Goal: Task Accomplishment & Management: Complete application form

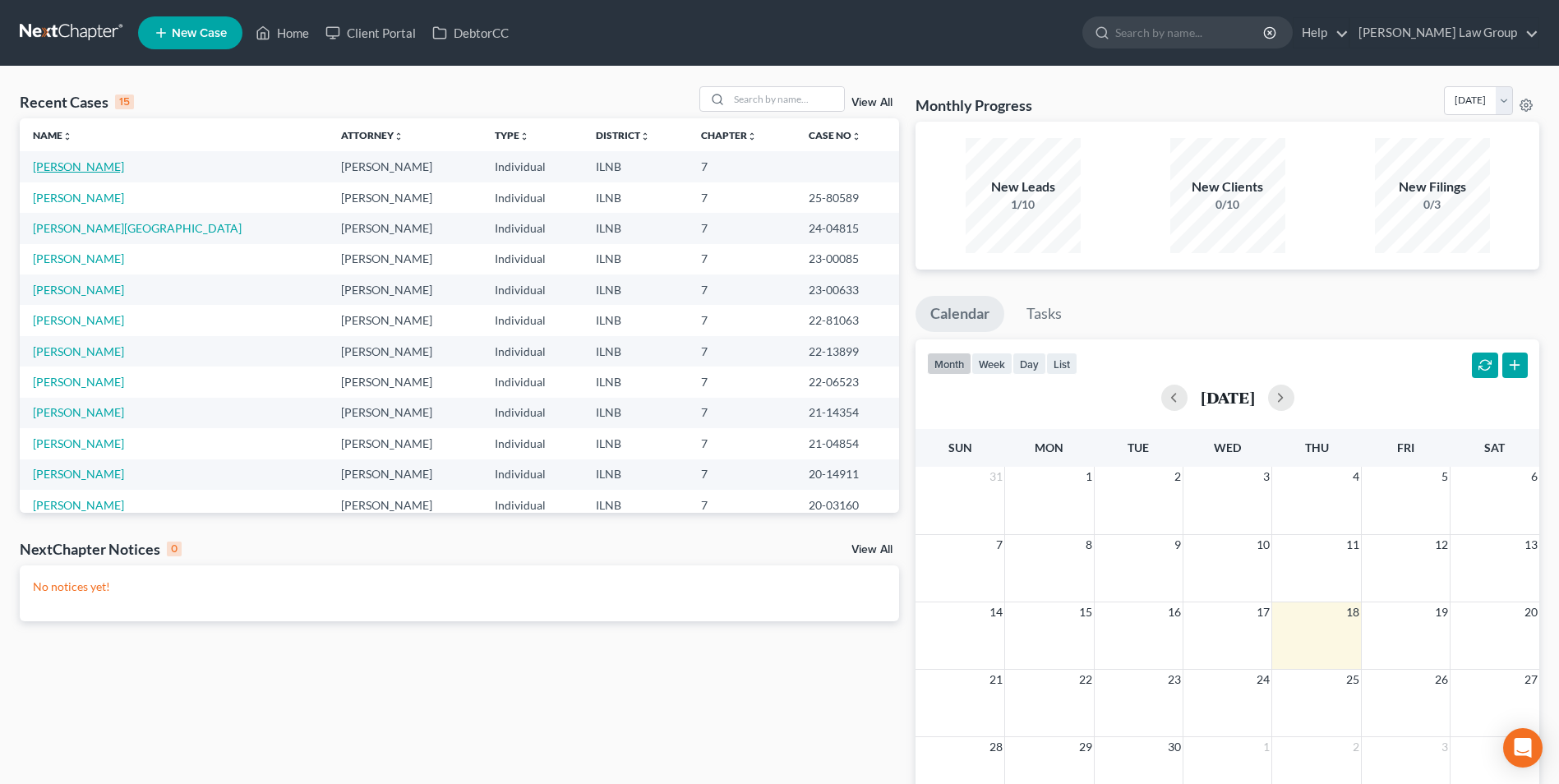
click at [58, 166] on link "[PERSON_NAME]" at bounding box center [79, 166] width 91 height 14
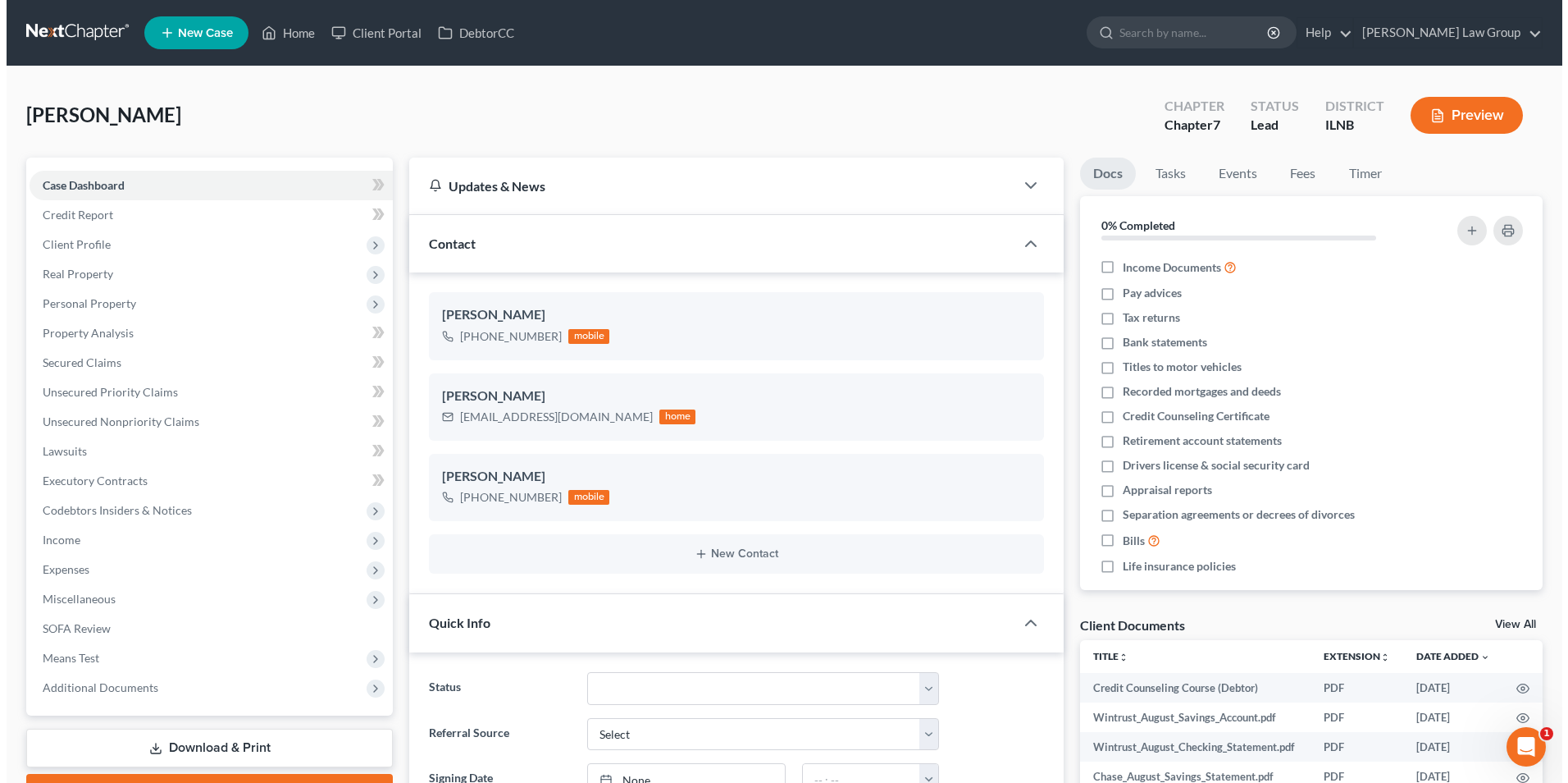
scroll to position [292, 0]
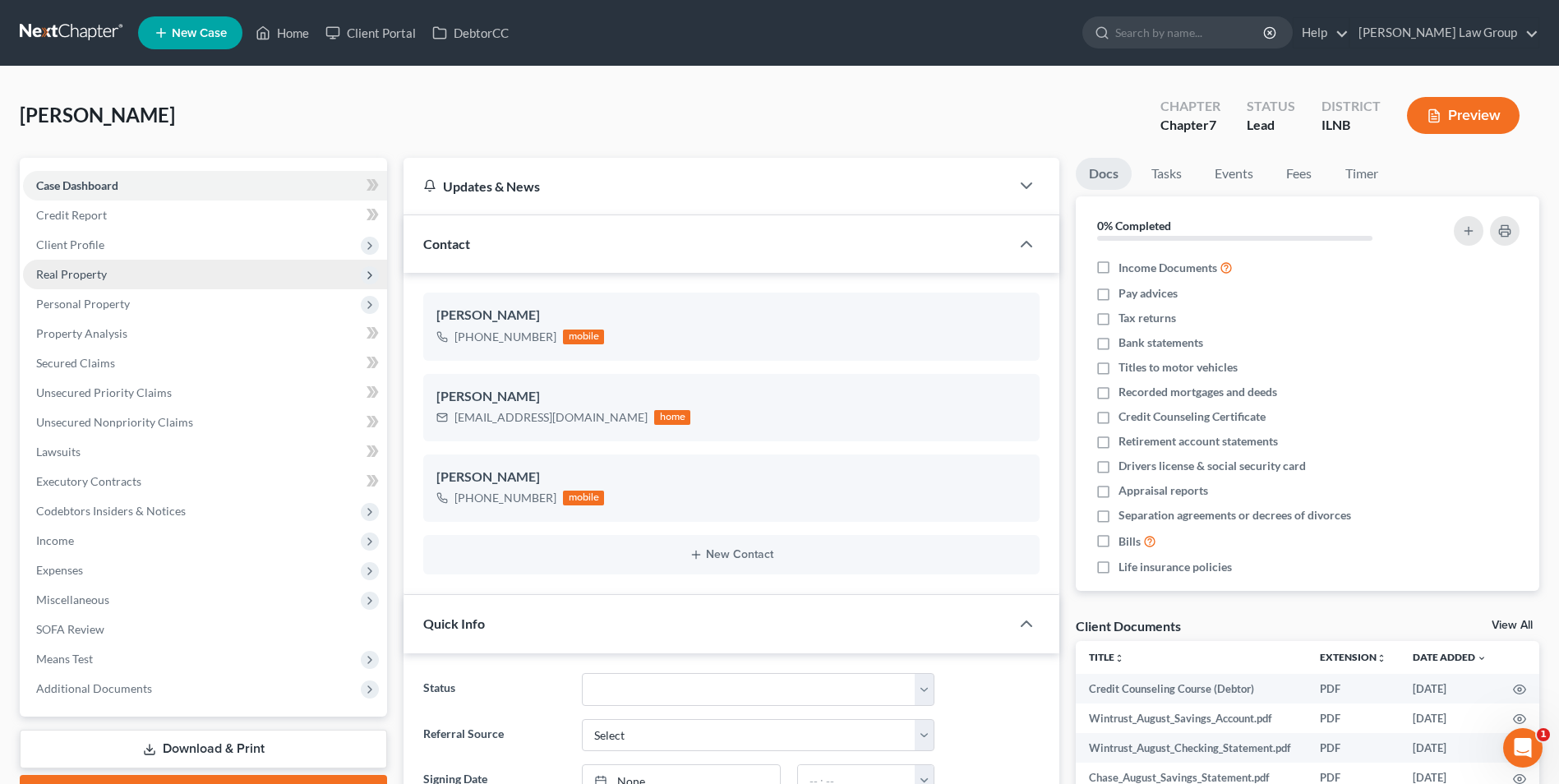
click at [87, 269] on span "Real Property" at bounding box center [71, 274] width 71 height 14
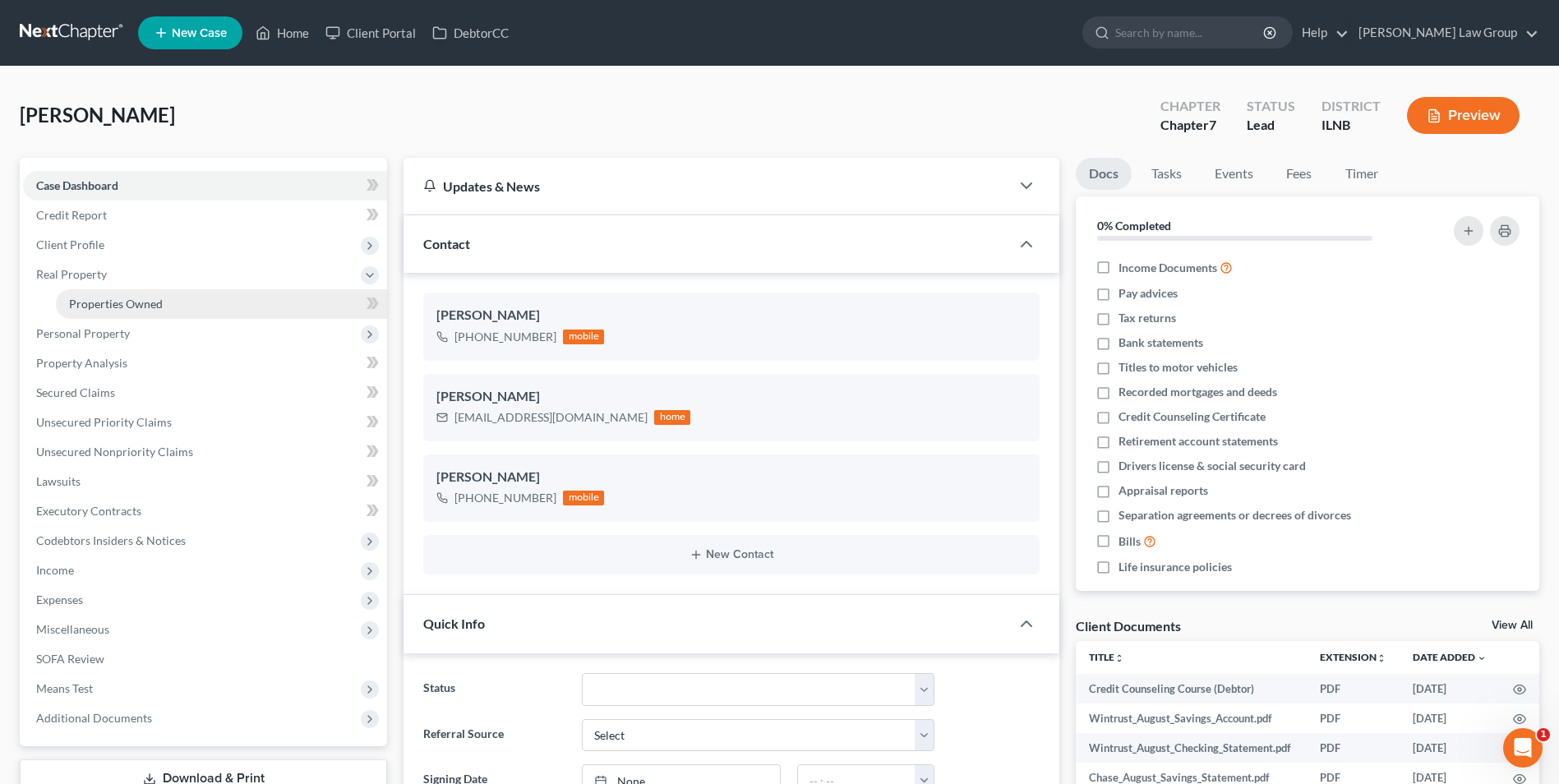
click at [106, 300] on span "Properties Owned" at bounding box center [116, 303] width 94 height 14
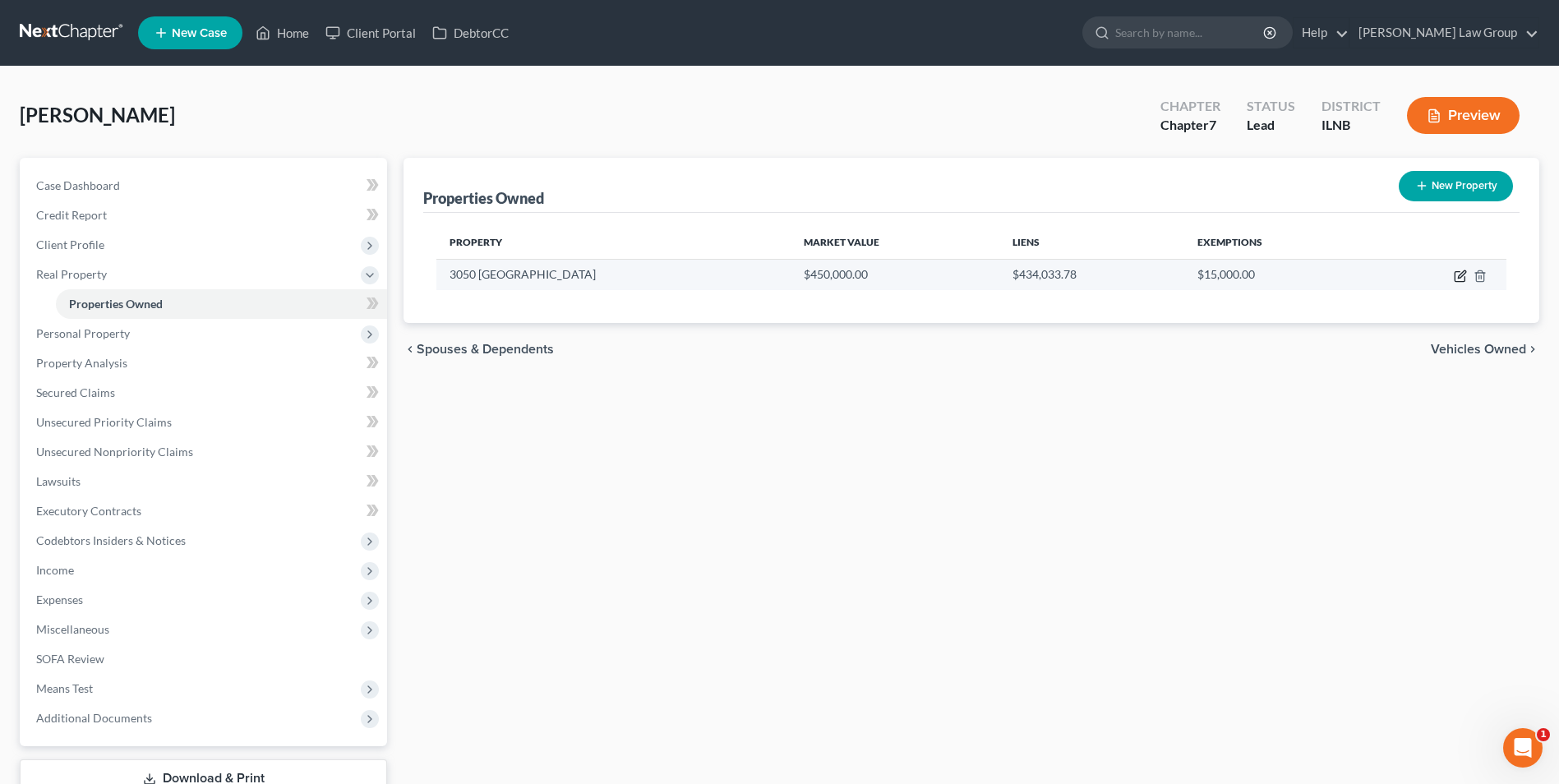
click at [1456, 272] on icon "button" at bounding box center [1460, 276] width 13 height 13
select select "14"
select select "0"
select select "1"
select select "0"
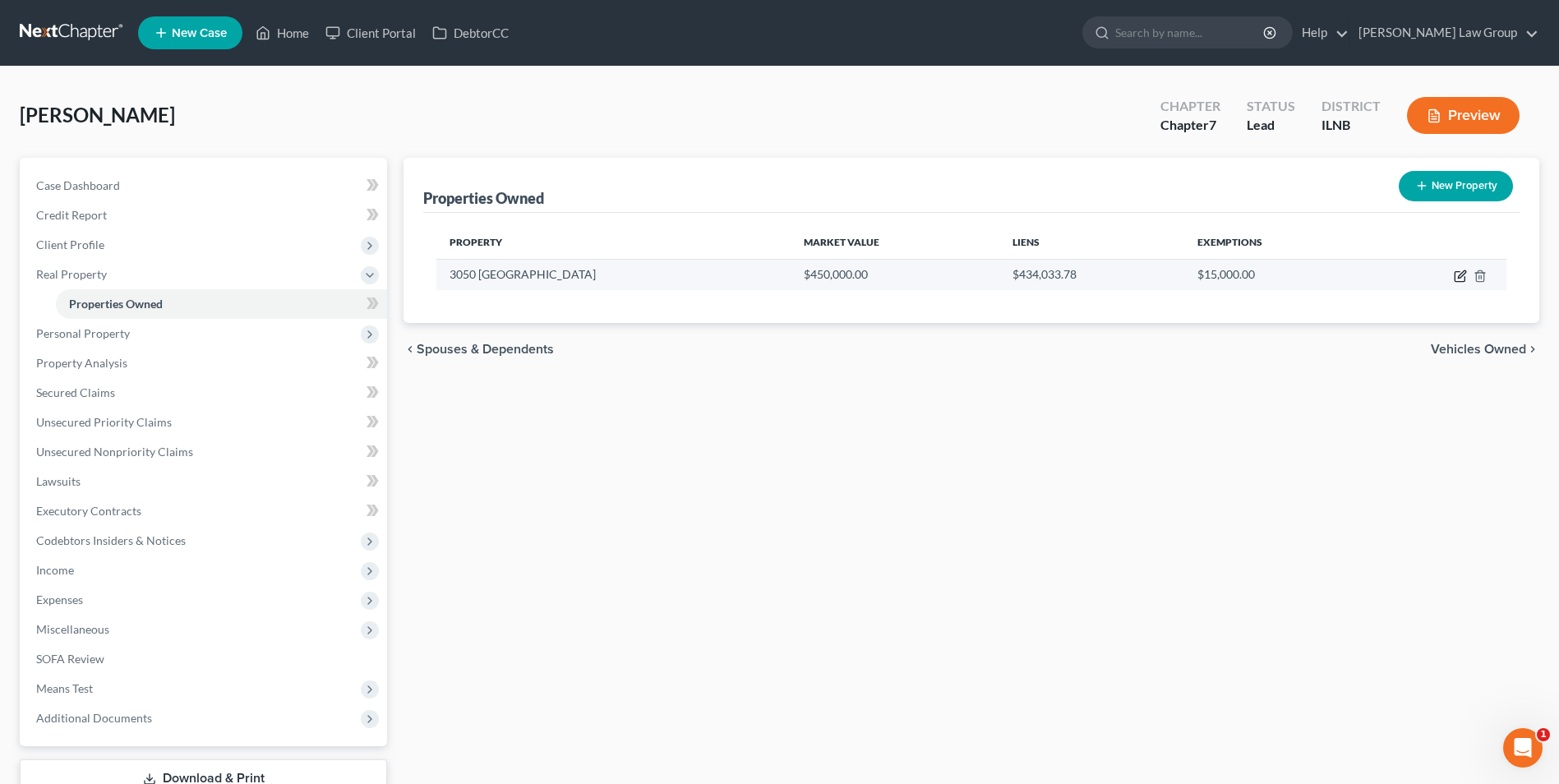
select select "0"
select select "2"
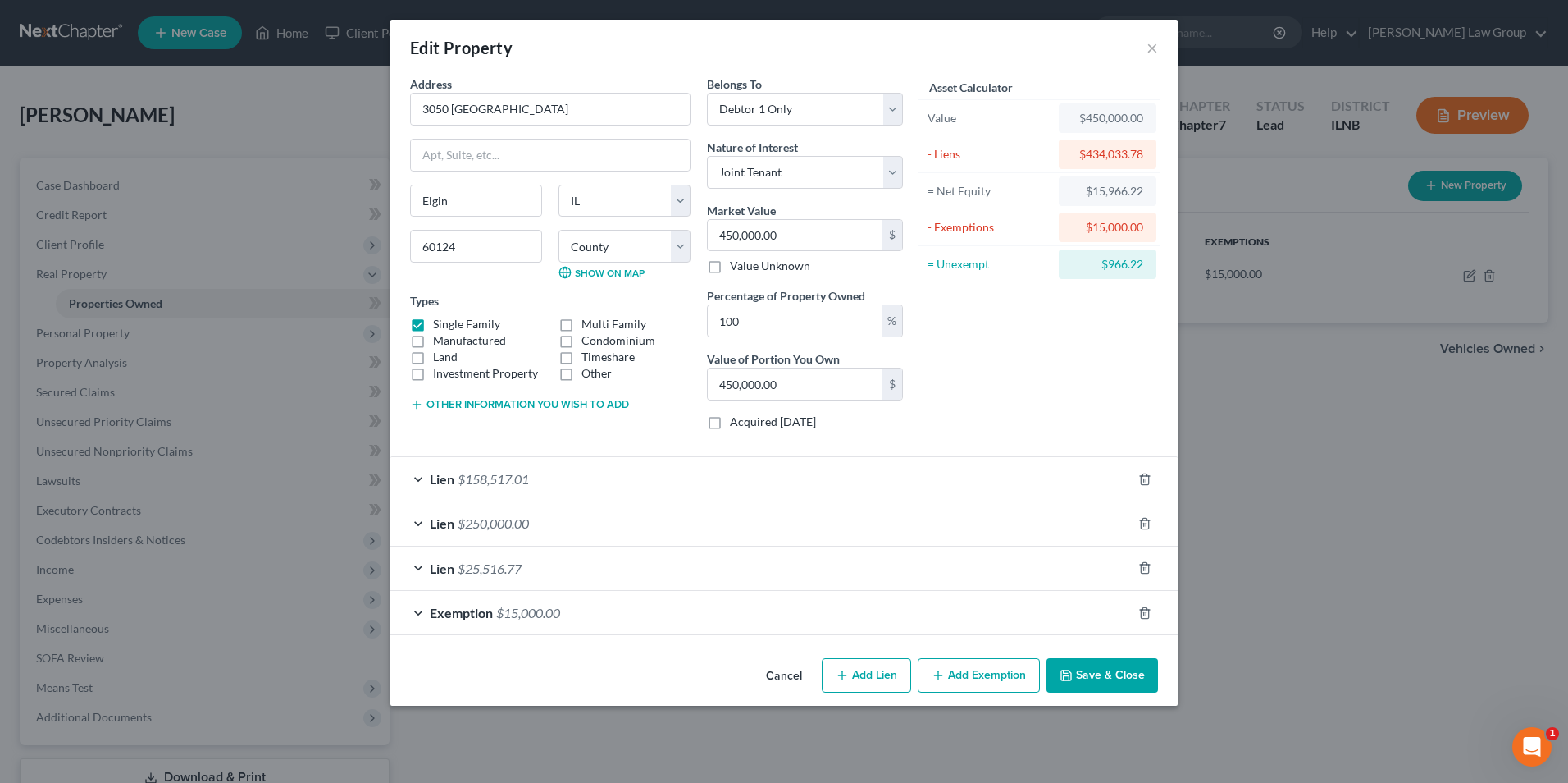
click at [415, 520] on div "Lien $250,000.00" at bounding box center [761, 523] width 742 height 44
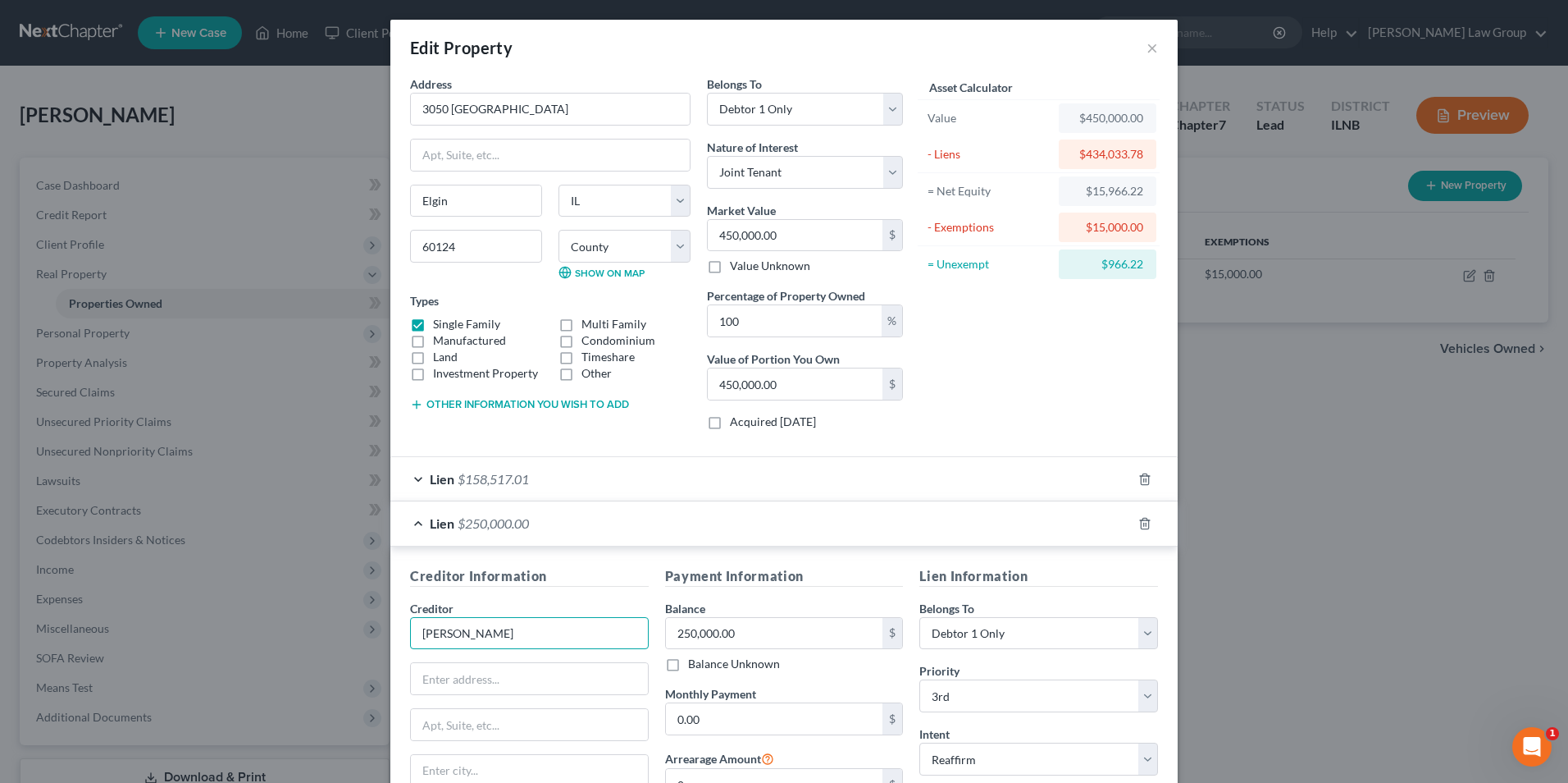
click at [496, 628] on input "[PERSON_NAME]" at bounding box center [529, 633] width 239 height 33
type input "[PERSON_NAME]"
click at [473, 105] on input "3050 [GEOGRAPHIC_DATA]" at bounding box center [550, 109] width 279 height 31
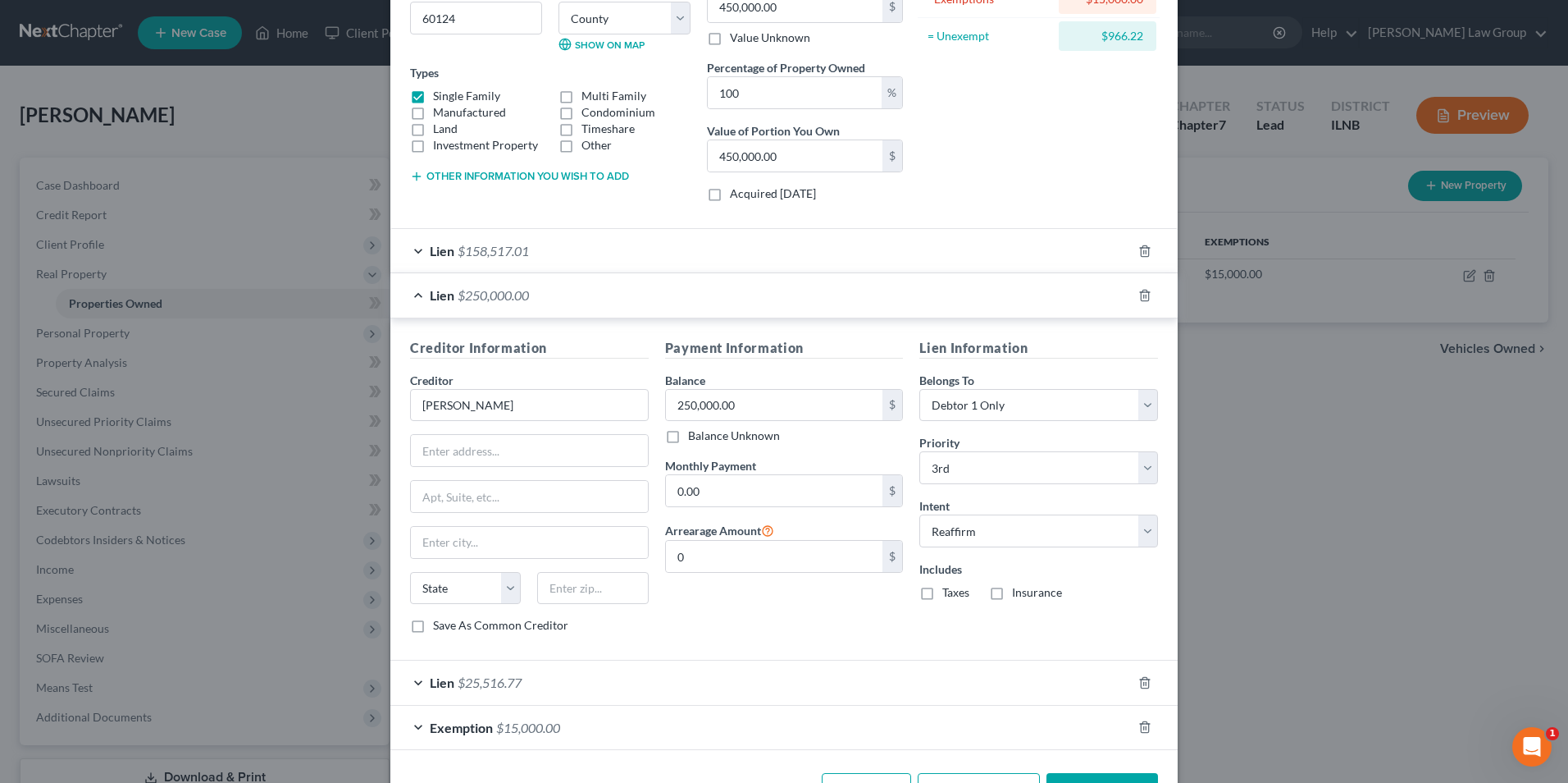
scroll to position [285, 0]
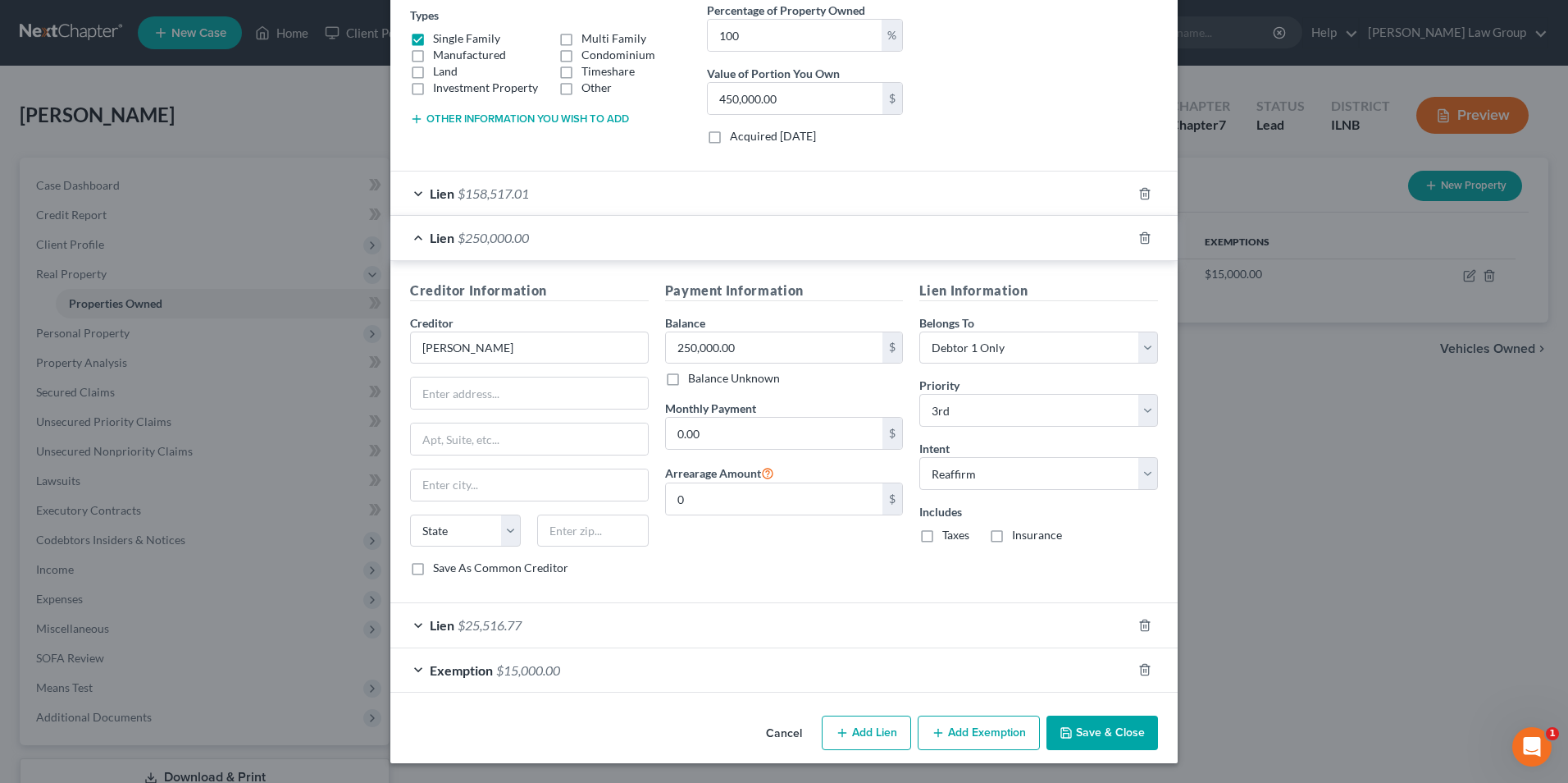
type input "3050 Hughsdale"
click at [414, 627] on div "Lien $25,516.77" at bounding box center [761, 625] width 742 height 44
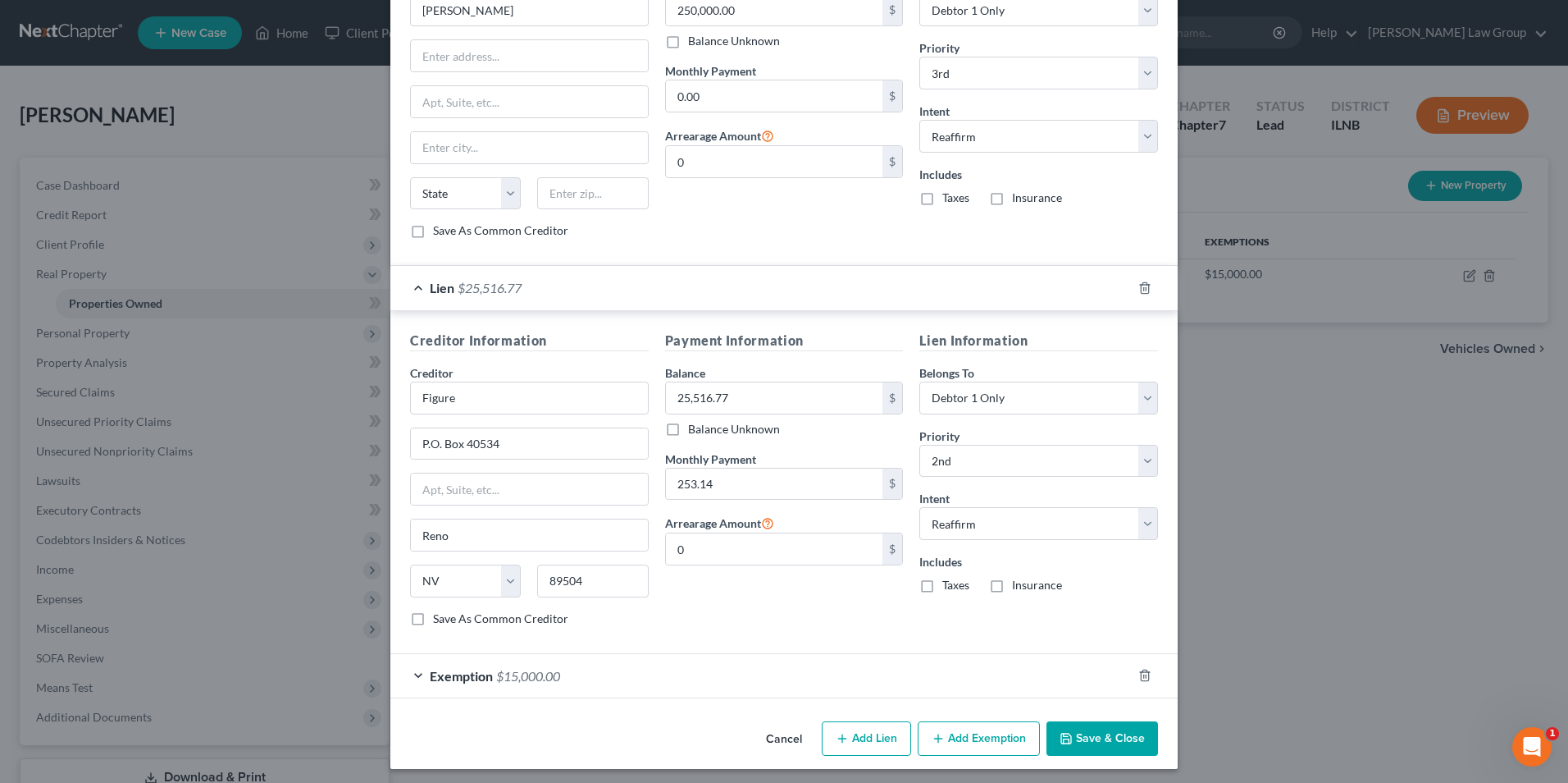
scroll to position [628, 0]
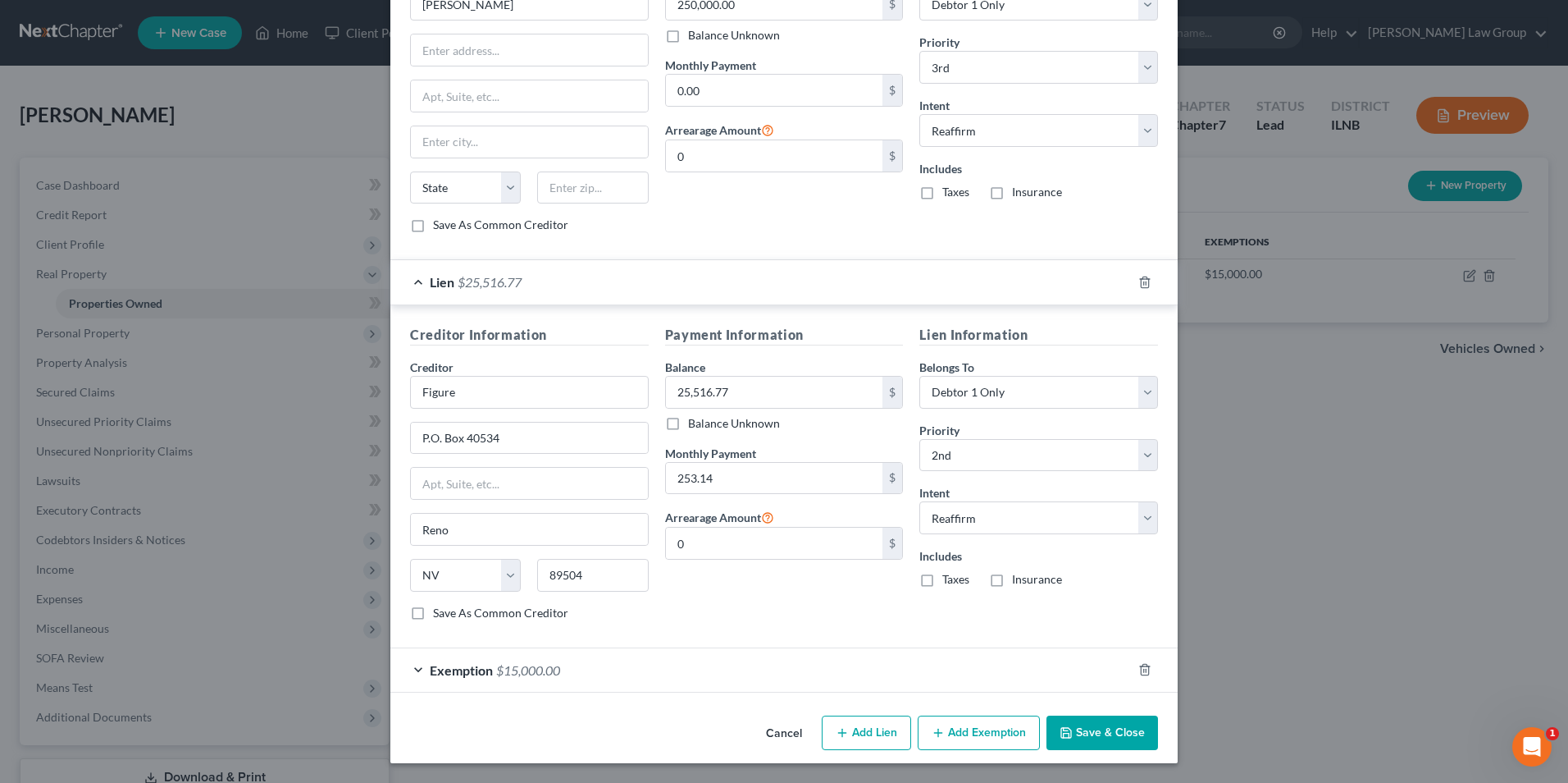
click at [415, 673] on div "Exemption $15,000.00" at bounding box center [761, 670] width 742 height 44
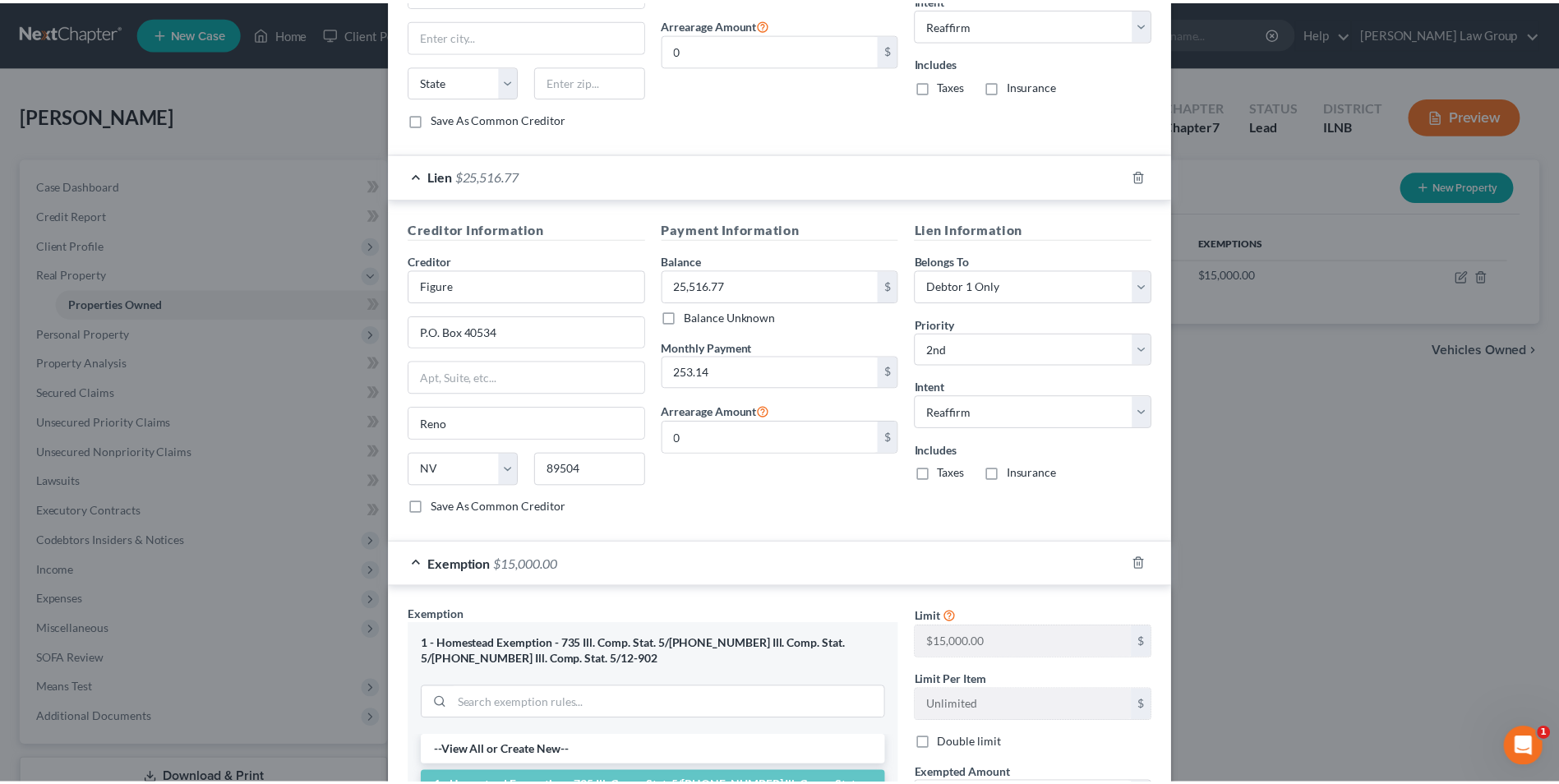
scroll to position [1069, 0]
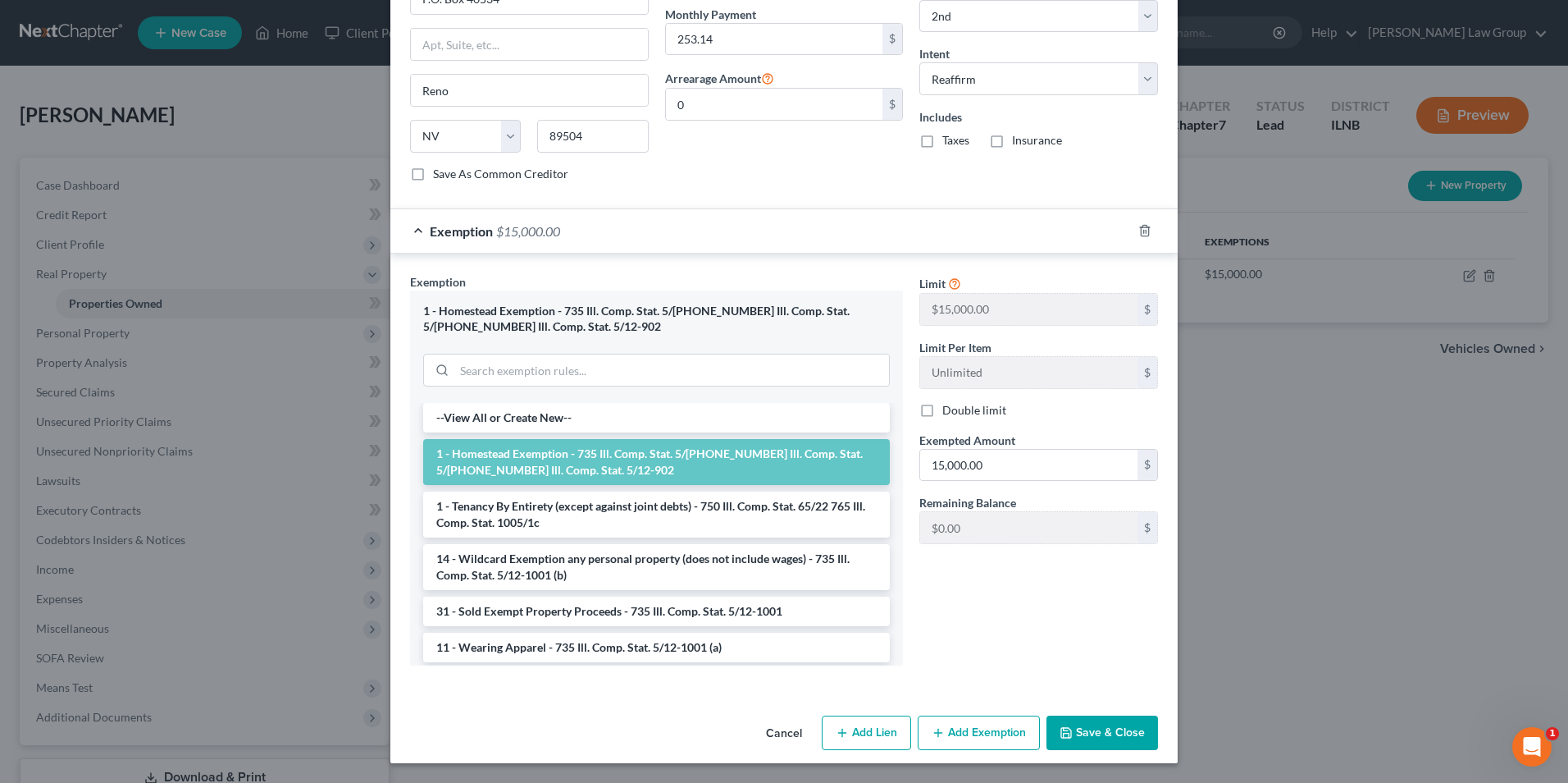
click at [1101, 730] on button "Save & Close" at bounding box center [1102, 732] width 112 height 34
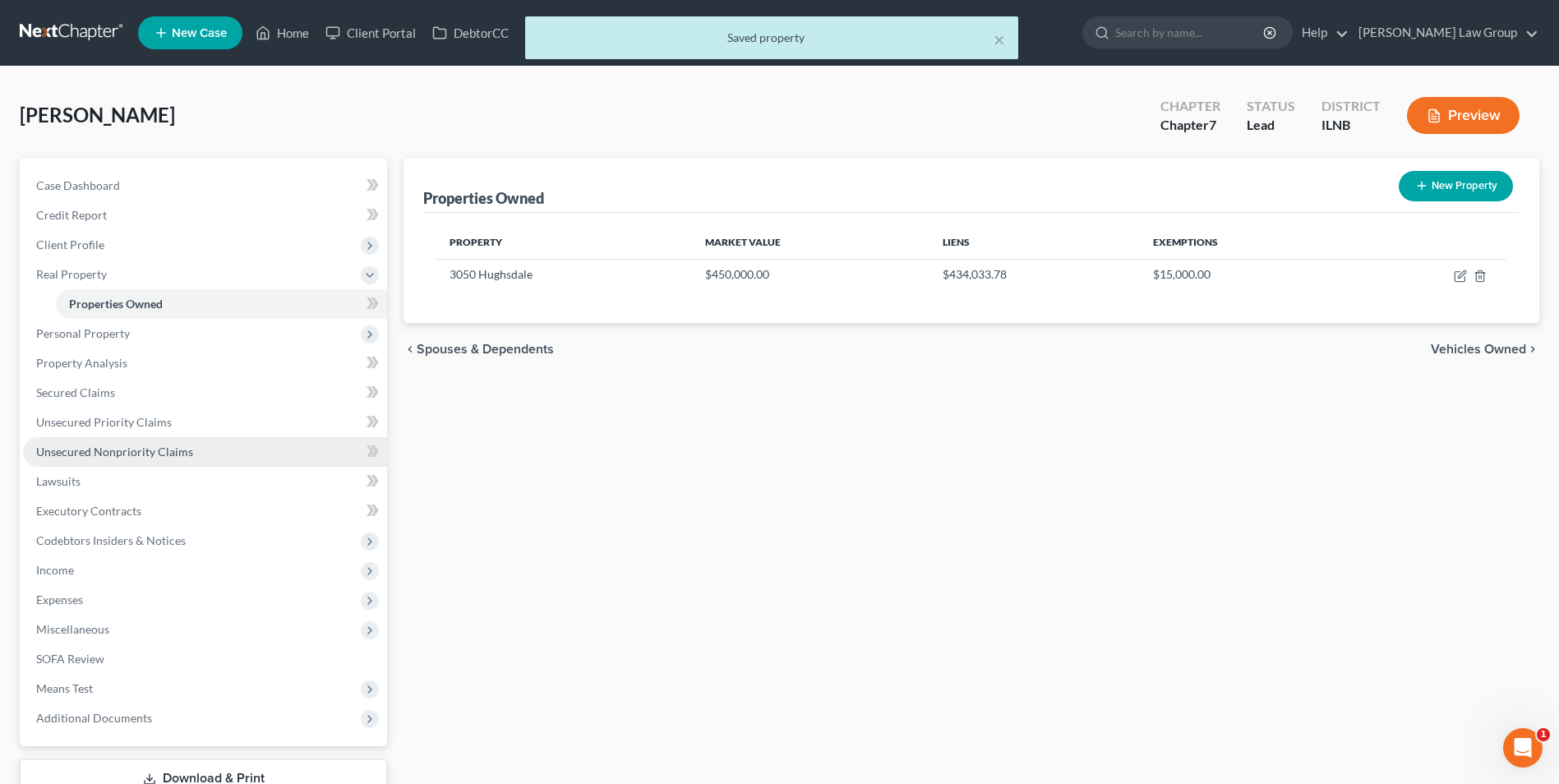
click at [118, 455] on span "Unsecured Nonpriority Claims" at bounding box center [114, 451] width 157 height 14
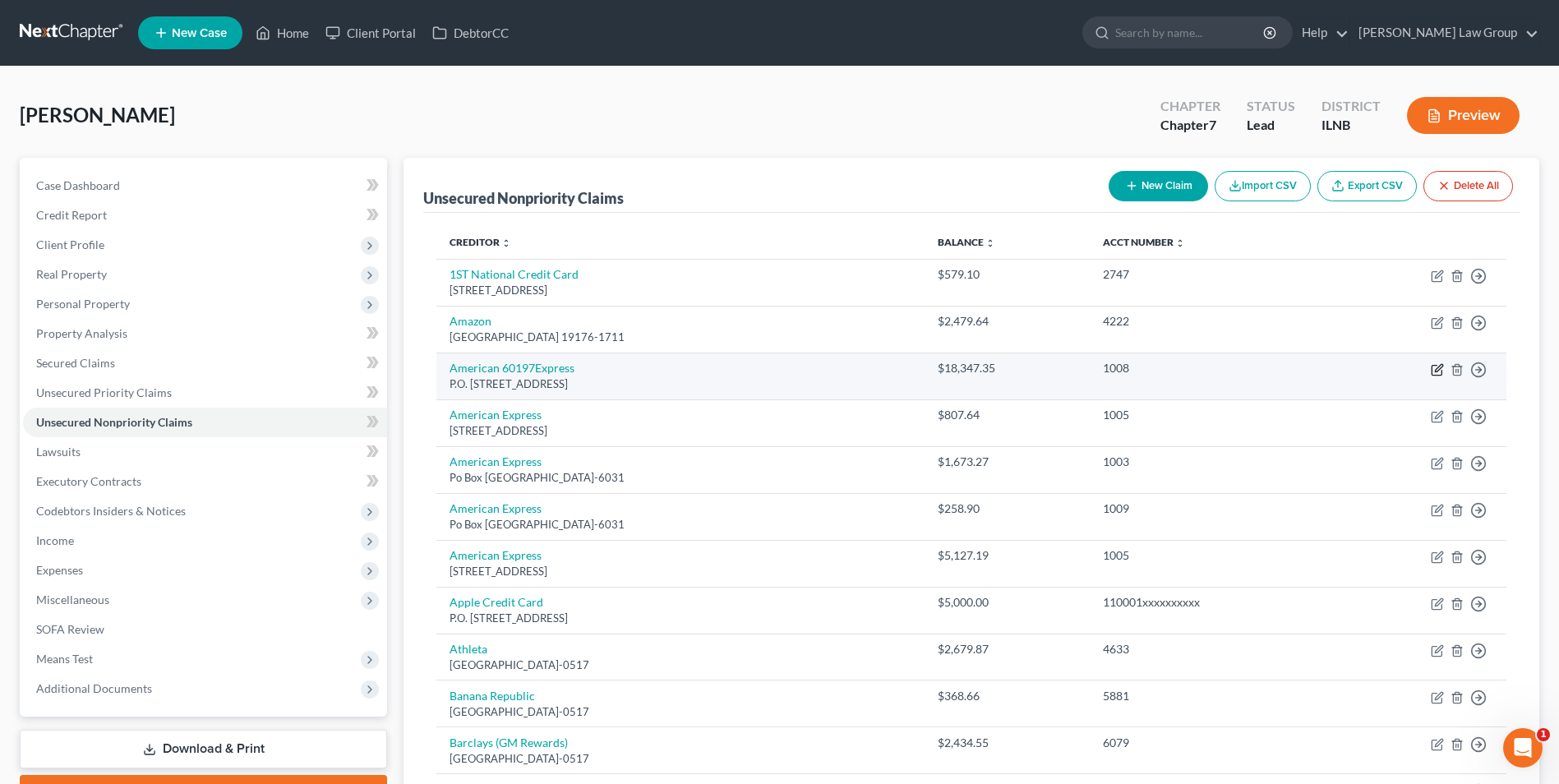
click at [1435, 371] on icon "button" at bounding box center [1436, 369] width 13 height 13
select select "14"
select select "2"
select select "0"
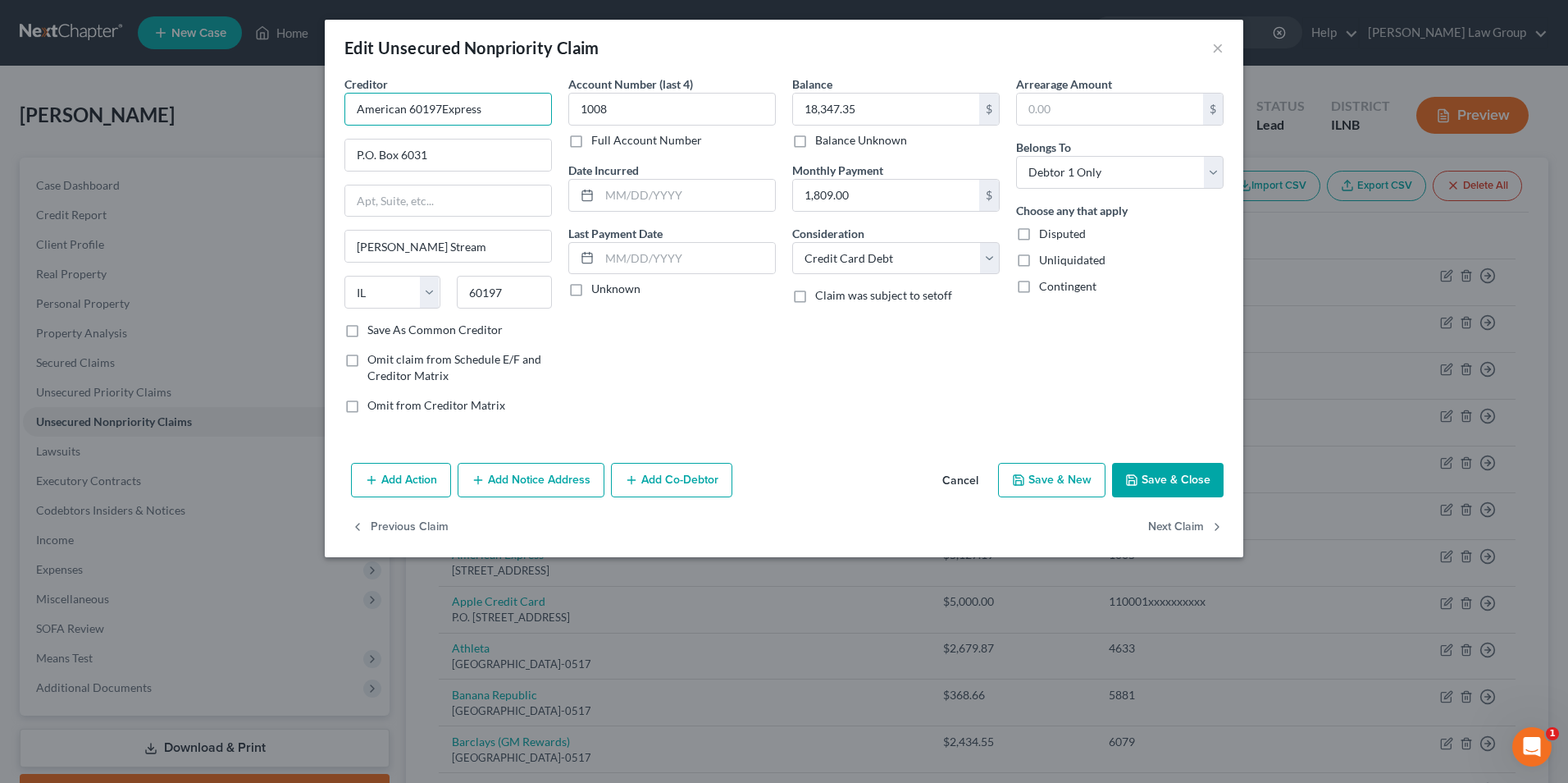
click at [436, 101] on input "American 60197Express" at bounding box center [448, 109] width 207 height 33
type input "American Express"
click at [1154, 484] on button "Save & Close" at bounding box center [1167, 479] width 112 height 34
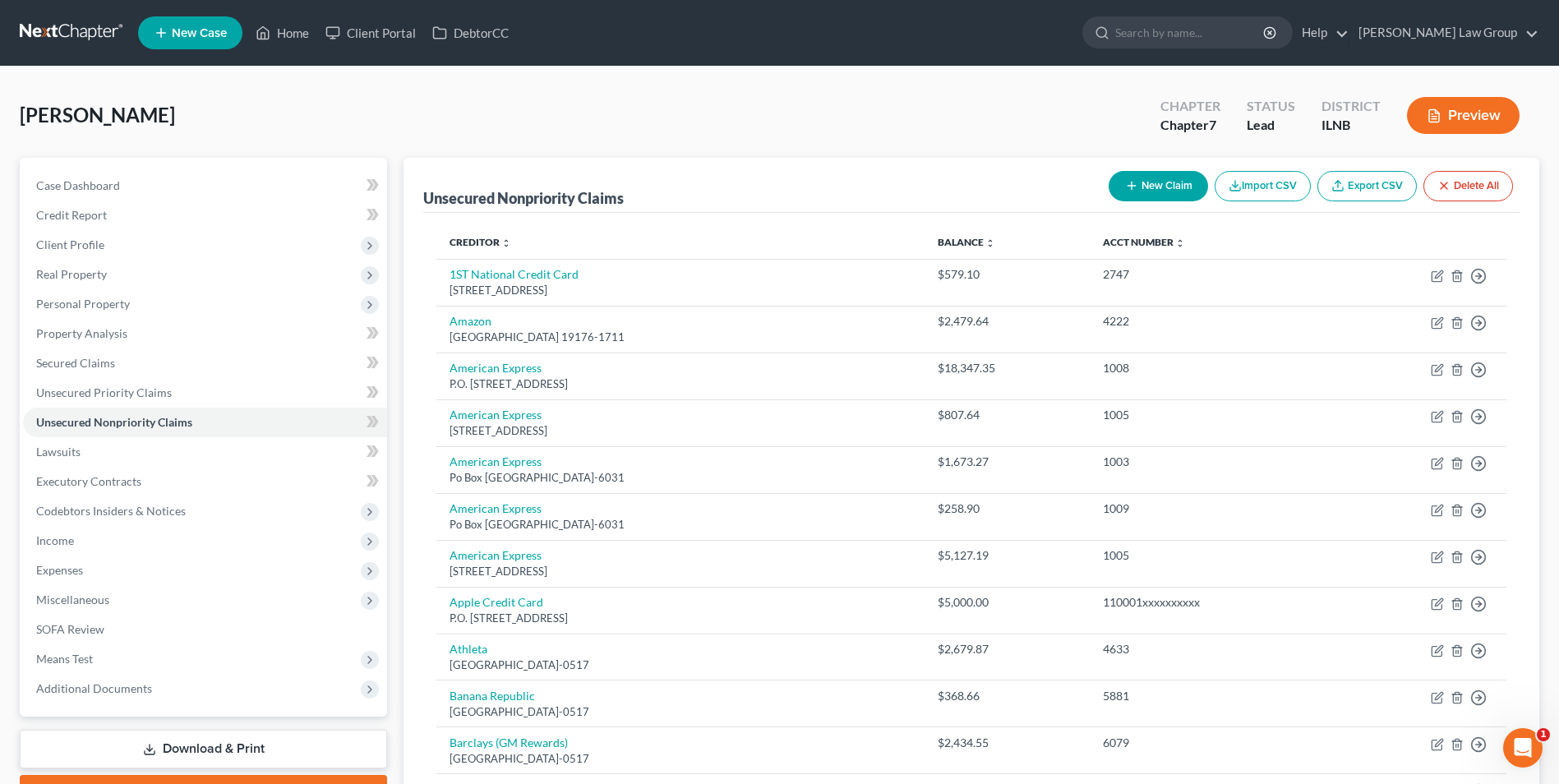
click at [204, 741] on link "Download & Print" at bounding box center [203, 749] width 367 height 39
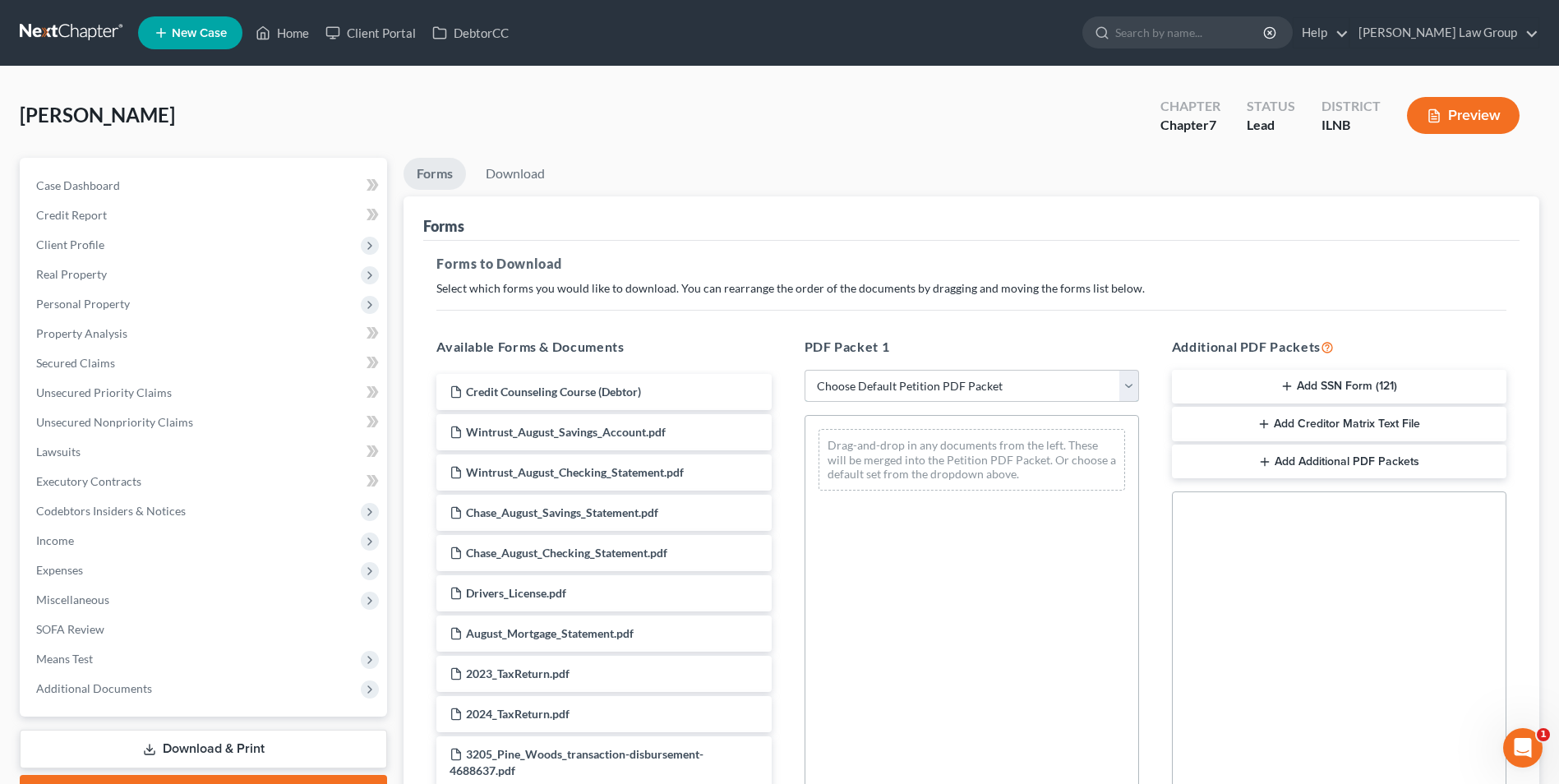
click at [833, 384] on select "Choose Default Petition PDF Packet Complete Bankruptcy Petition (all forms and …" at bounding box center [972, 386] width 335 height 33
select select "3"
click at [804, 370] on select "Choose Default Petition PDF Packet Complete Bankruptcy Petition (all forms and …" at bounding box center [972, 386] width 335 height 33
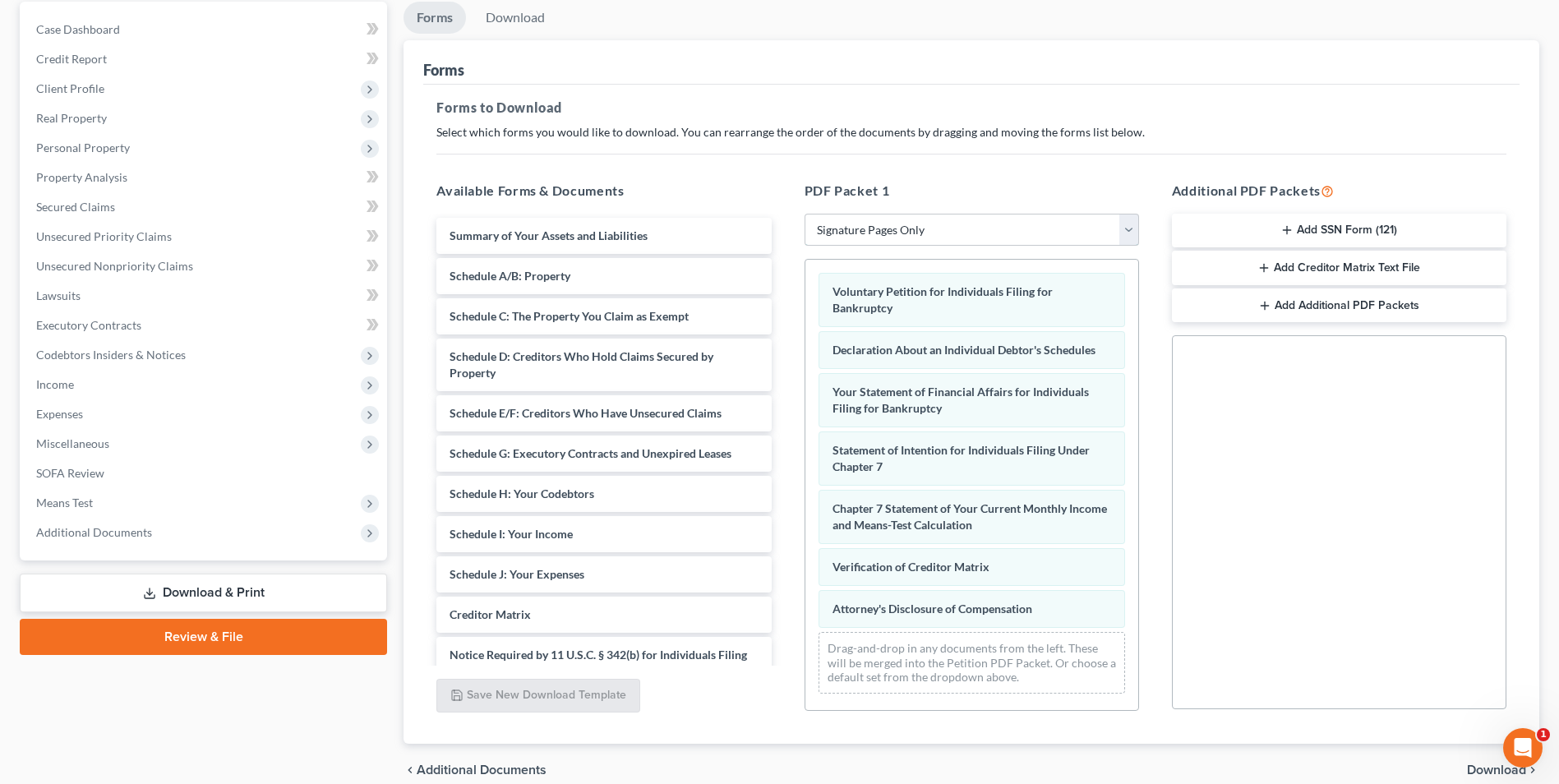
scroll to position [230, 0]
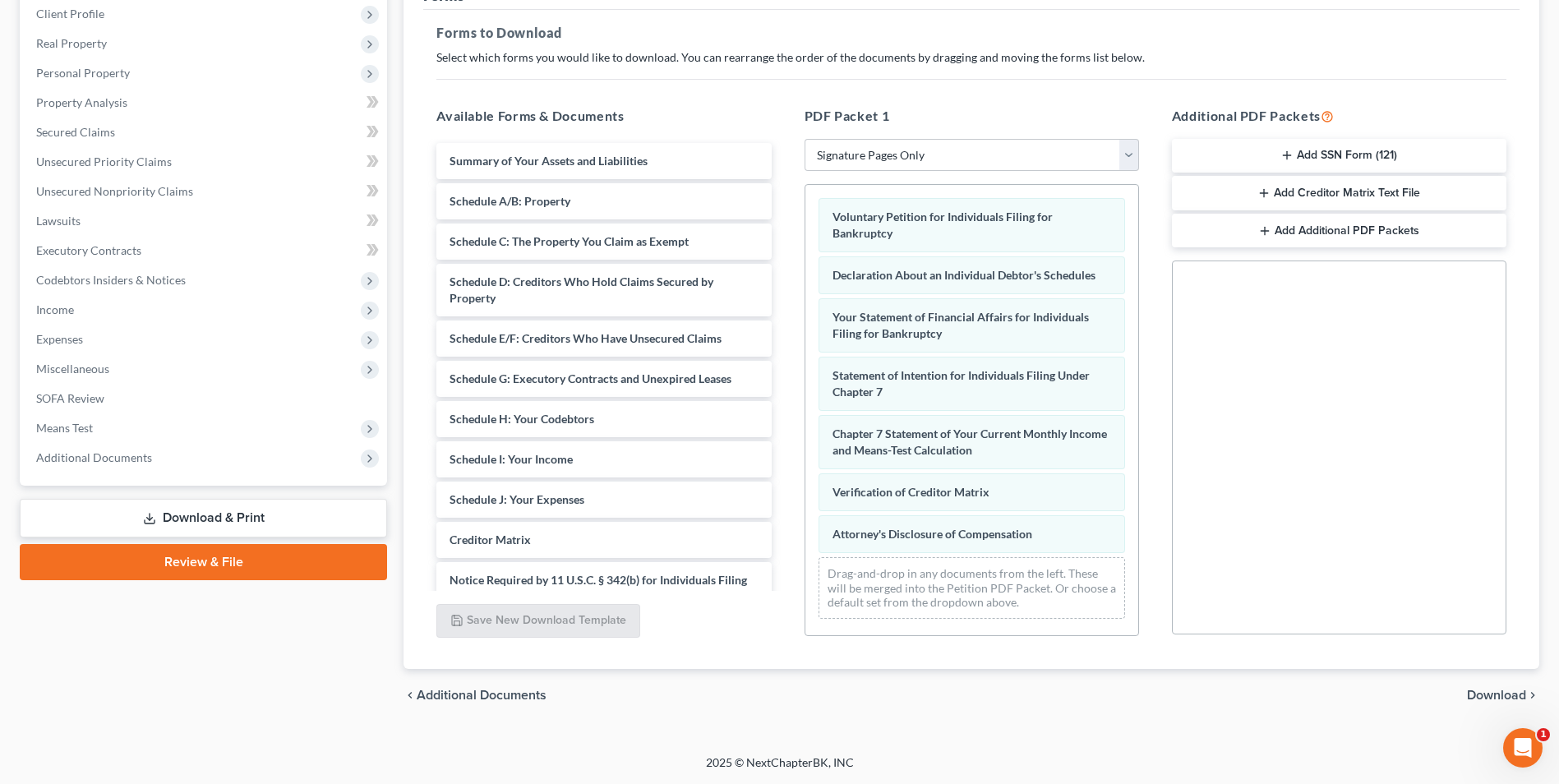
click at [1305, 138] on button "Add SSN Form (121)" at bounding box center [1339, 155] width 335 height 34
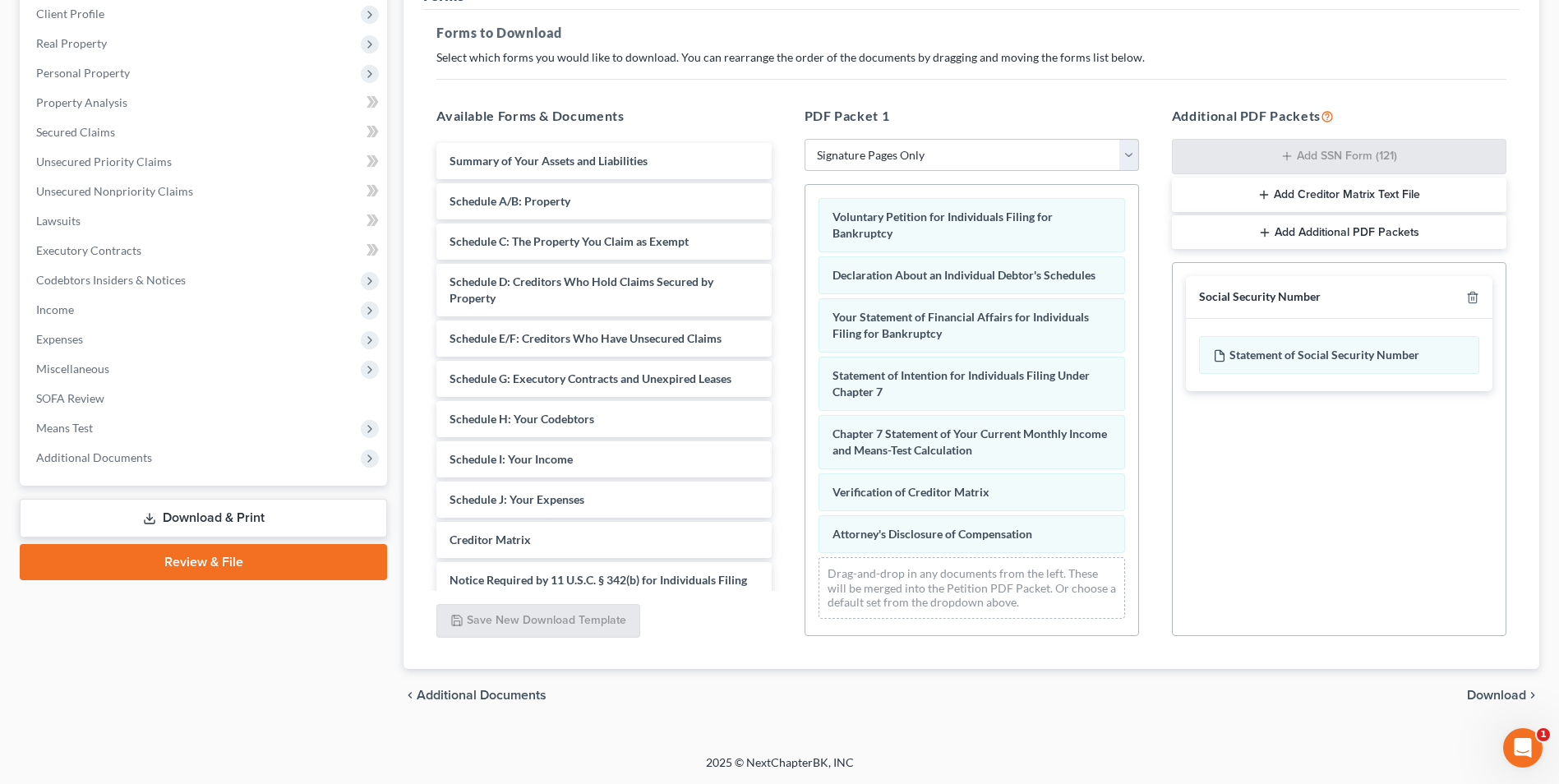
click at [1499, 689] on span "Download" at bounding box center [1497, 695] width 60 height 13
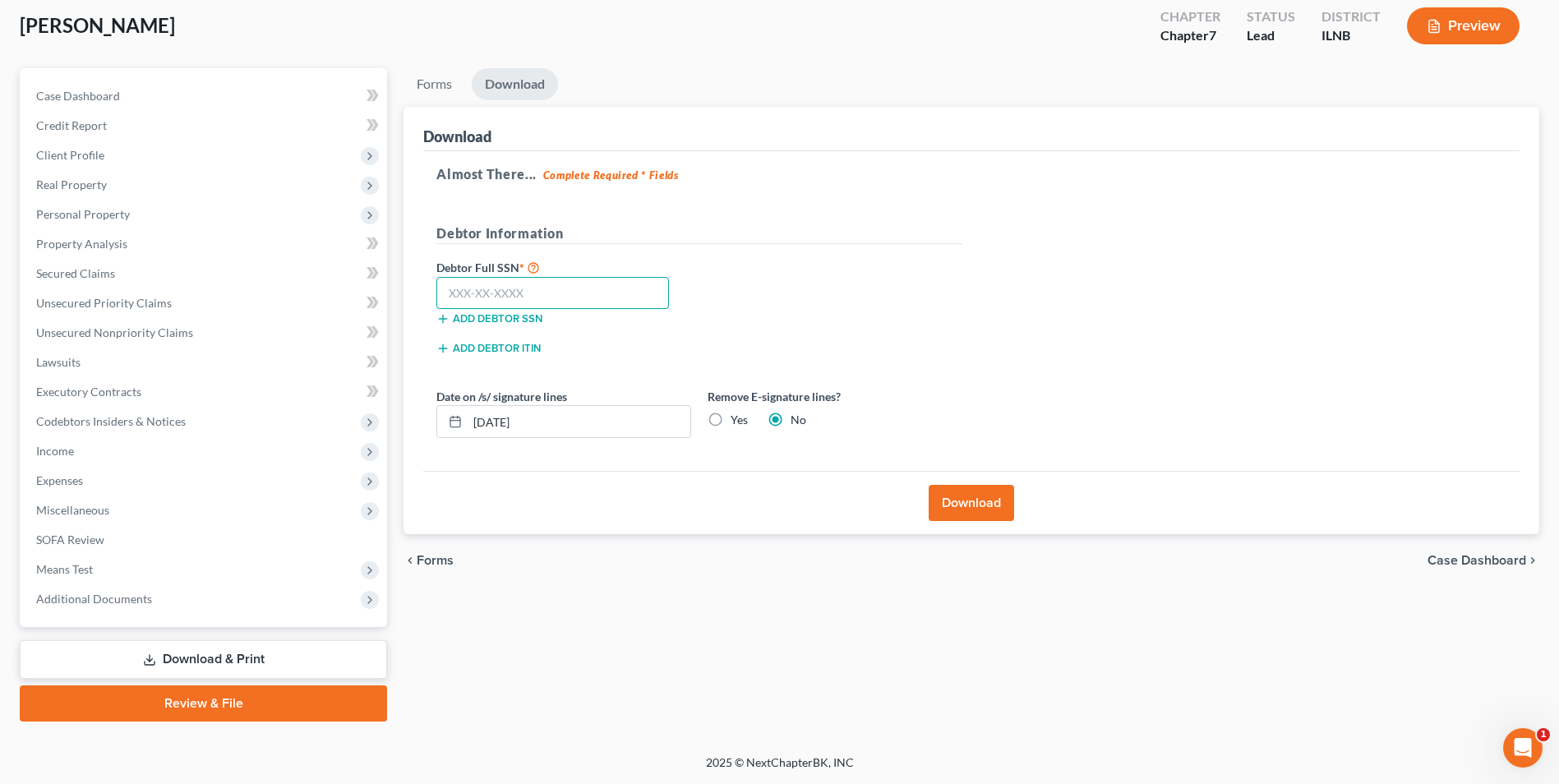
click at [448, 294] on input "text" at bounding box center [552, 293] width 232 height 33
click at [450, 283] on input "text" at bounding box center [552, 293] width 232 height 33
type input "332-78-8132"
click at [731, 417] on label "Yes" at bounding box center [740, 420] width 18 height 17
click at [737, 417] on input "Yes" at bounding box center [742, 417] width 11 height 11
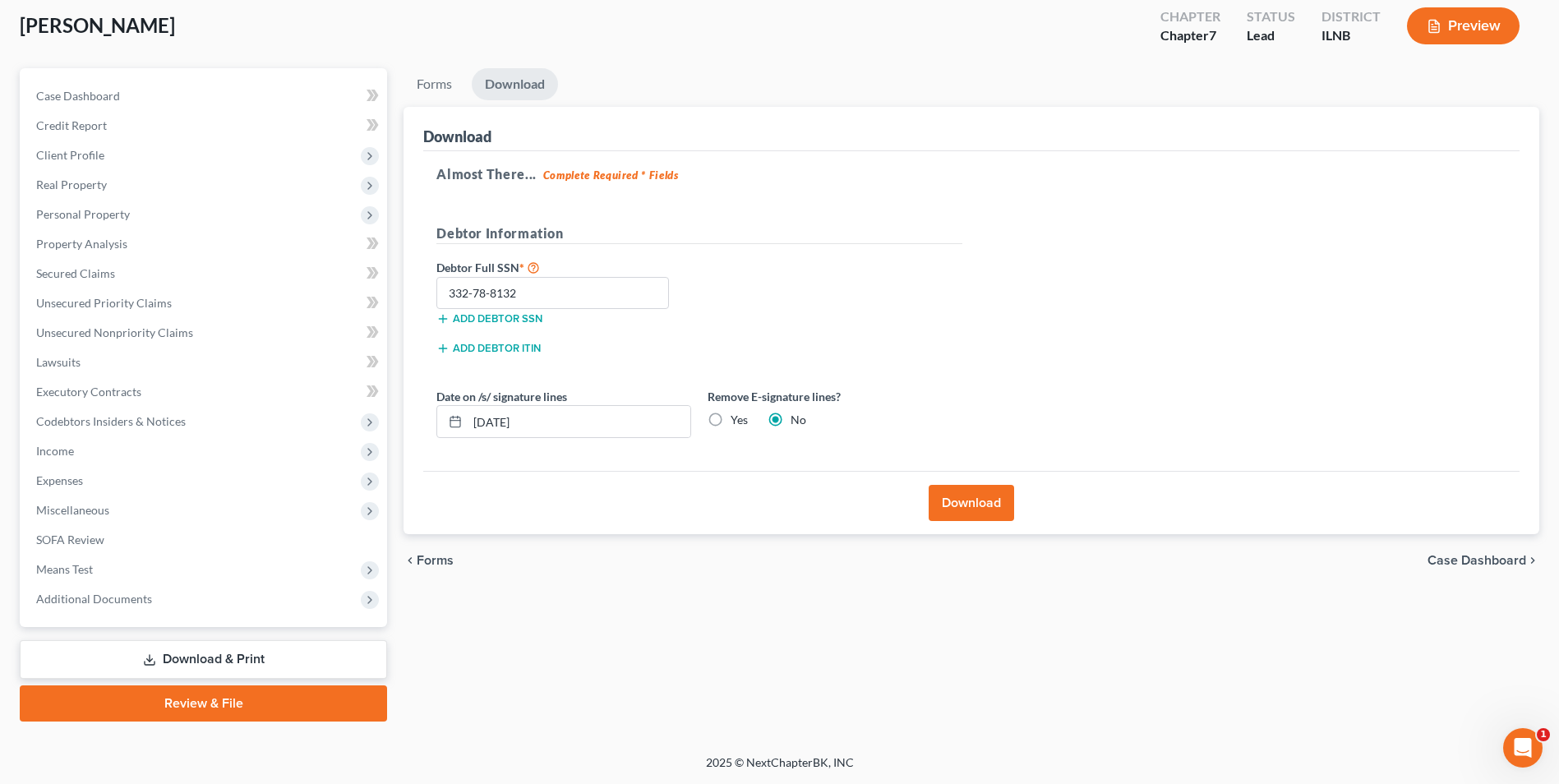
radio input "true"
radio input "false"
click at [967, 503] on button "Download" at bounding box center [972, 502] width 86 height 36
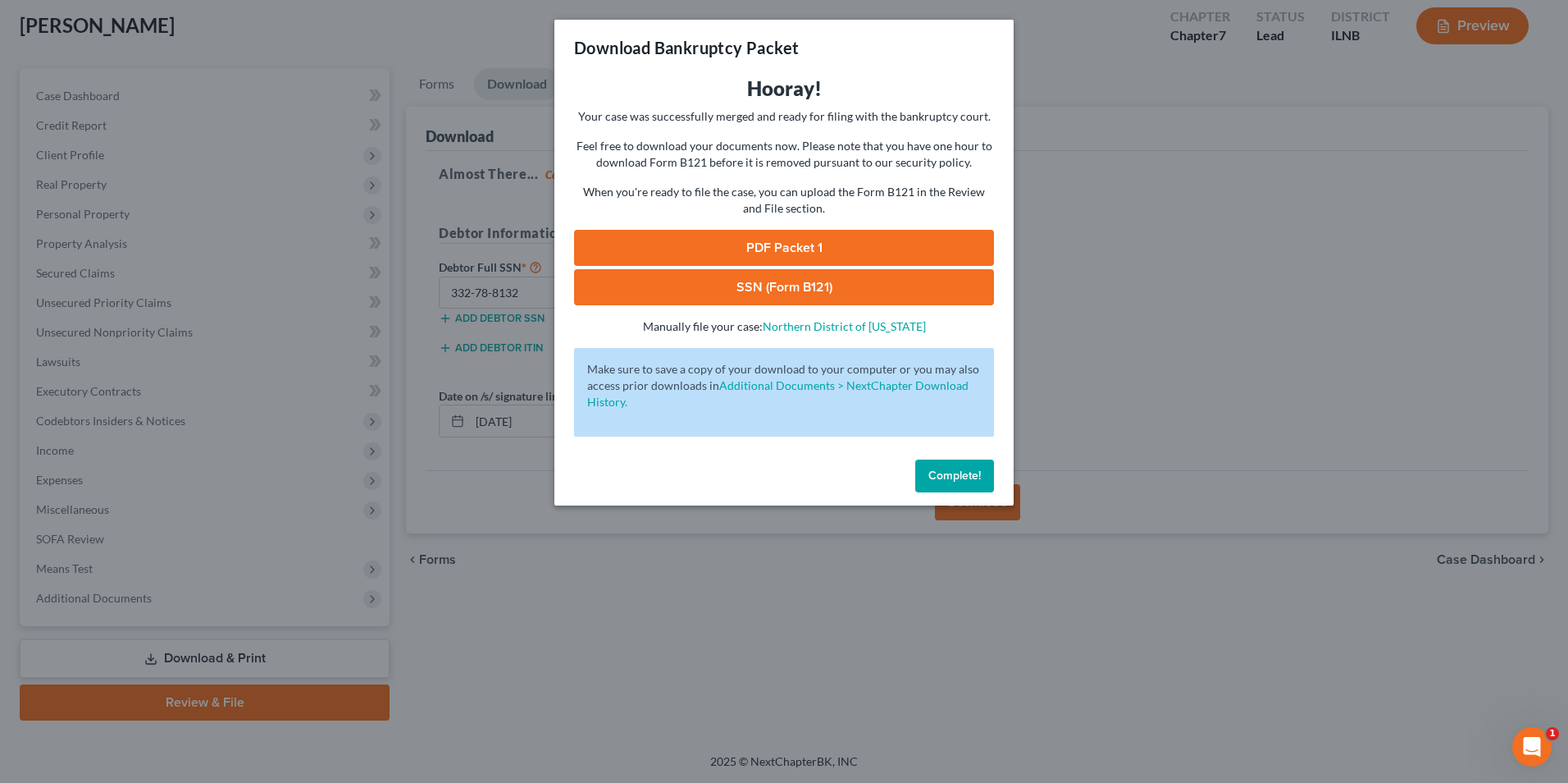
click at [742, 243] on link "PDF Packet 1" at bounding box center [784, 248] width 420 height 36
click at [745, 283] on link "SSN (Form B121)" at bounding box center [784, 287] width 420 height 36
click at [931, 466] on button "Complete!" at bounding box center [954, 476] width 79 height 33
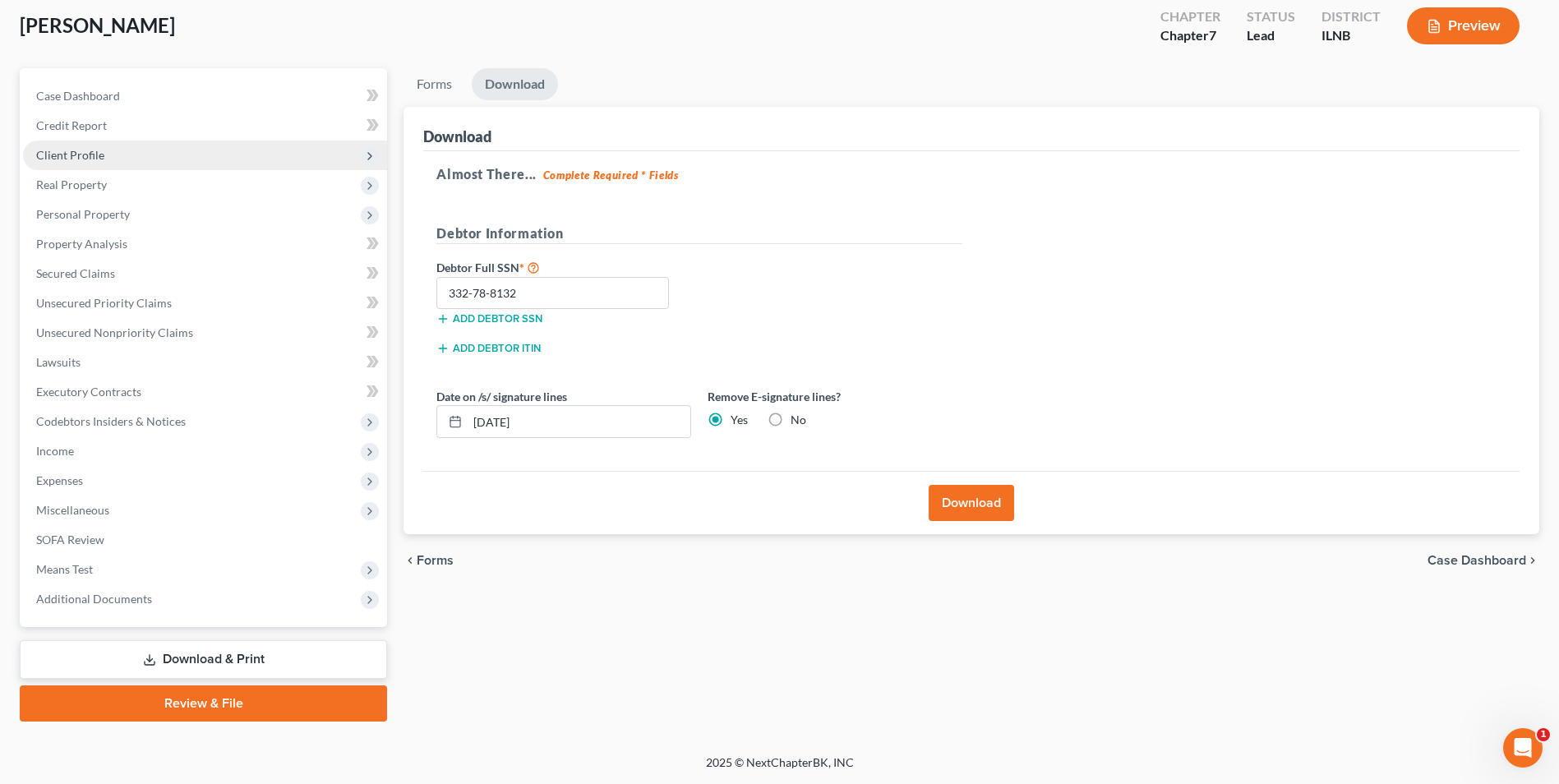
click at [103, 159] on span "Client Profile" at bounding box center [204, 155] width 364 height 30
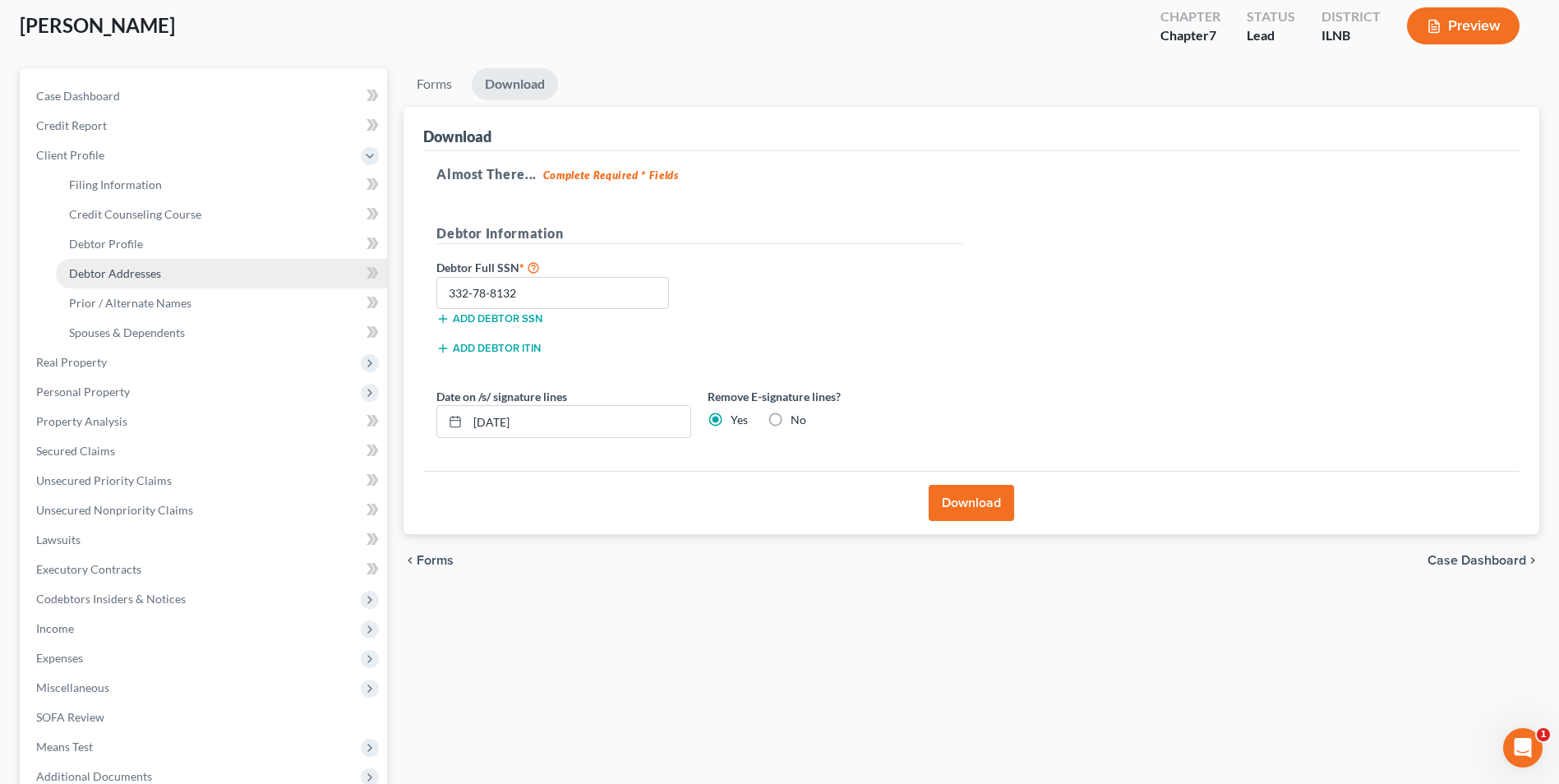
click at [123, 264] on link "Debtor Addresses" at bounding box center [222, 273] width 331 height 30
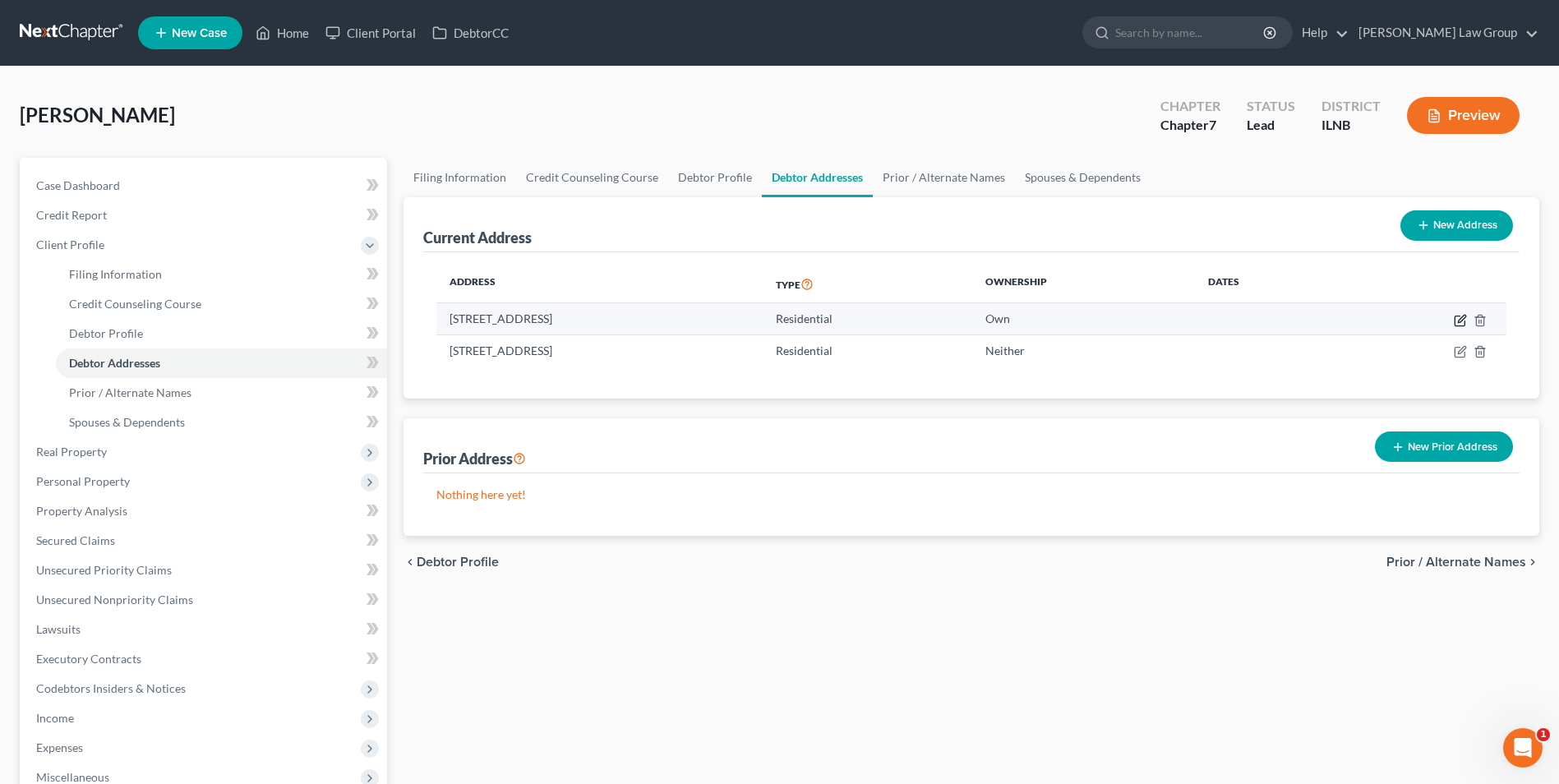
click at [1456, 321] on icon "button" at bounding box center [1460, 320] width 13 height 13
select select "14"
select select "44"
select select "0"
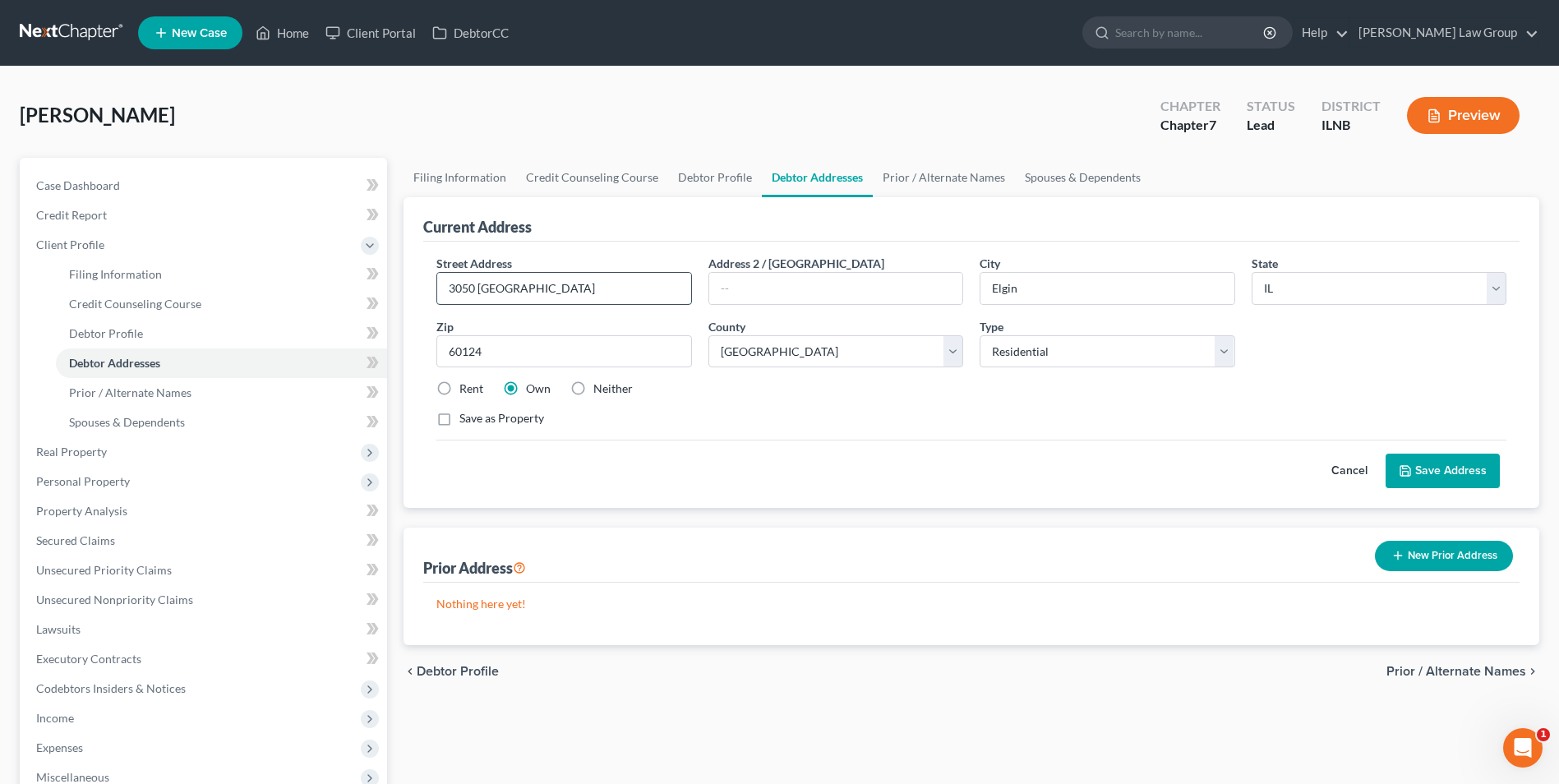
click at [512, 292] on input "3050 [GEOGRAPHIC_DATA]" at bounding box center [563, 288] width 253 height 32
type input "3050 Hughsdale"
click at [1434, 463] on button "Save Address" at bounding box center [1442, 470] width 114 height 34
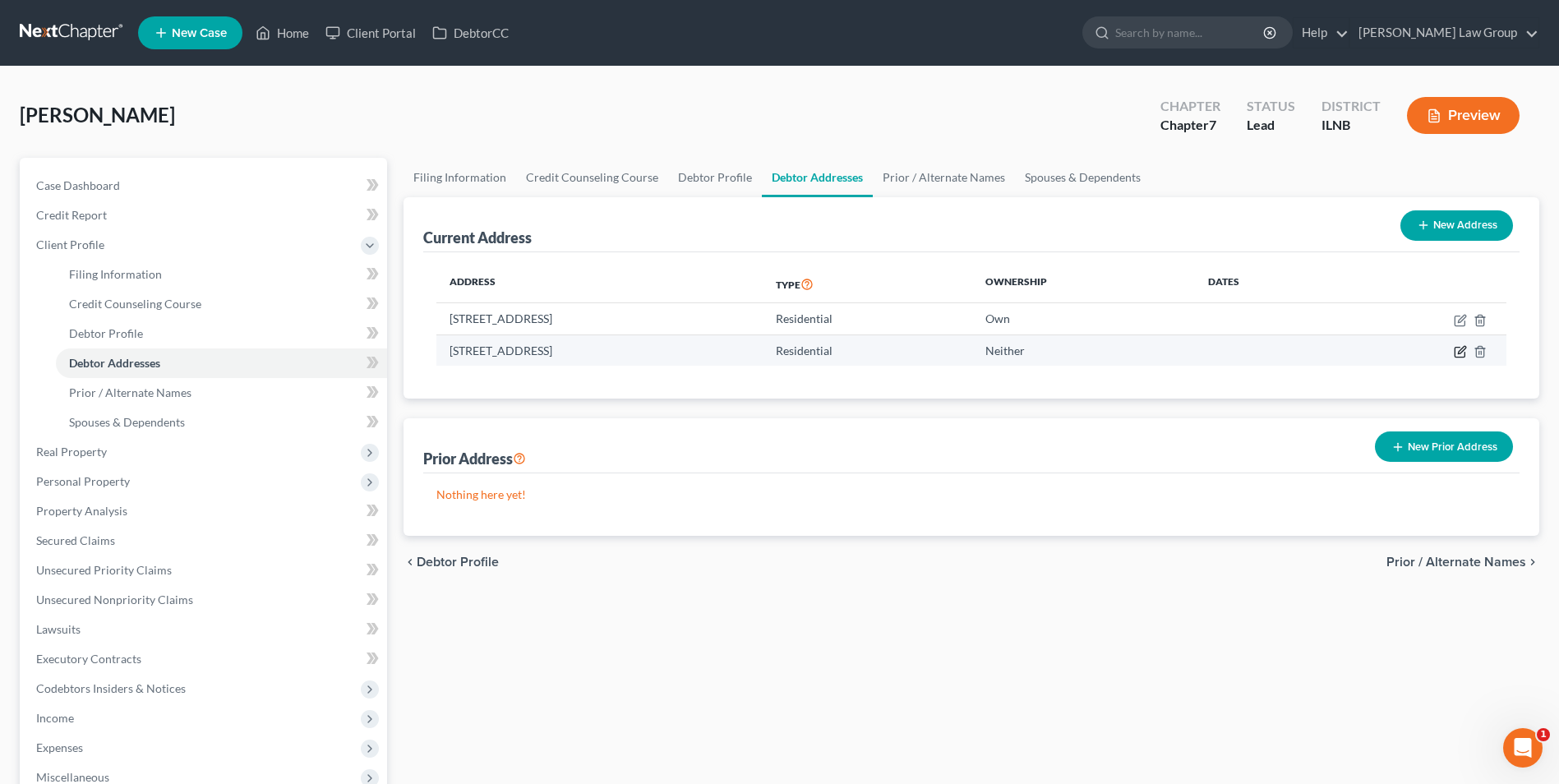
click at [1460, 352] on icon "button" at bounding box center [1460, 351] width 13 height 13
select select "14"
select select "44"
select select "0"
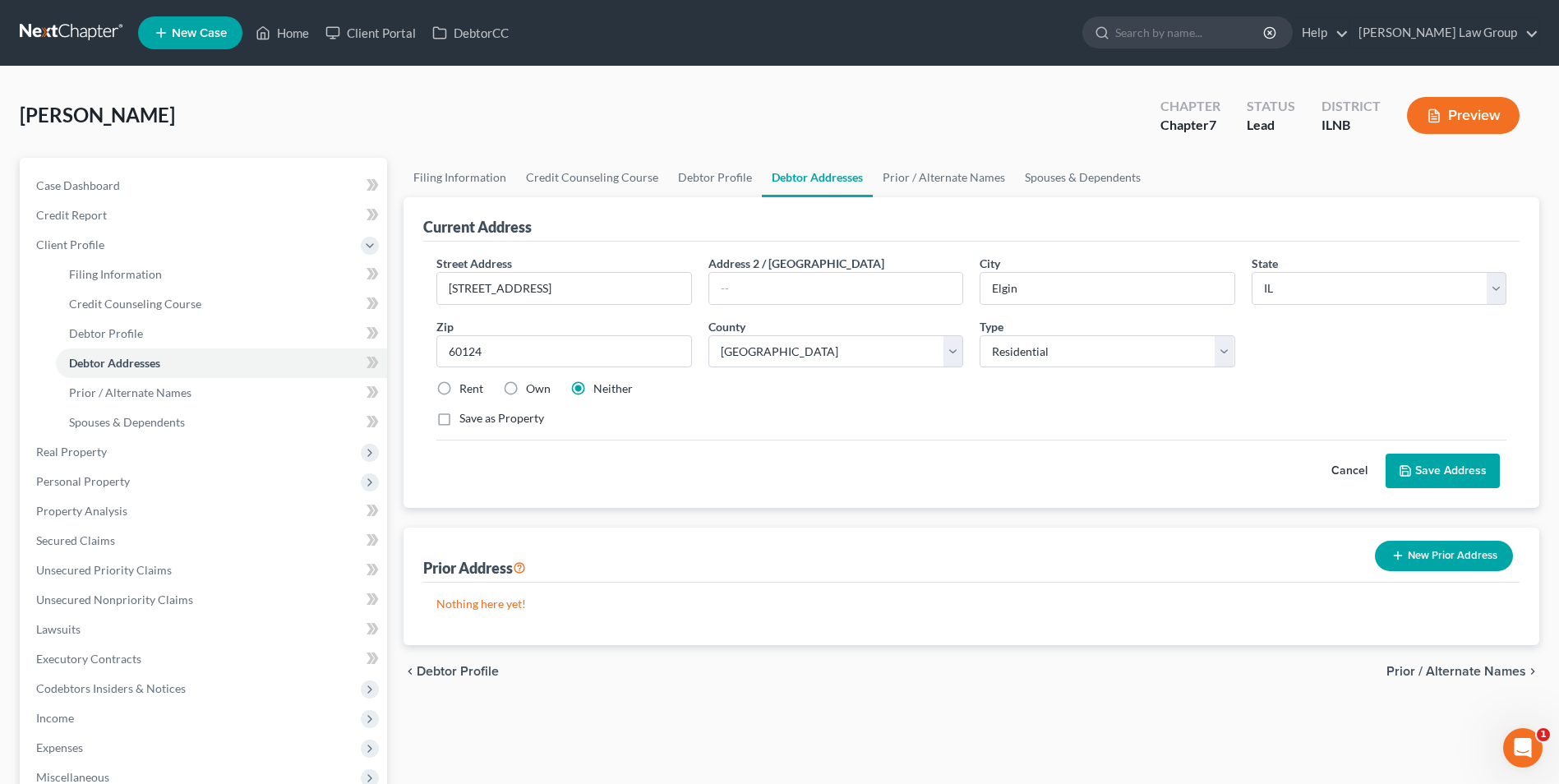
click at [1346, 467] on button "Cancel" at bounding box center [1349, 471] width 73 height 33
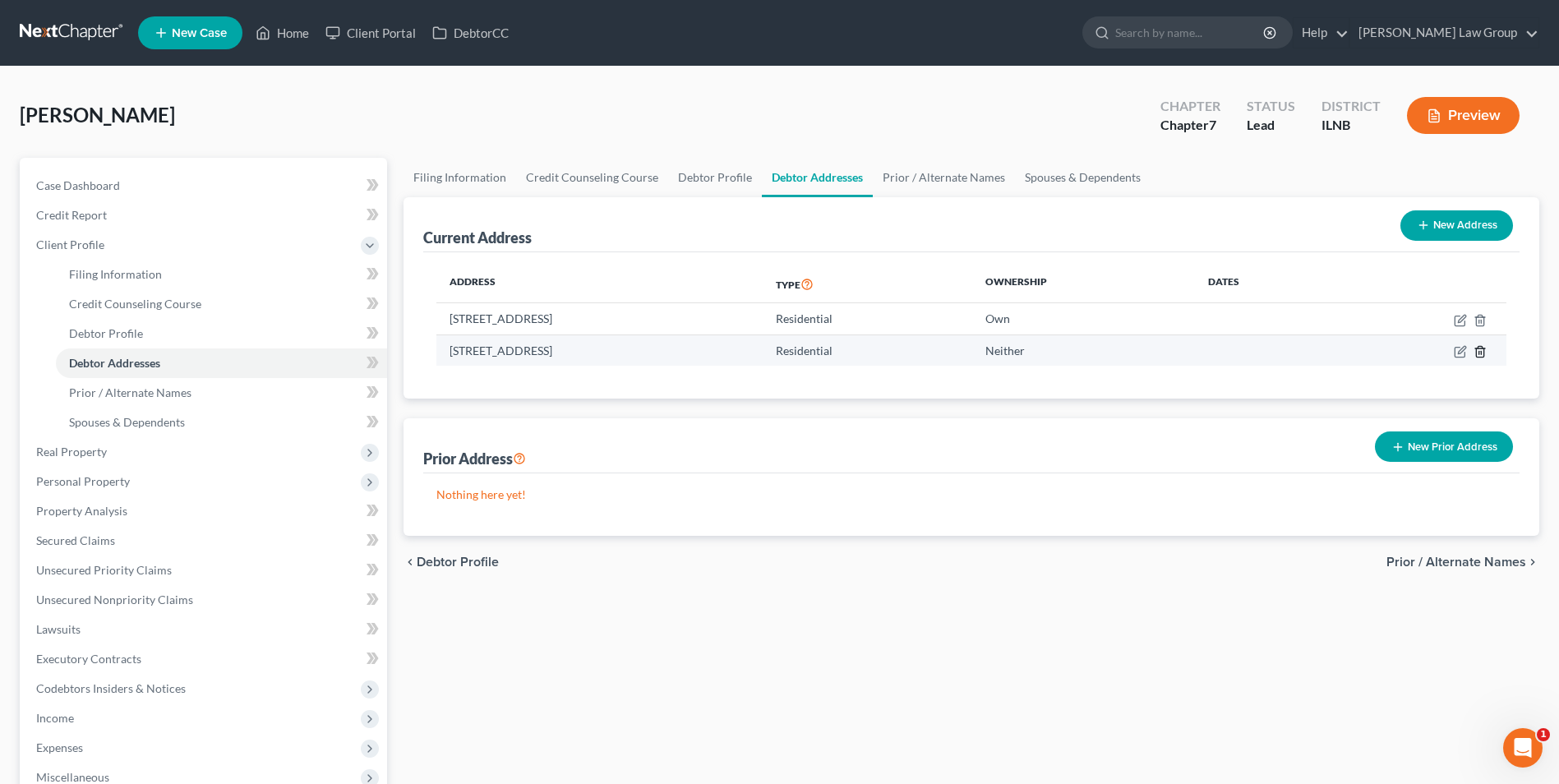
click at [1479, 353] on line "button" at bounding box center [1479, 352] width 0 height 4
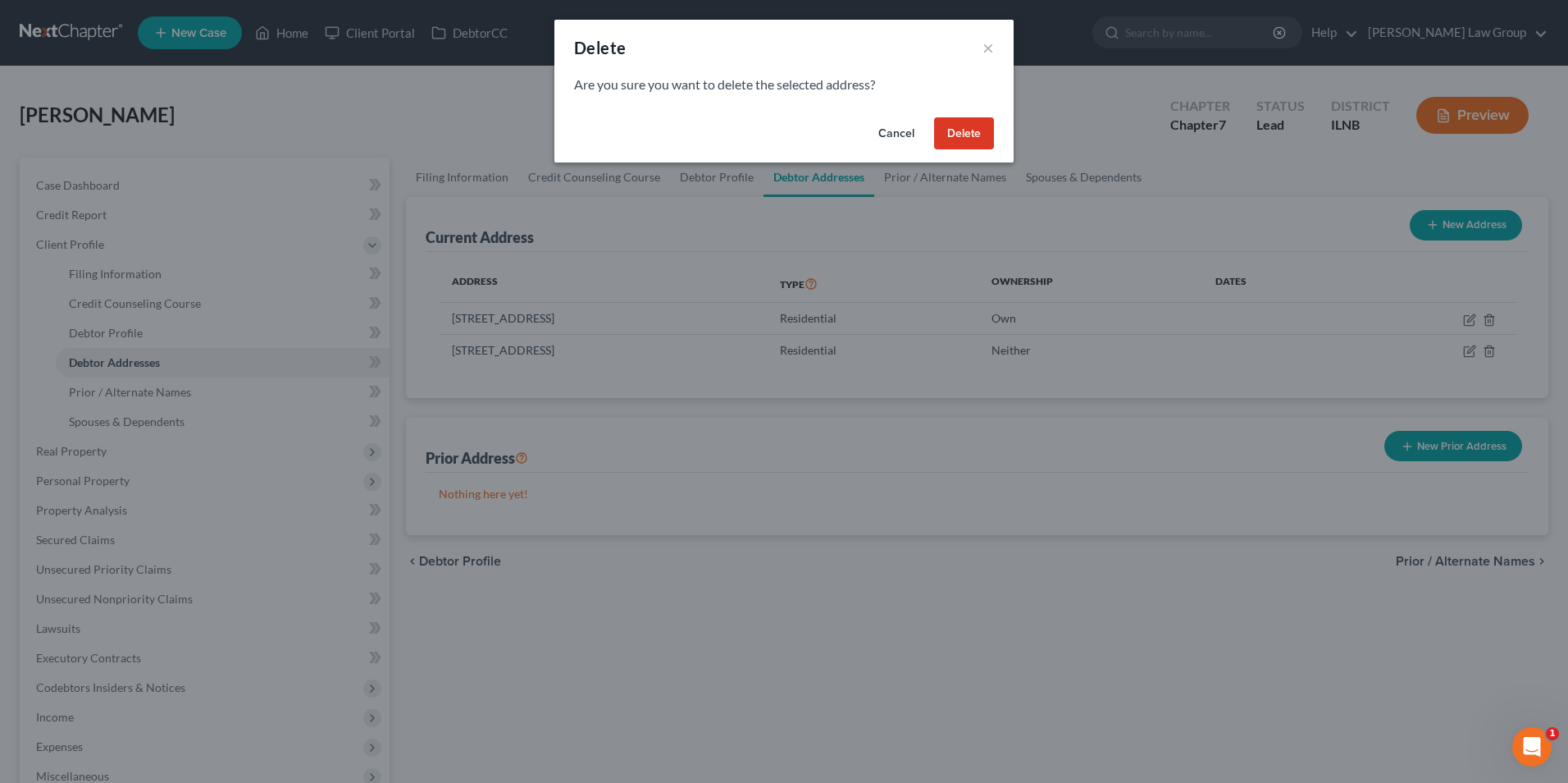
click at [979, 136] on button "Delete" at bounding box center [964, 134] width 59 height 33
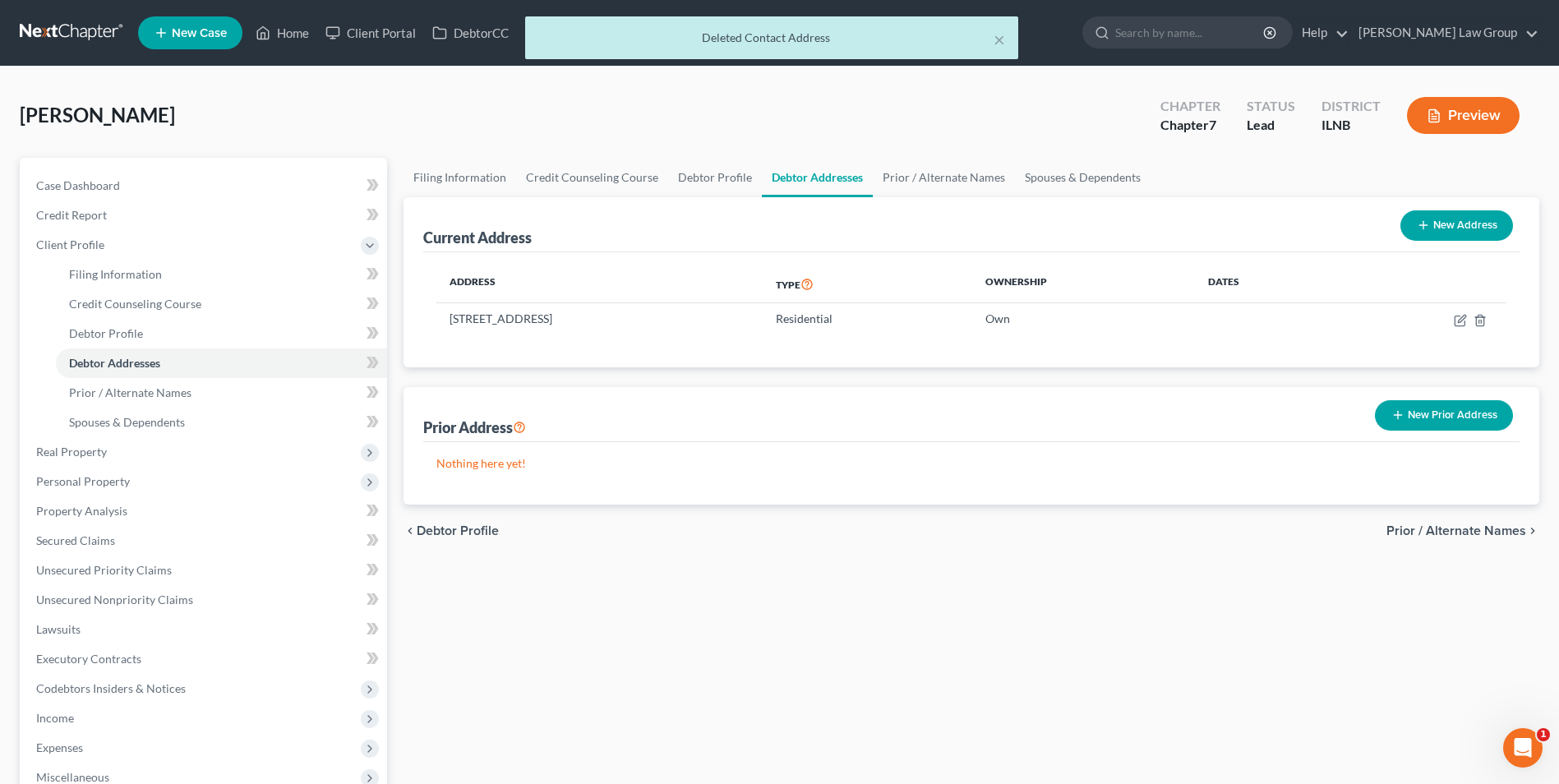
click at [1435, 525] on span "Prior / Alternate Names" at bounding box center [1456, 530] width 139 height 13
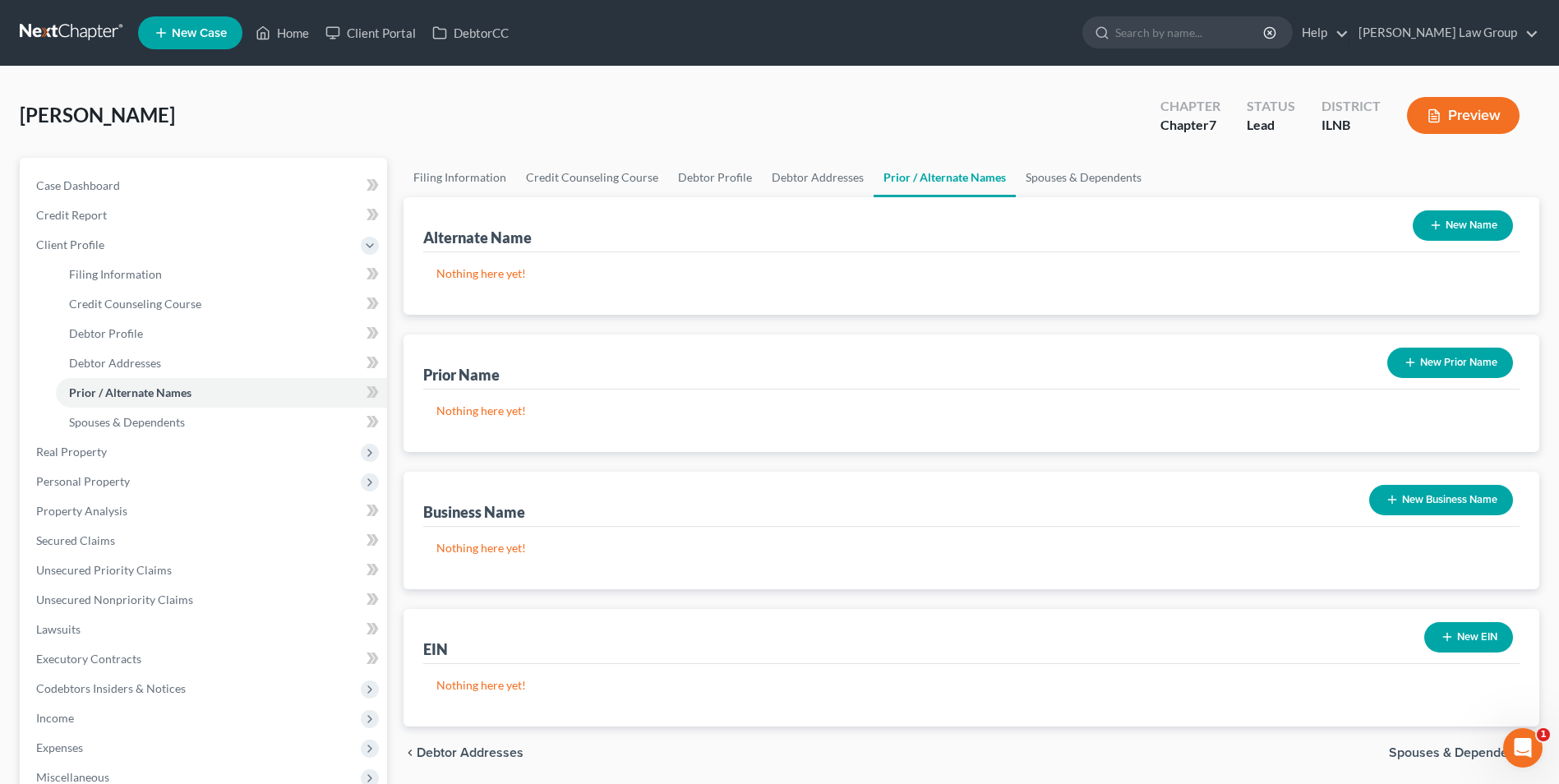
scroll to position [267, 0]
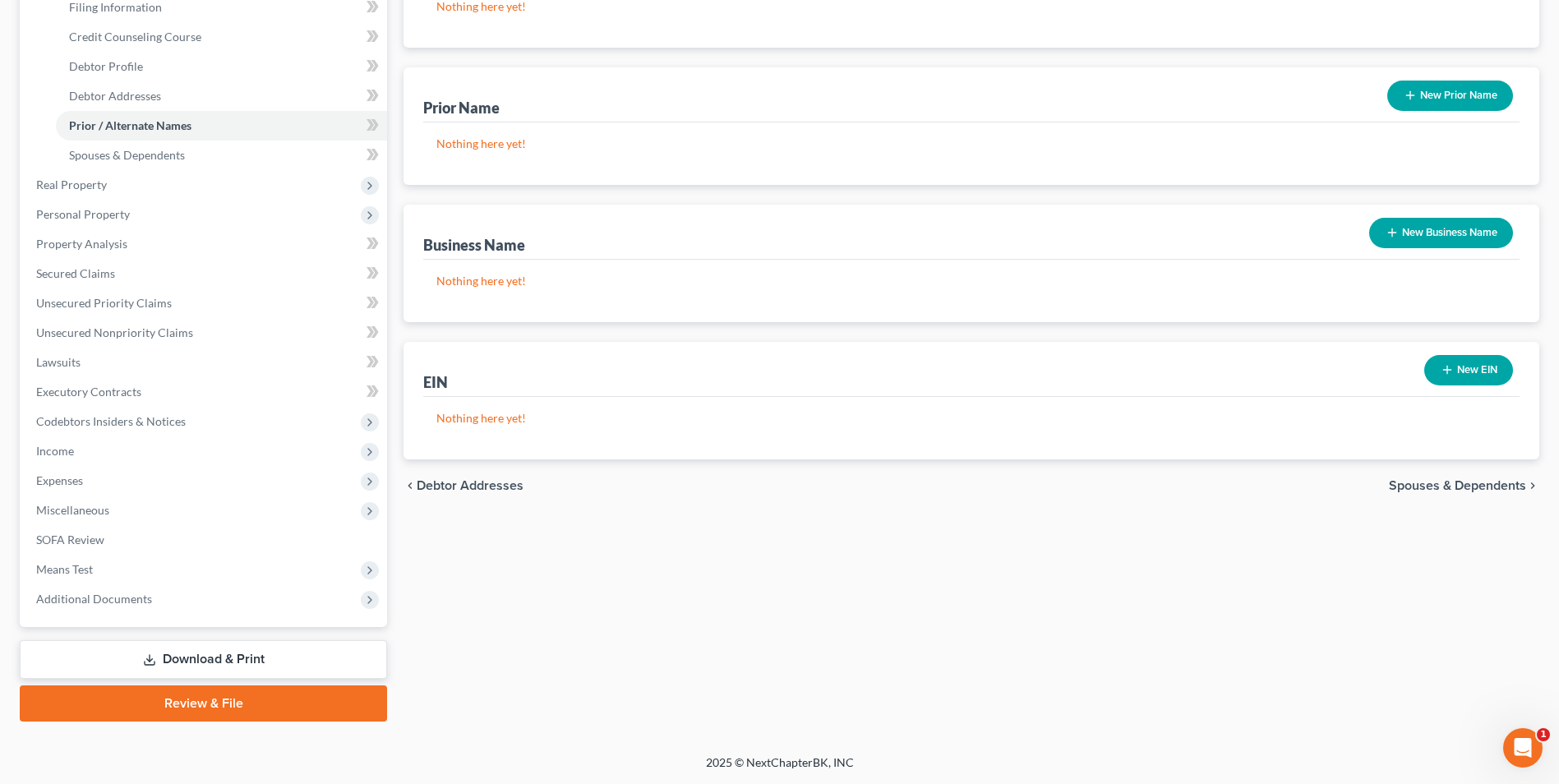
click at [1429, 487] on span "Spouses & Dependents" at bounding box center [1457, 485] width 138 height 13
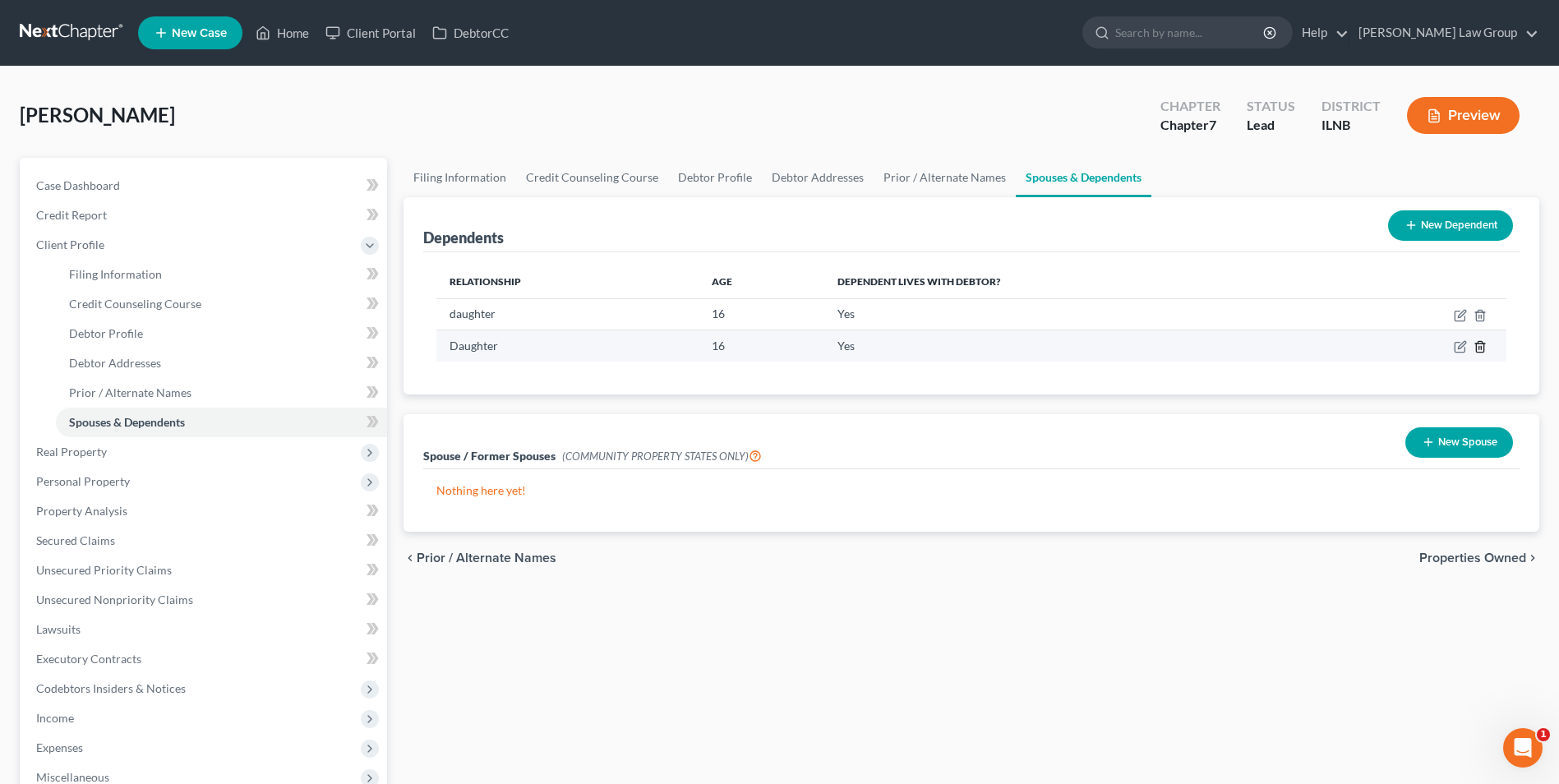
click at [1483, 344] on icon "button" at bounding box center [1479, 347] width 7 height 11
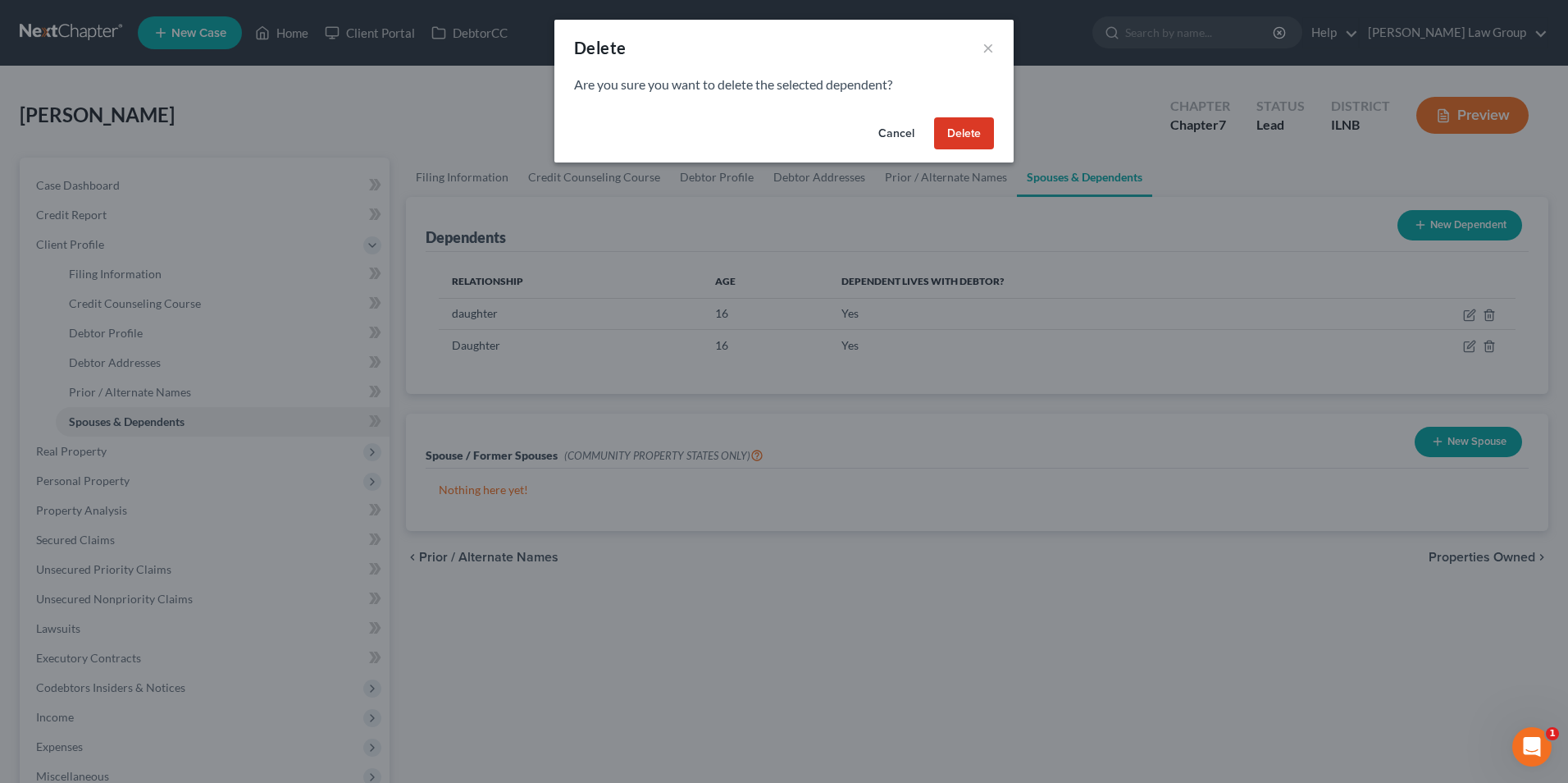
click at [965, 135] on button "Delete" at bounding box center [964, 134] width 59 height 33
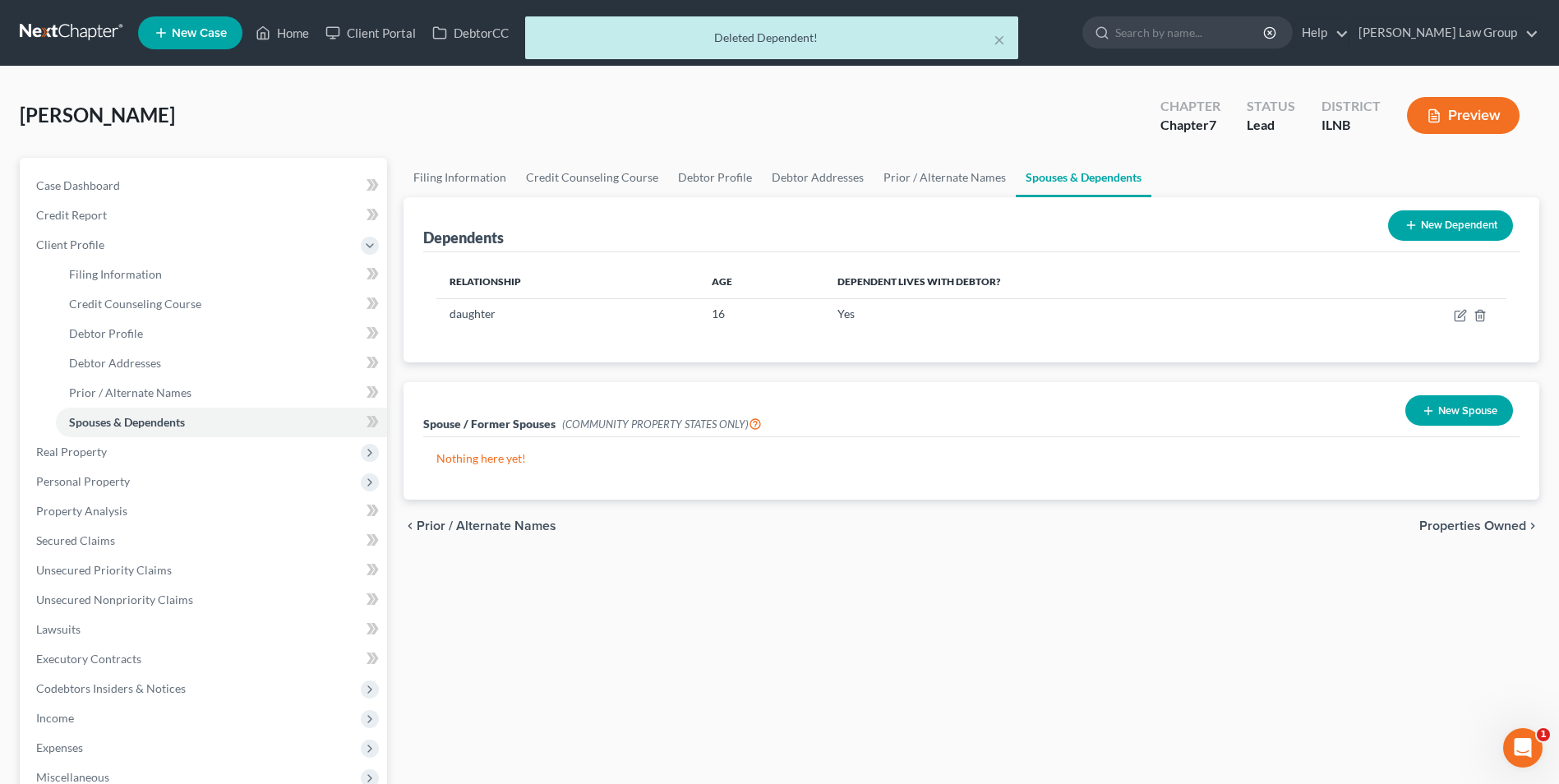
click at [1440, 529] on span "Properties Owned" at bounding box center [1472, 526] width 107 height 13
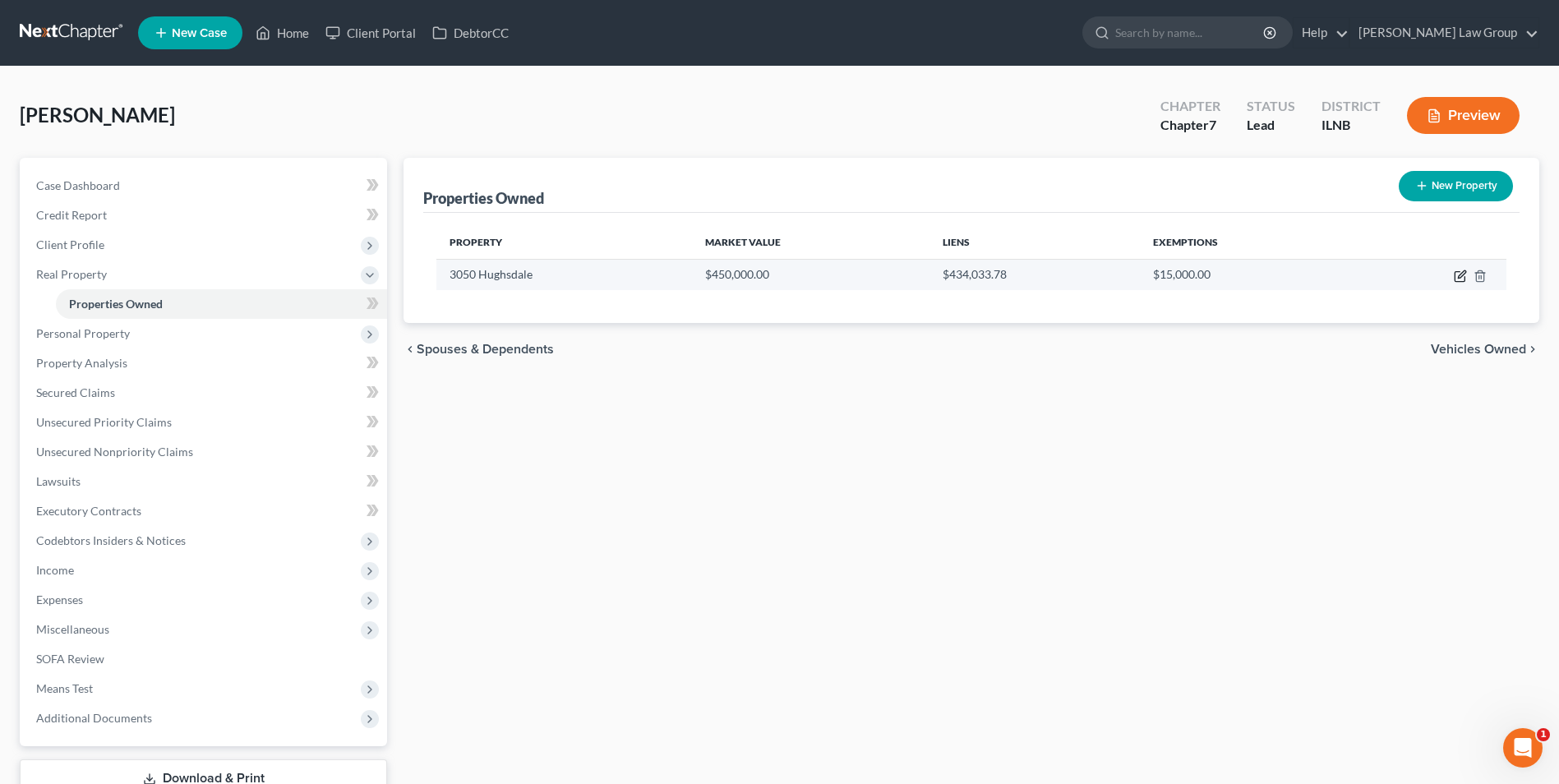
click at [1461, 280] on icon "button" at bounding box center [1460, 276] width 13 height 13
select select "14"
select select "44"
select select "0"
select select "1"
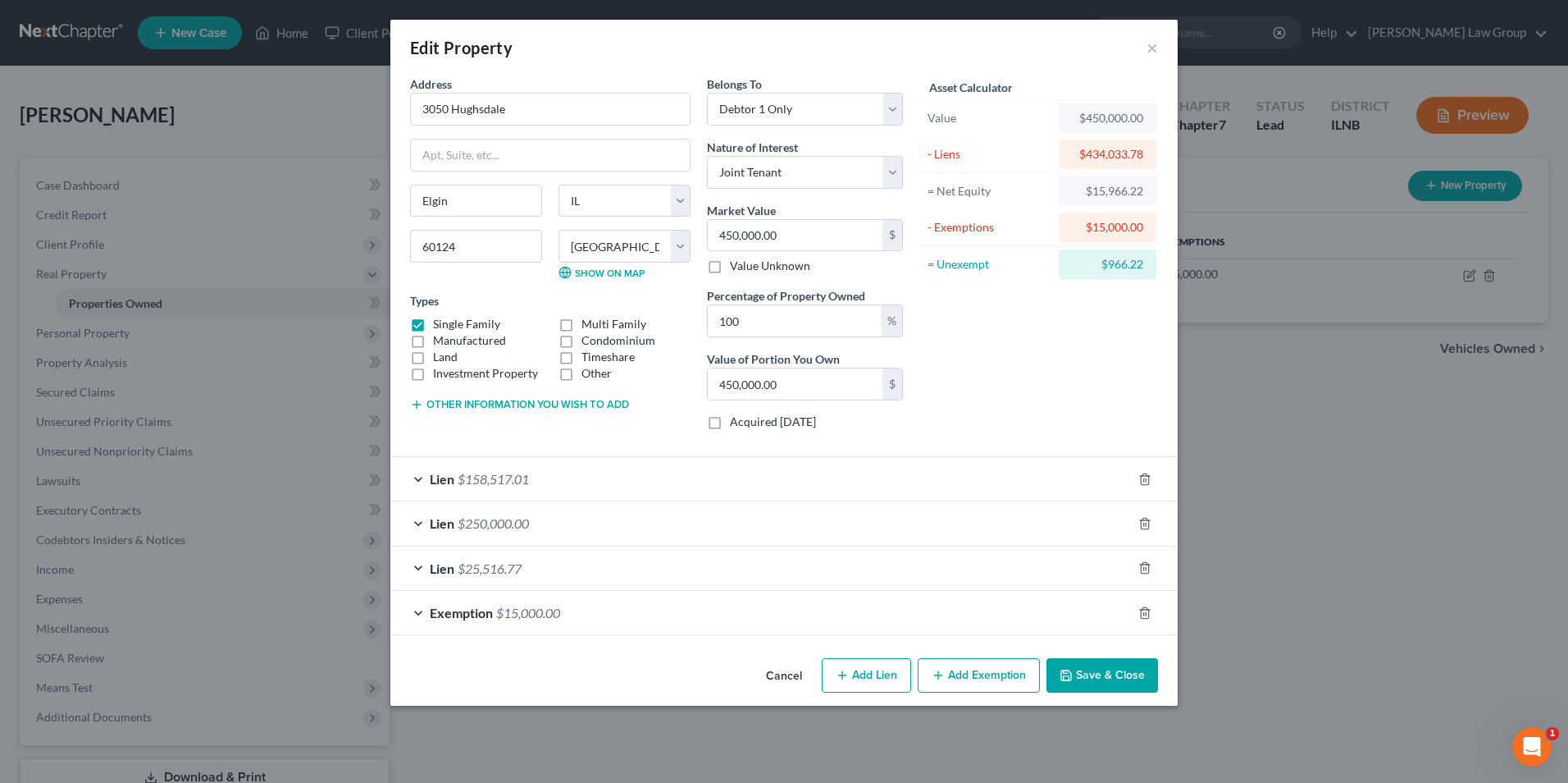
click at [783, 677] on button "Cancel" at bounding box center [784, 676] width 62 height 33
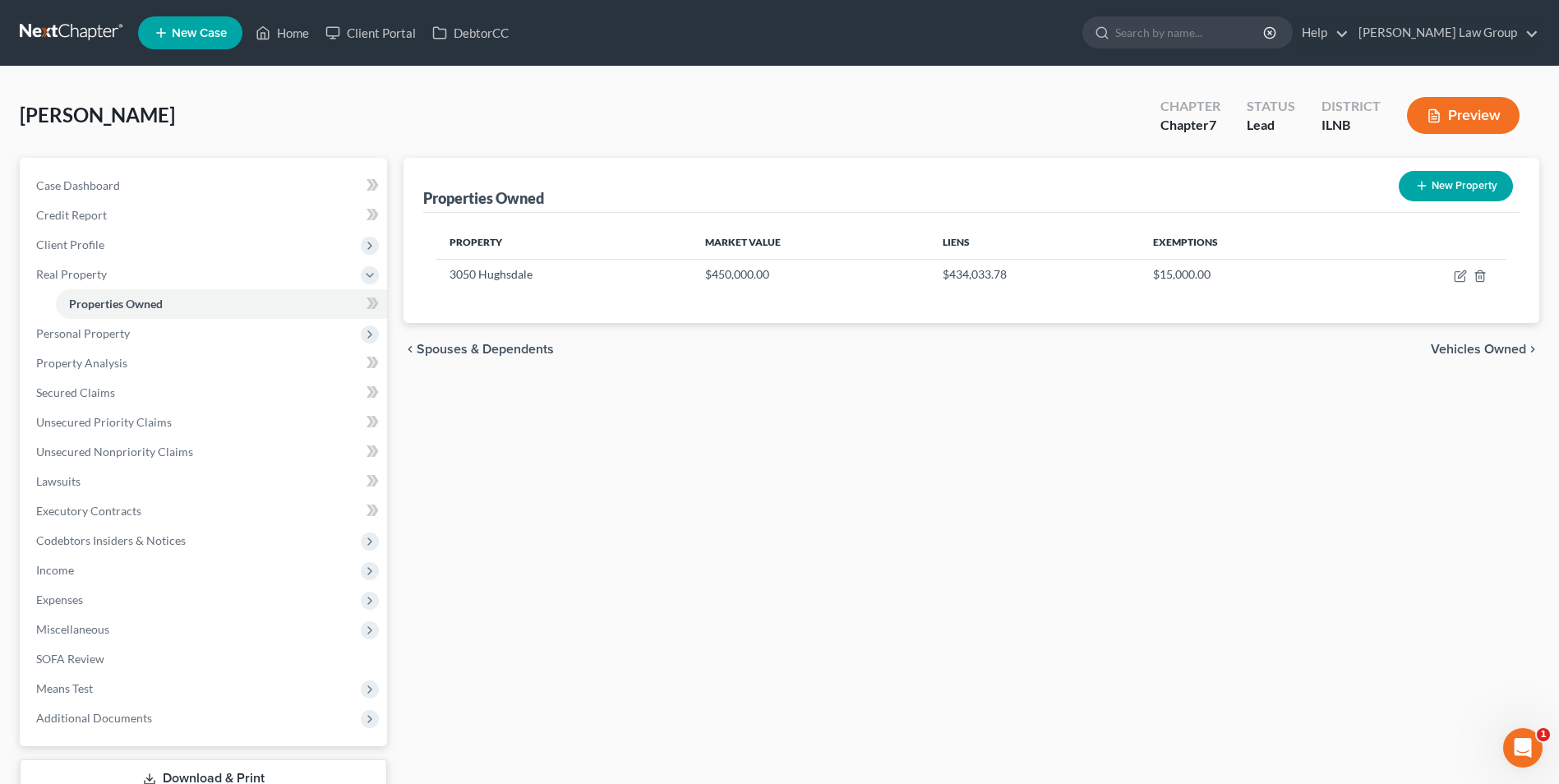
click at [1457, 343] on span "Vehicles Owned" at bounding box center [1478, 349] width 96 height 13
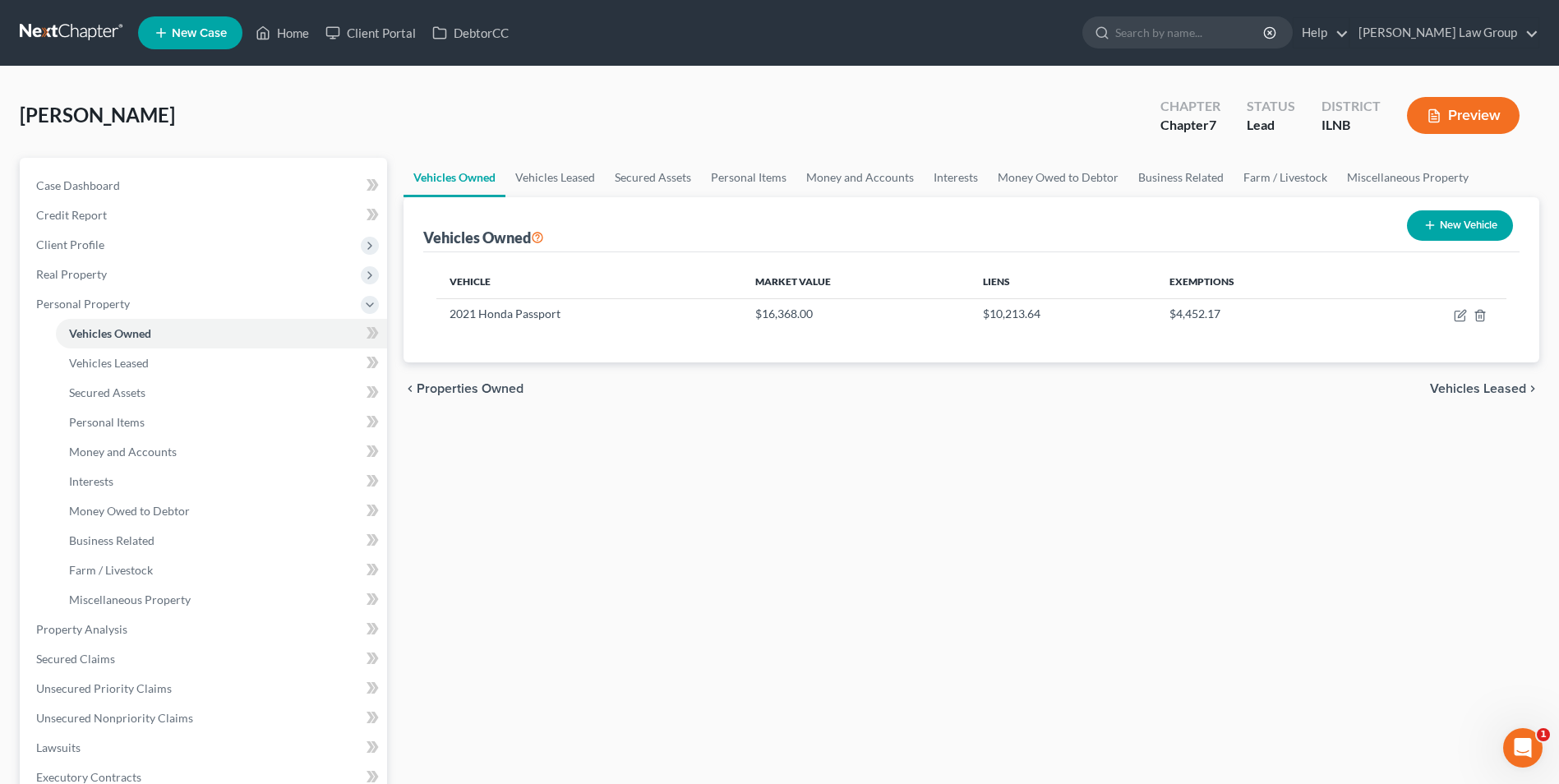
click at [1465, 389] on span "Vehicles Leased" at bounding box center [1478, 388] width 96 height 13
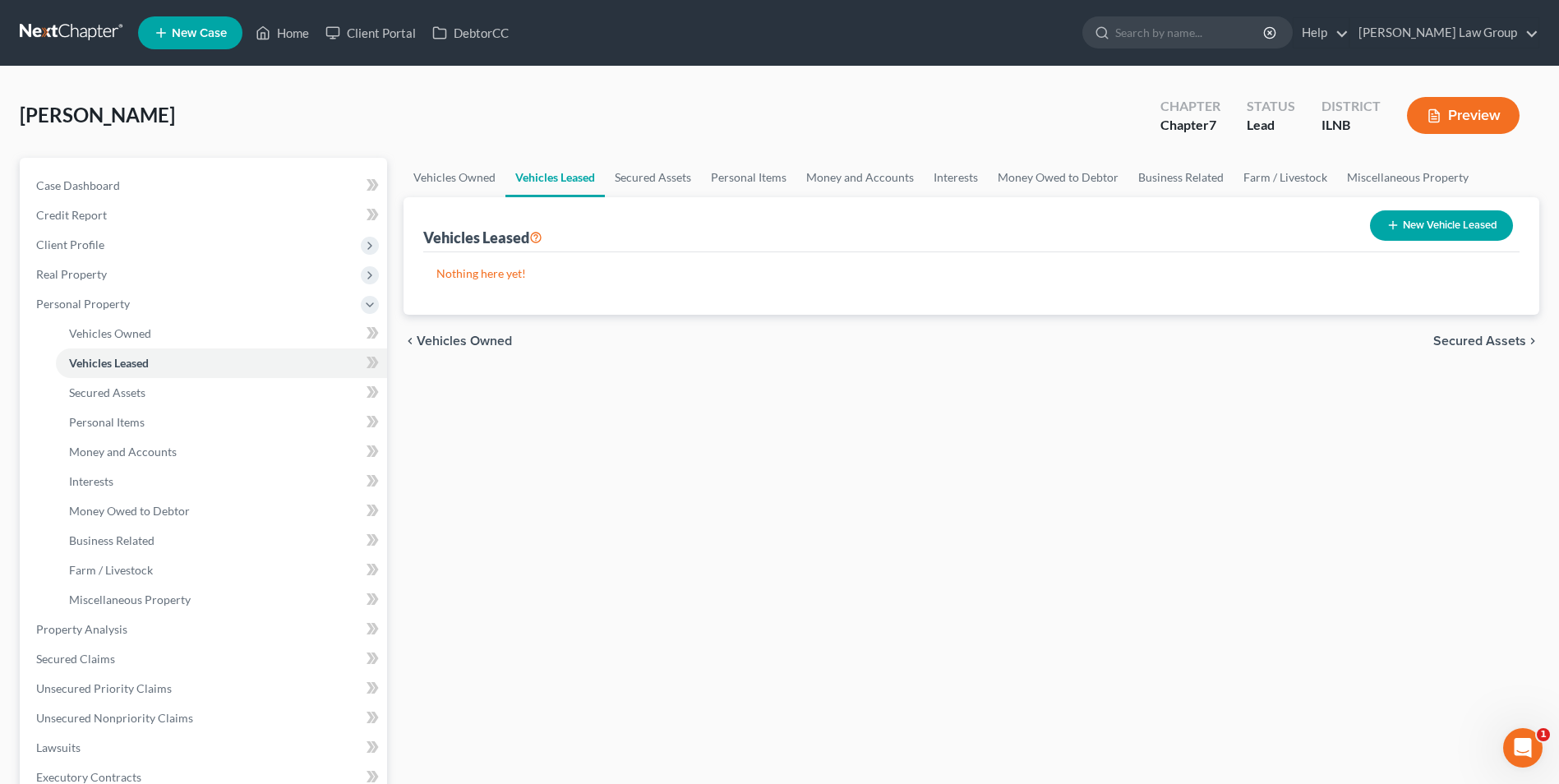
click at [1470, 340] on span "Secured Assets" at bounding box center [1479, 341] width 93 height 13
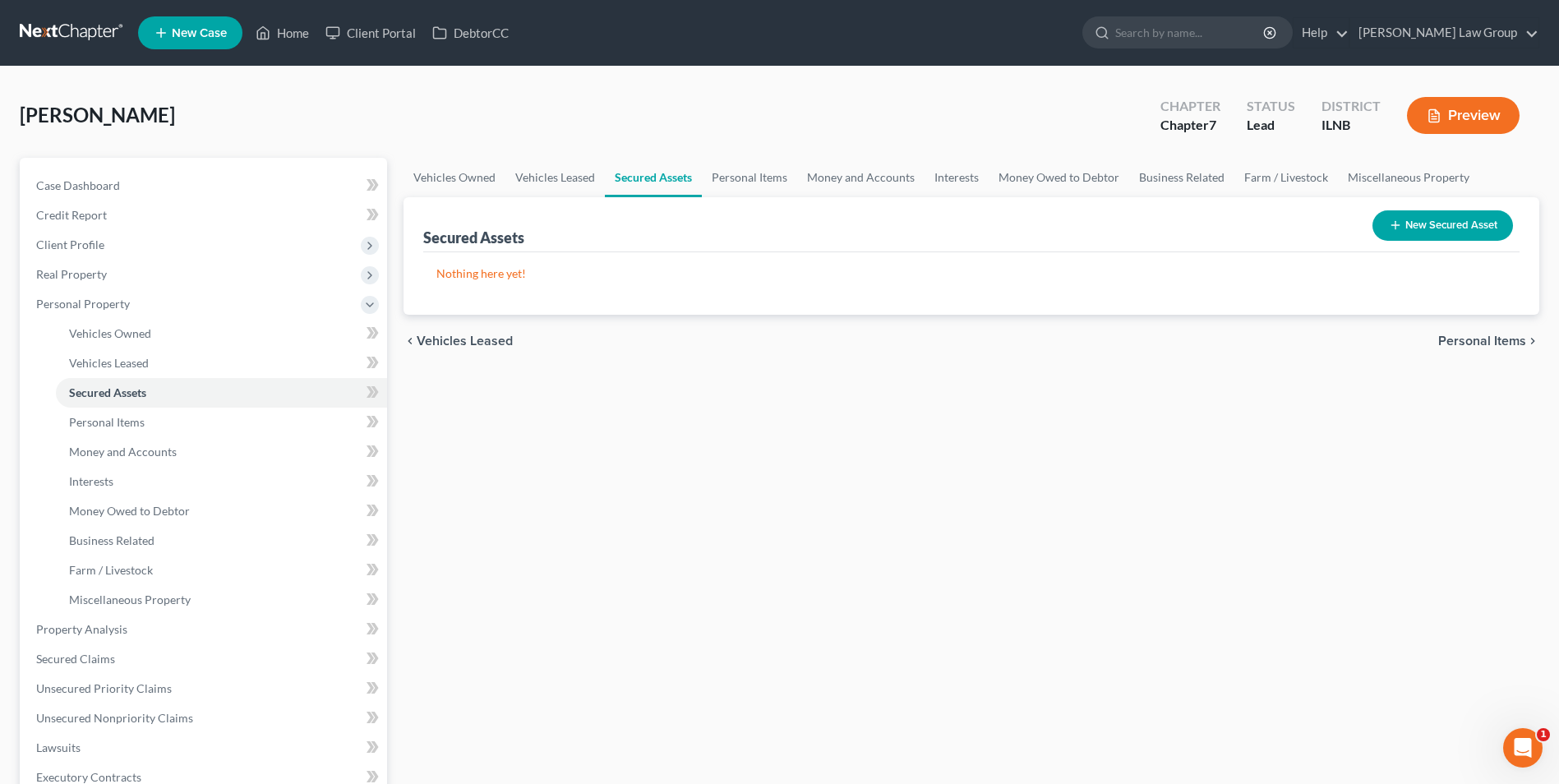
click at [1470, 340] on span "Personal Items" at bounding box center [1482, 341] width 88 height 13
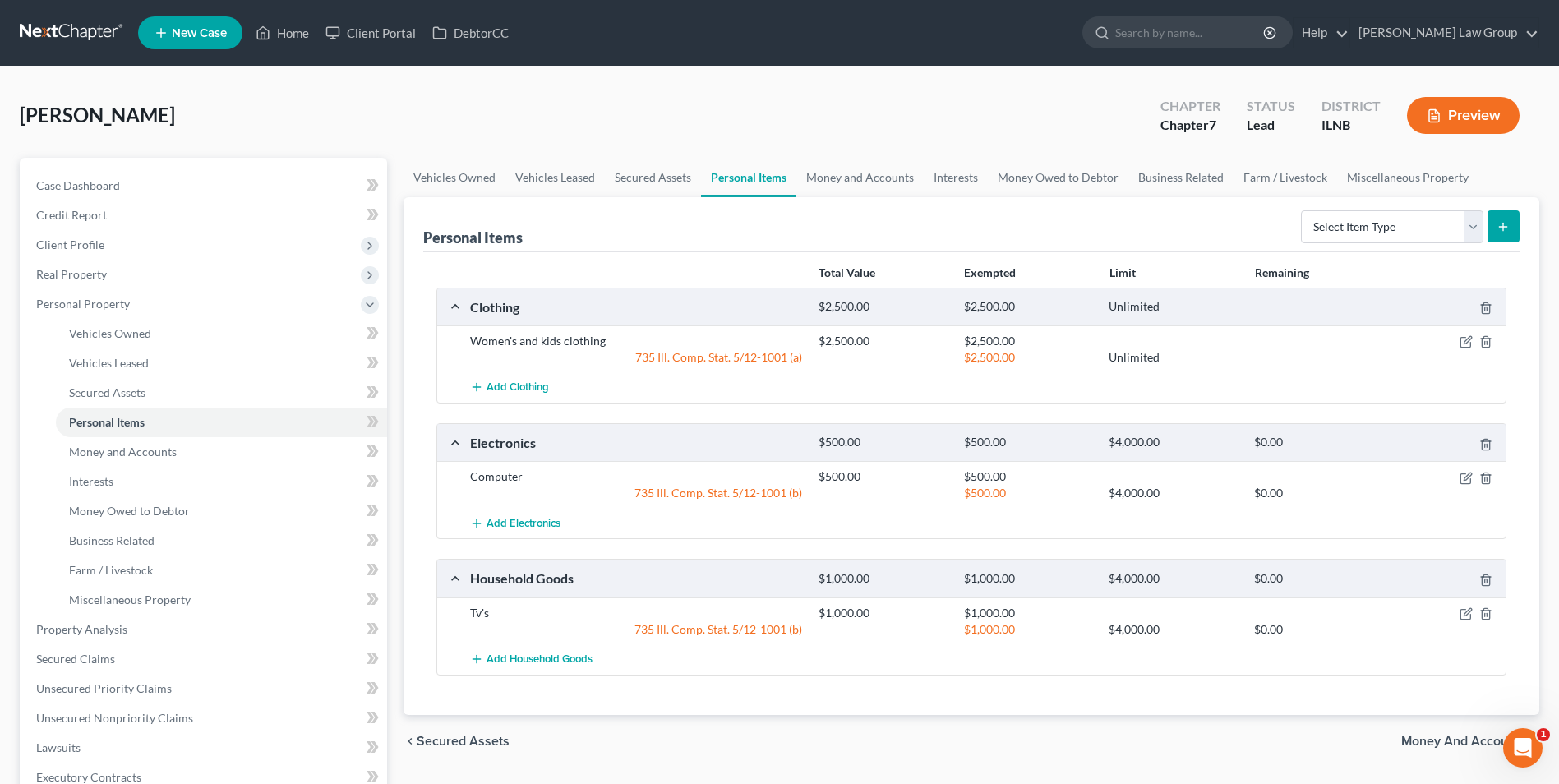
click at [1440, 738] on span "Money and Accounts" at bounding box center [1463, 740] width 125 height 13
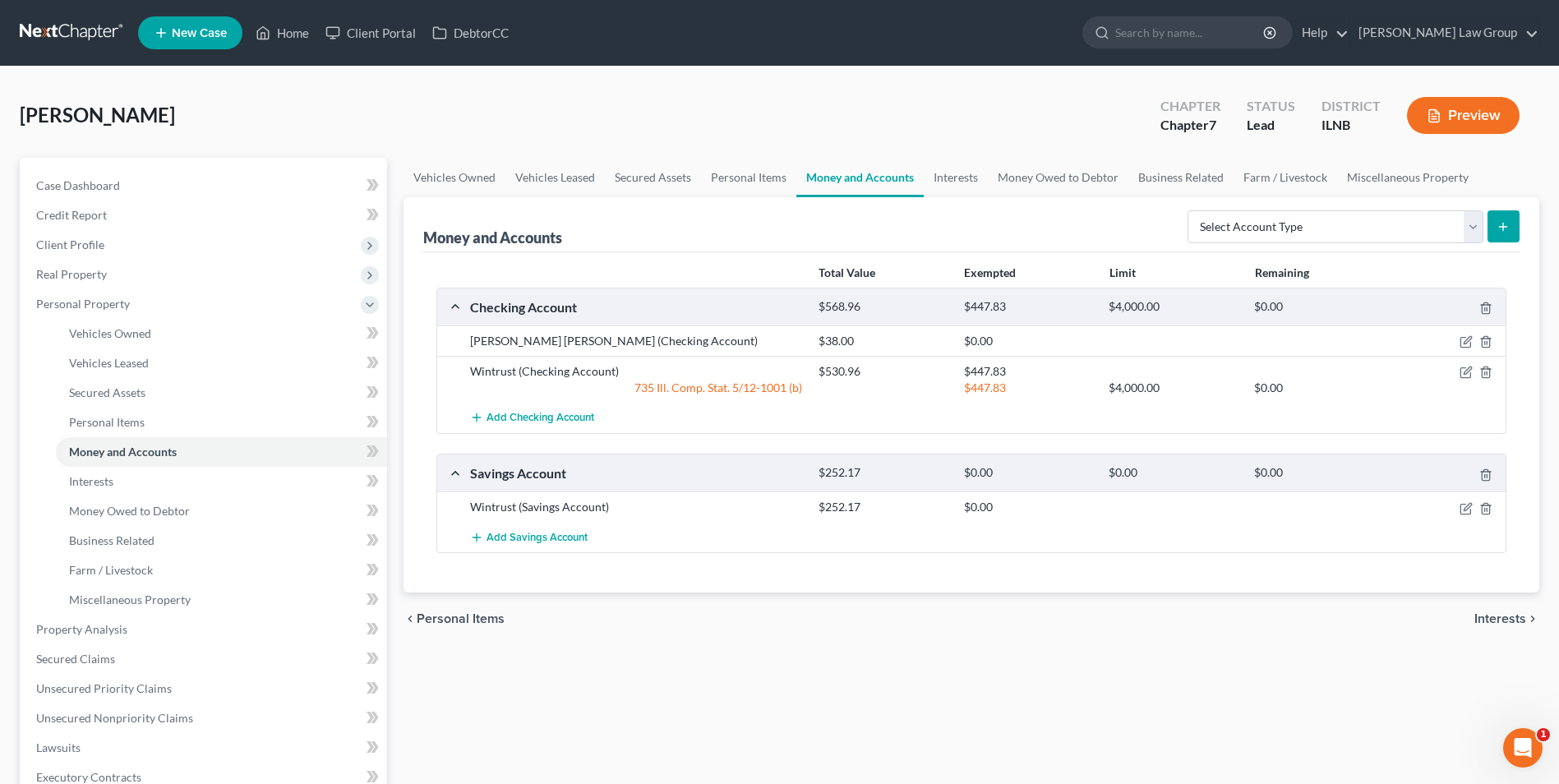
click at [1492, 618] on span "Interests" at bounding box center [1499, 618] width 52 height 13
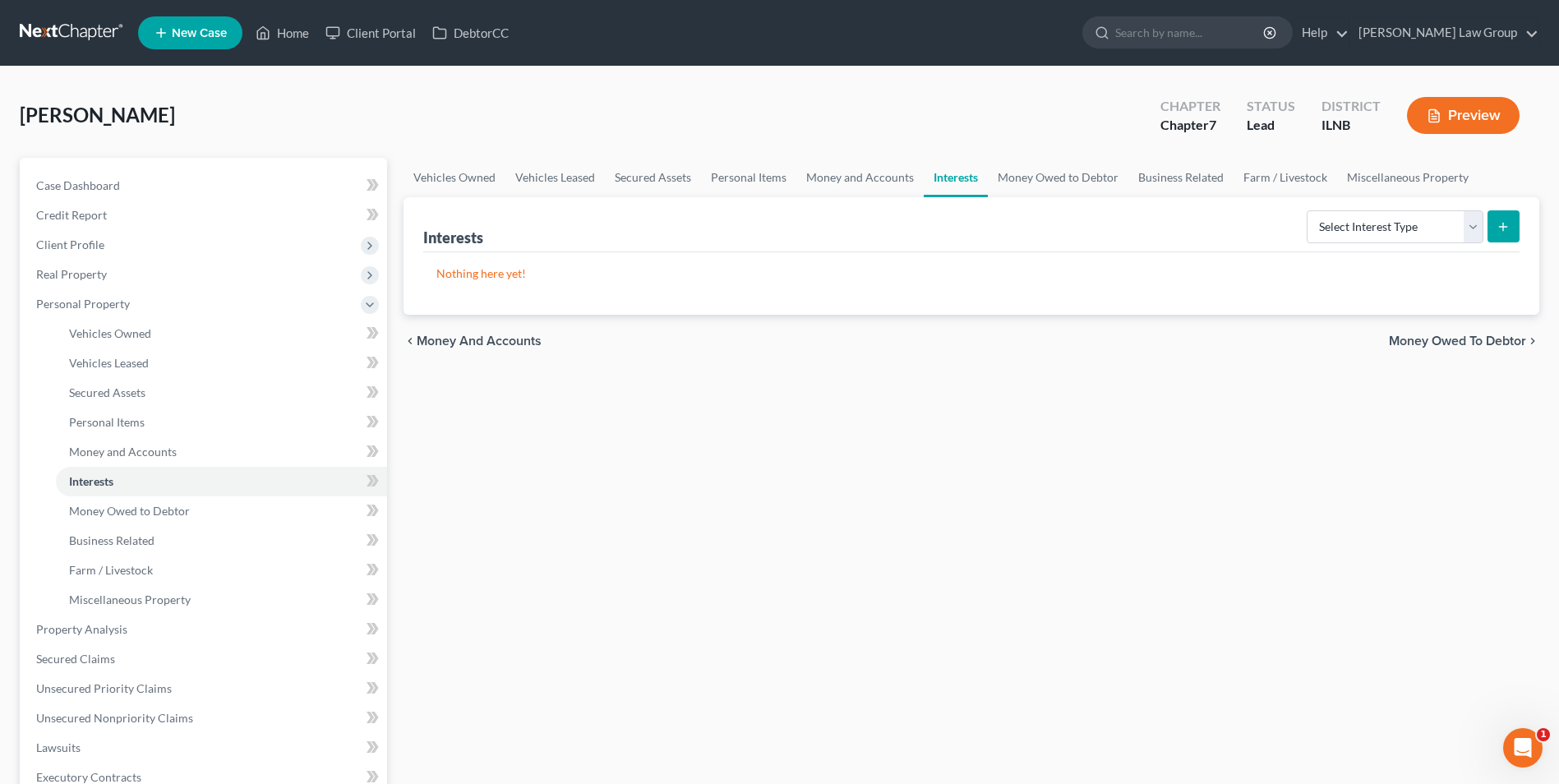
click at [1447, 338] on span "Money Owed to Debtor" at bounding box center [1457, 341] width 138 height 13
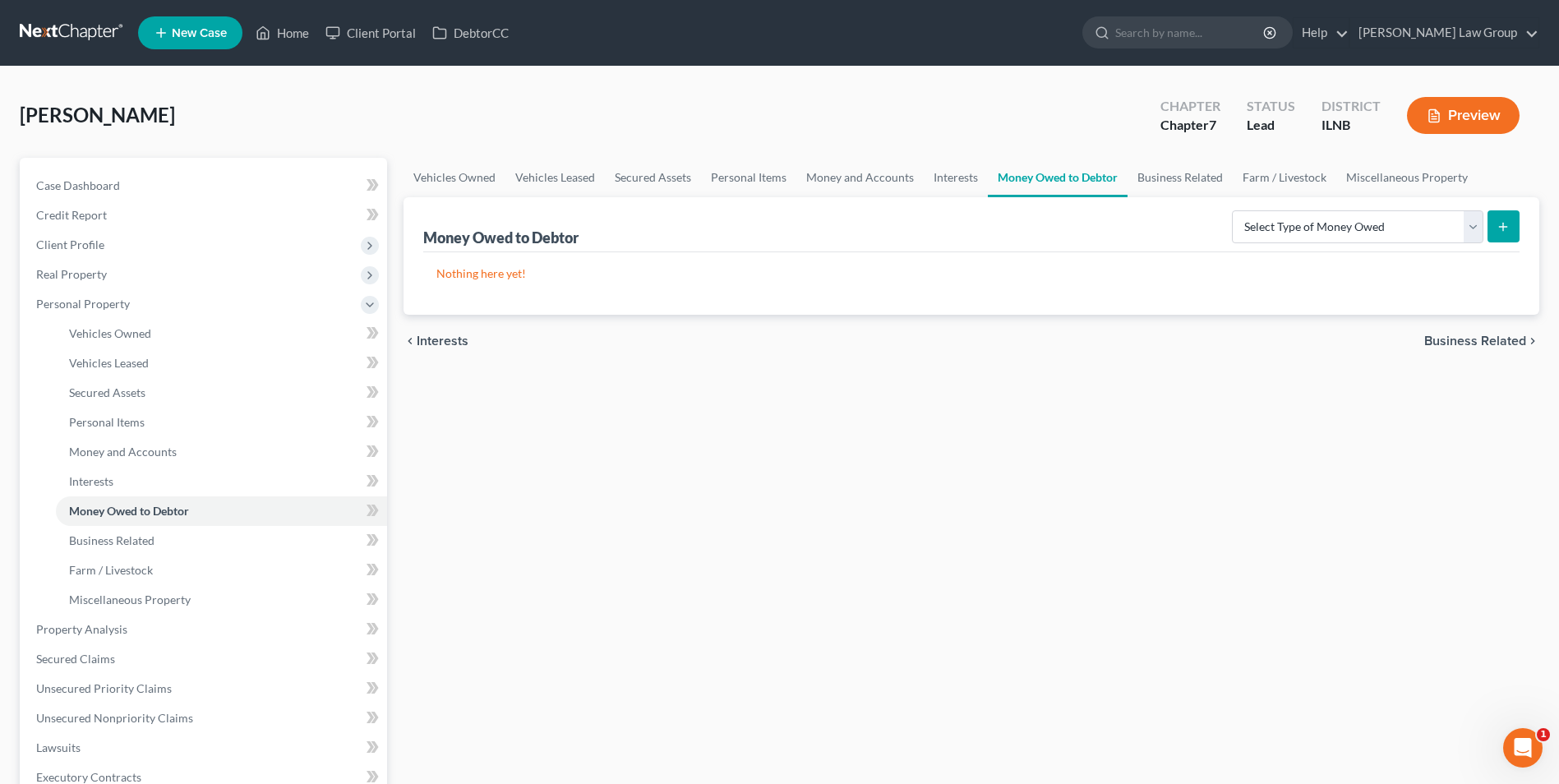
click at [1476, 335] on span "Business Related" at bounding box center [1475, 341] width 102 height 13
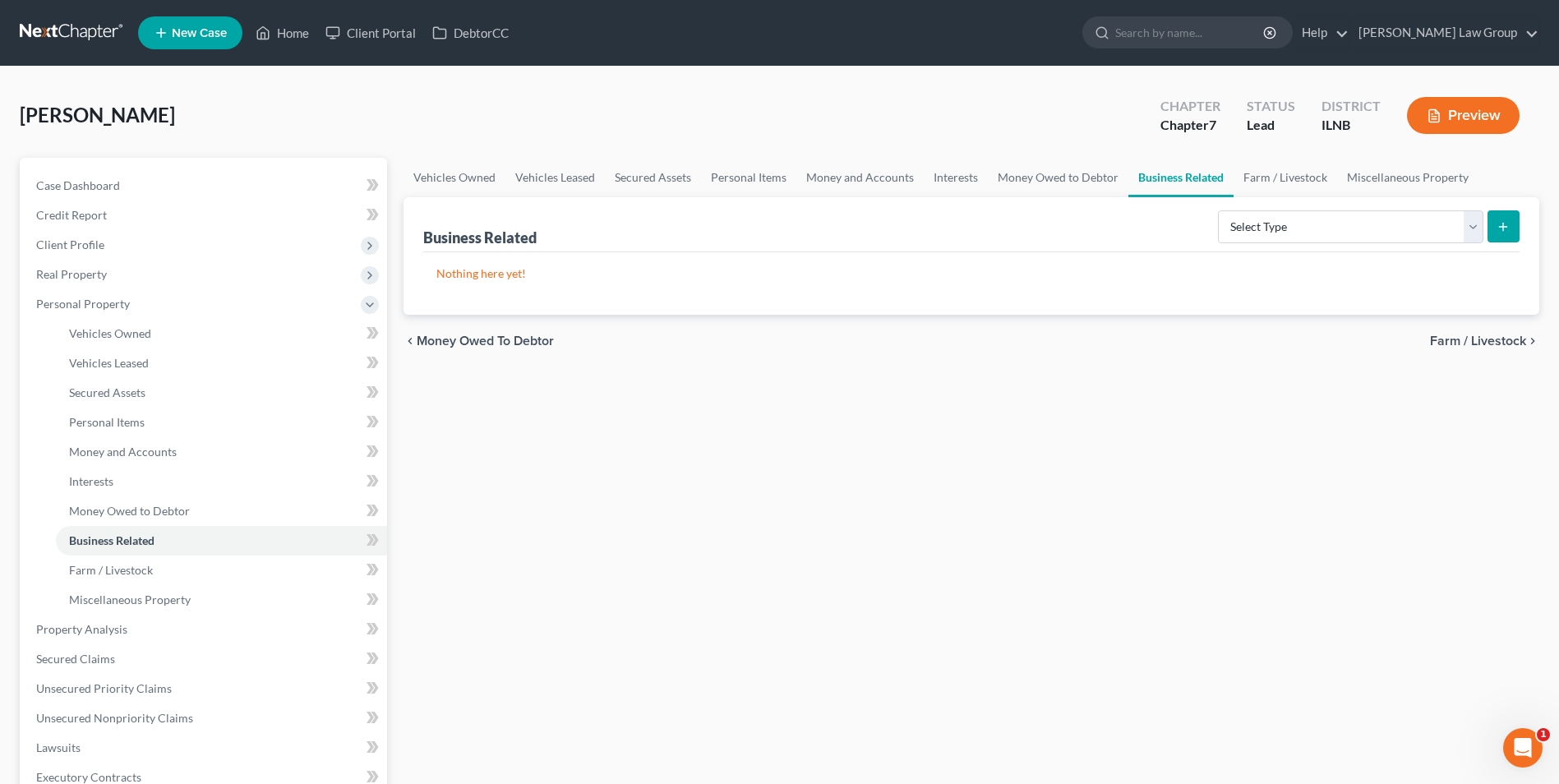
click at [1472, 337] on span "Farm / Livestock" at bounding box center [1478, 341] width 96 height 13
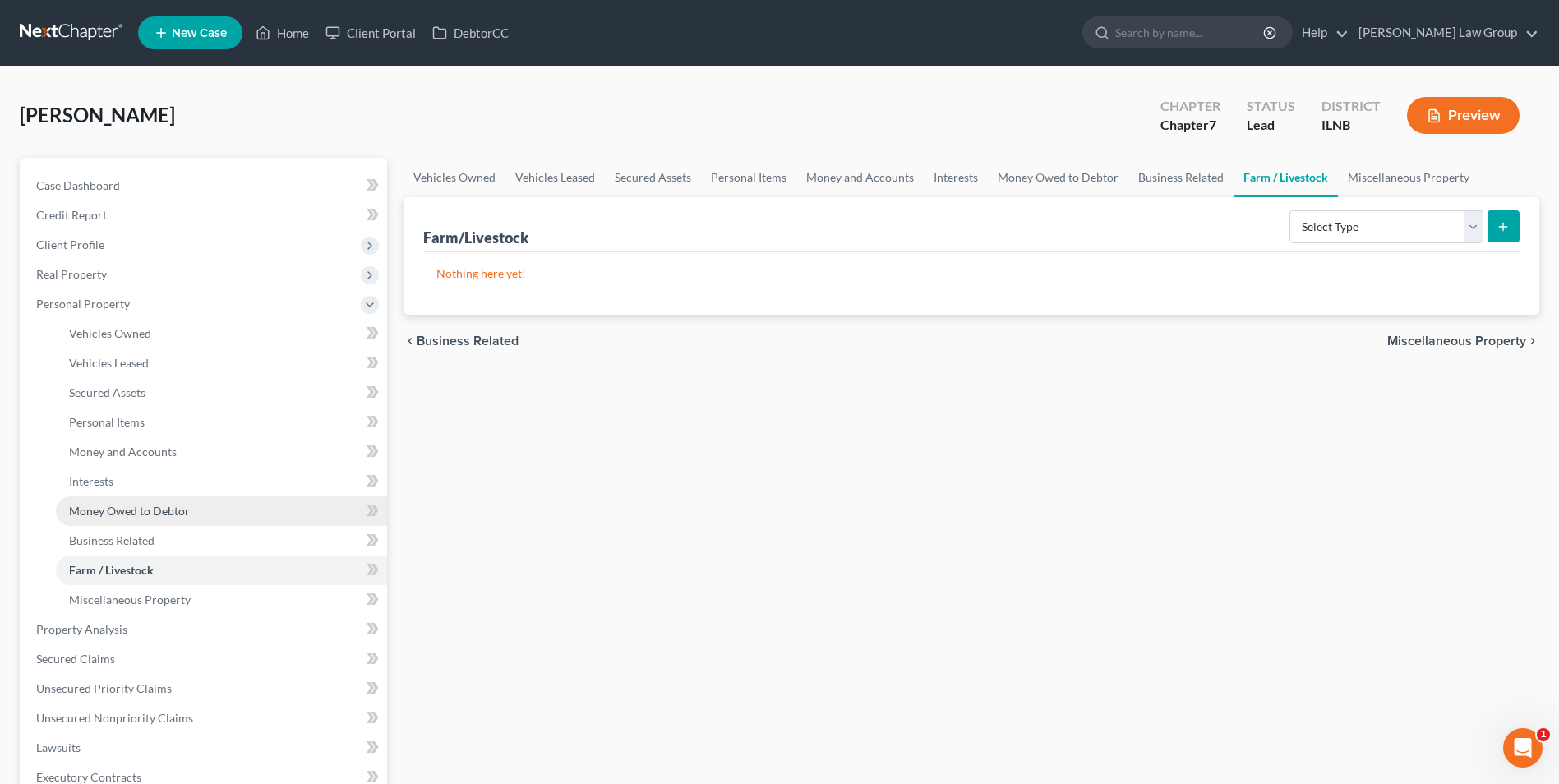
scroll to position [385, 0]
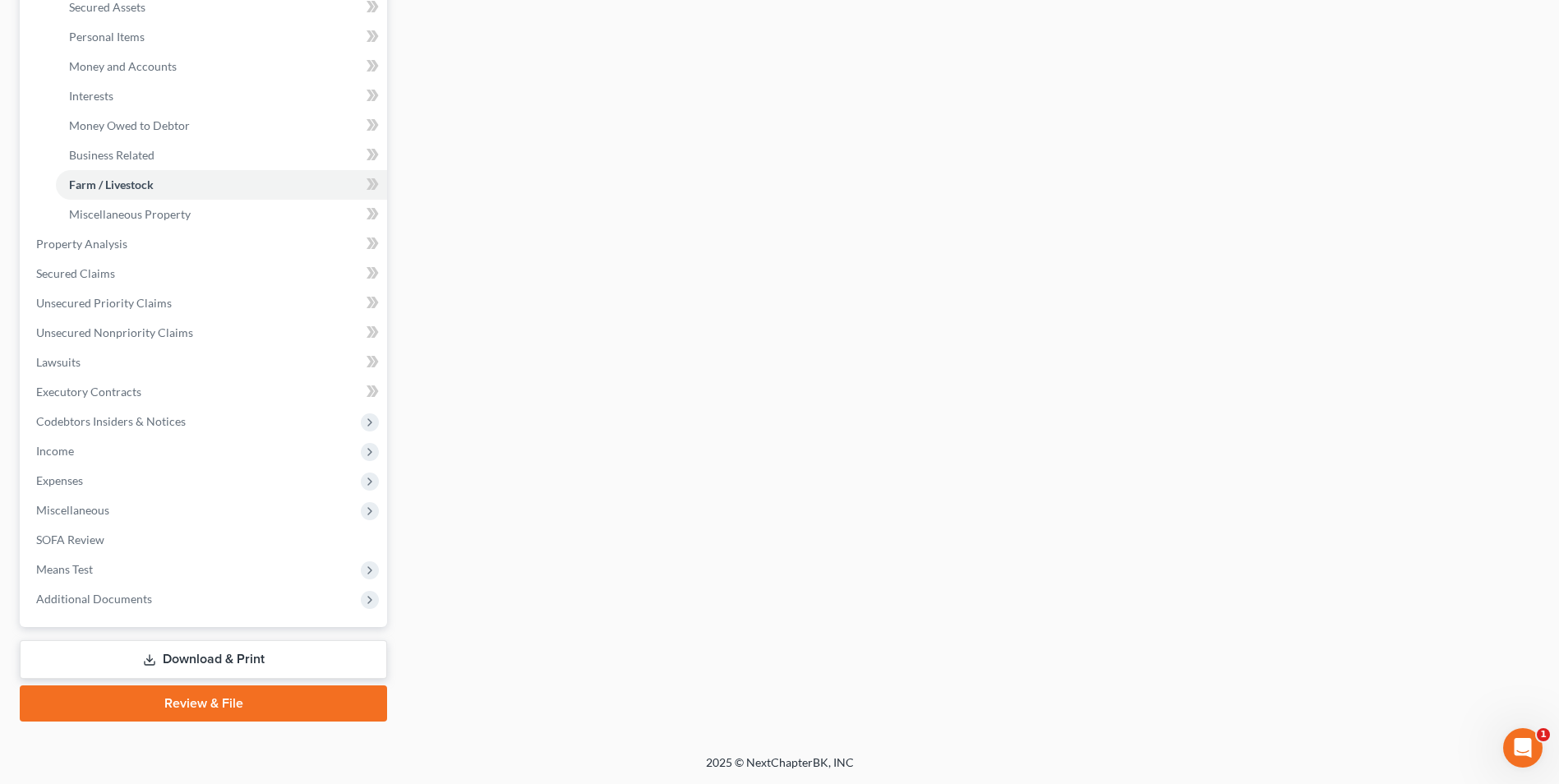
click at [162, 653] on link "Download & Print" at bounding box center [203, 659] width 367 height 39
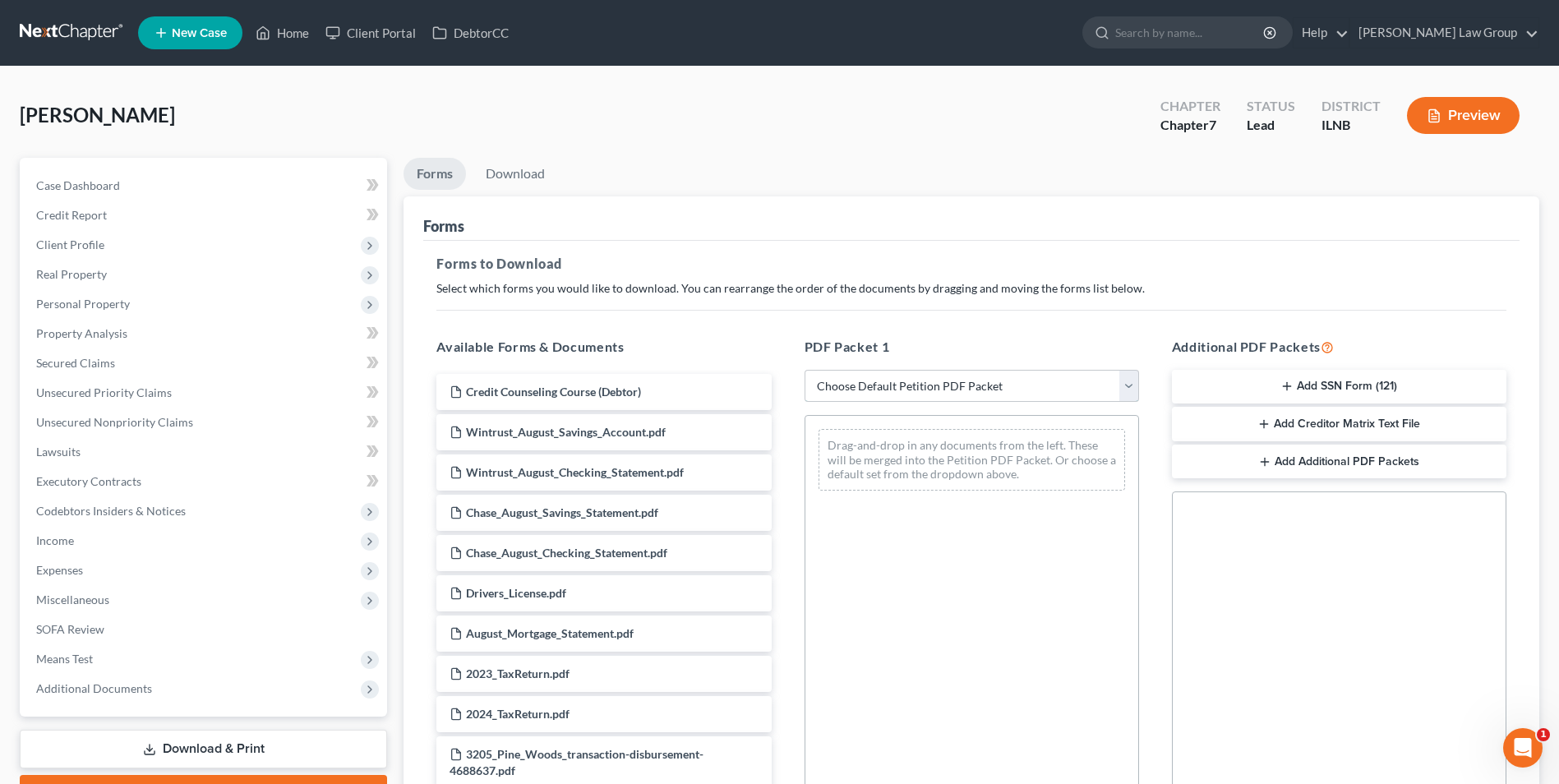
click at [850, 392] on select "Choose Default Petition PDF Packet Complete Bankruptcy Petition (all forms and …" at bounding box center [972, 386] width 335 height 33
select select "3"
click at [804, 370] on select "Choose Default Petition PDF Packet Complete Bankruptcy Petition (all forms and …" at bounding box center [972, 386] width 335 height 33
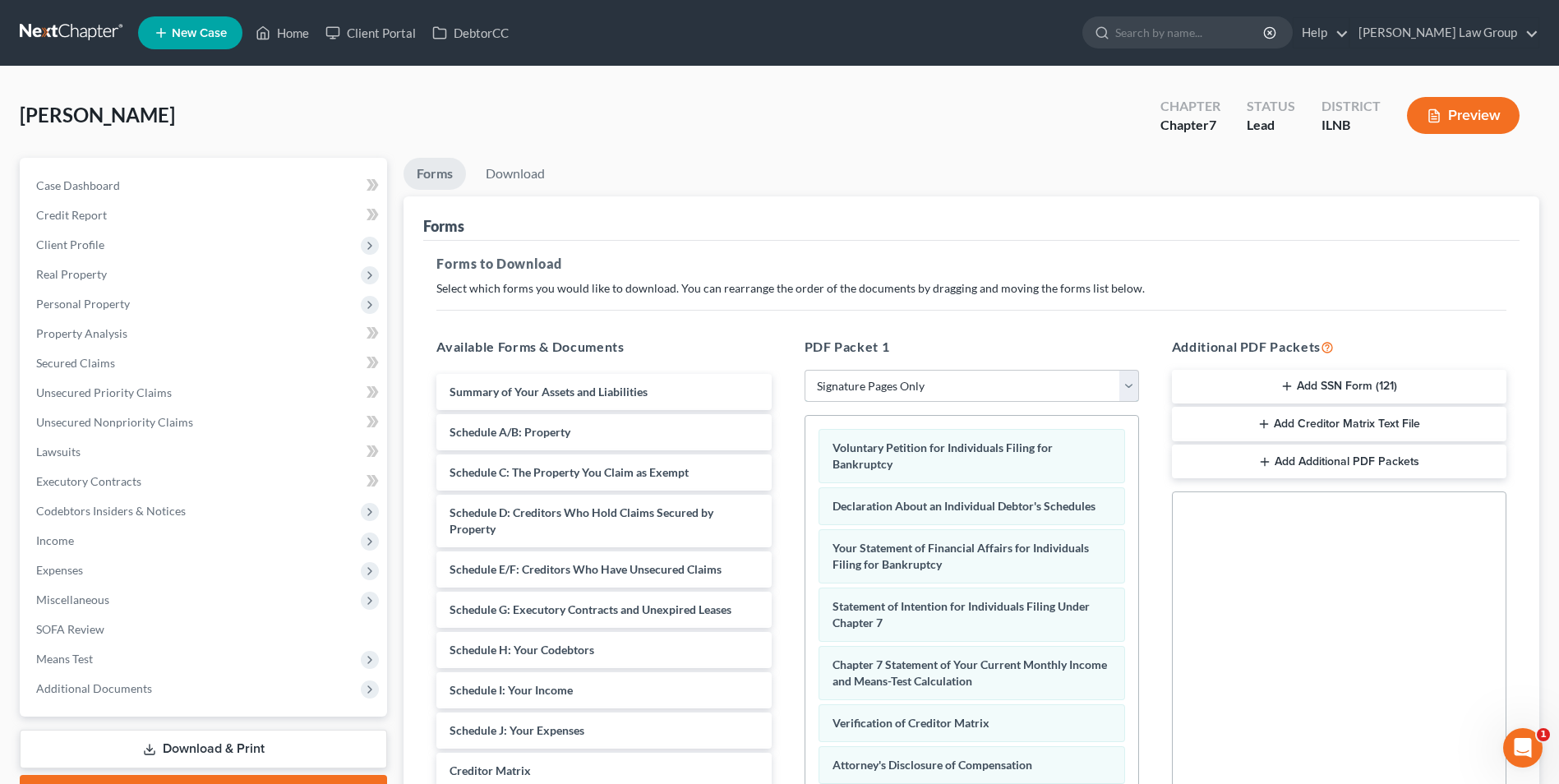
scroll to position [230, 0]
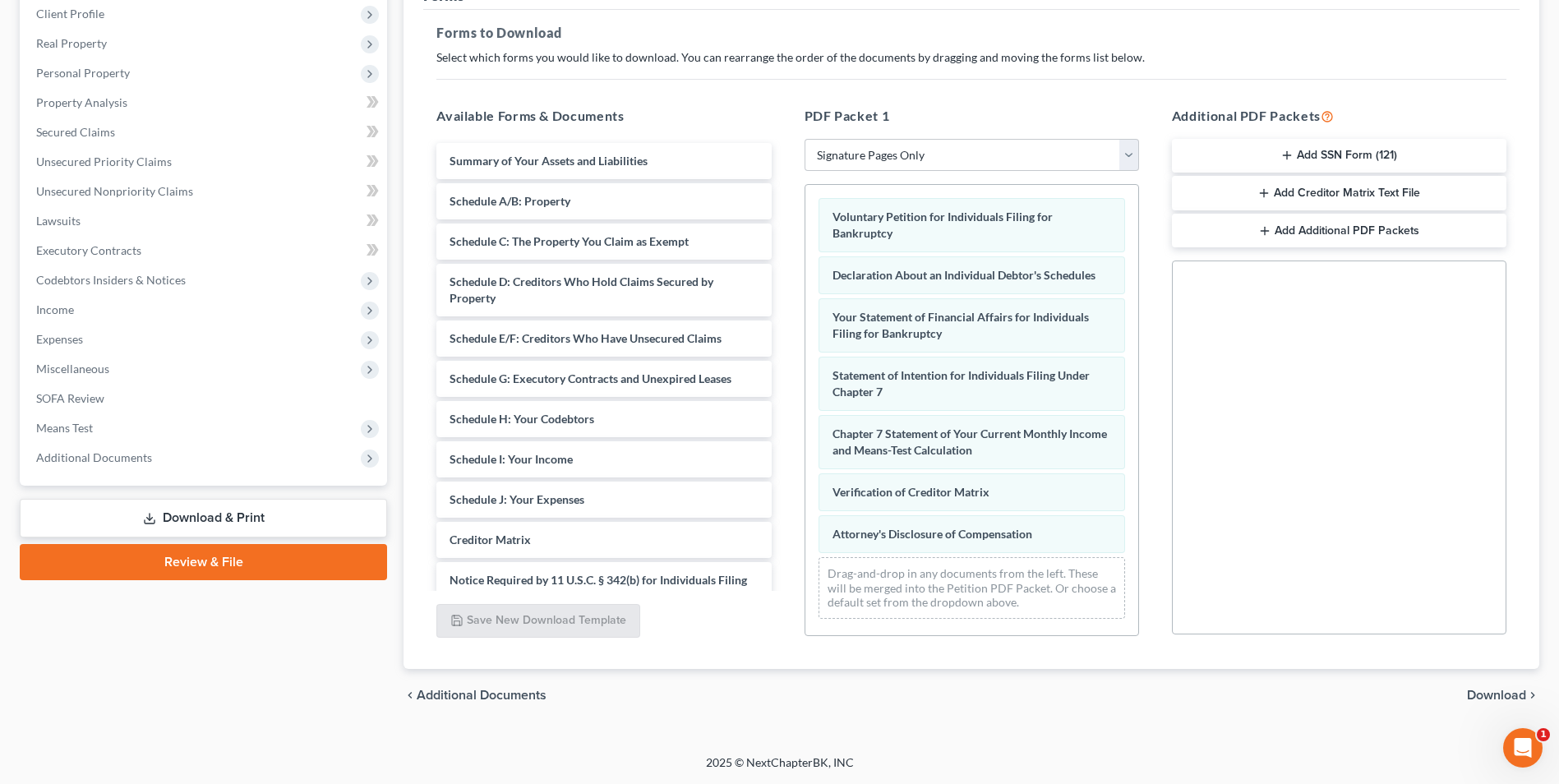
click at [1497, 695] on span "Download" at bounding box center [1497, 695] width 60 height 13
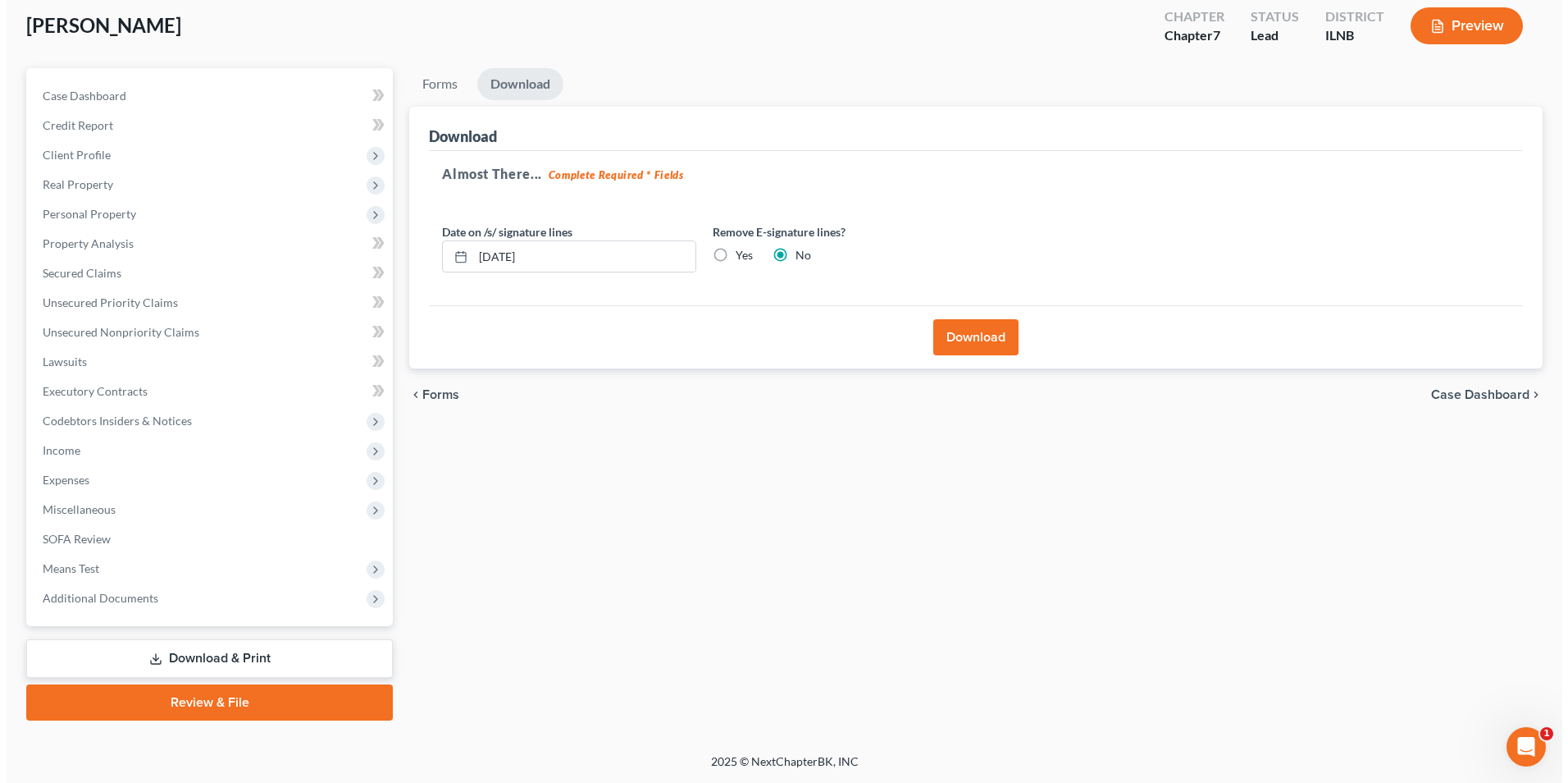
scroll to position [89, 0]
click at [729, 256] on label "Yes" at bounding box center [738, 255] width 17 height 17
click at [735, 256] on input "Yes" at bounding box center [741, 252] width 10 height 10
radio input "true"
radio input "false"
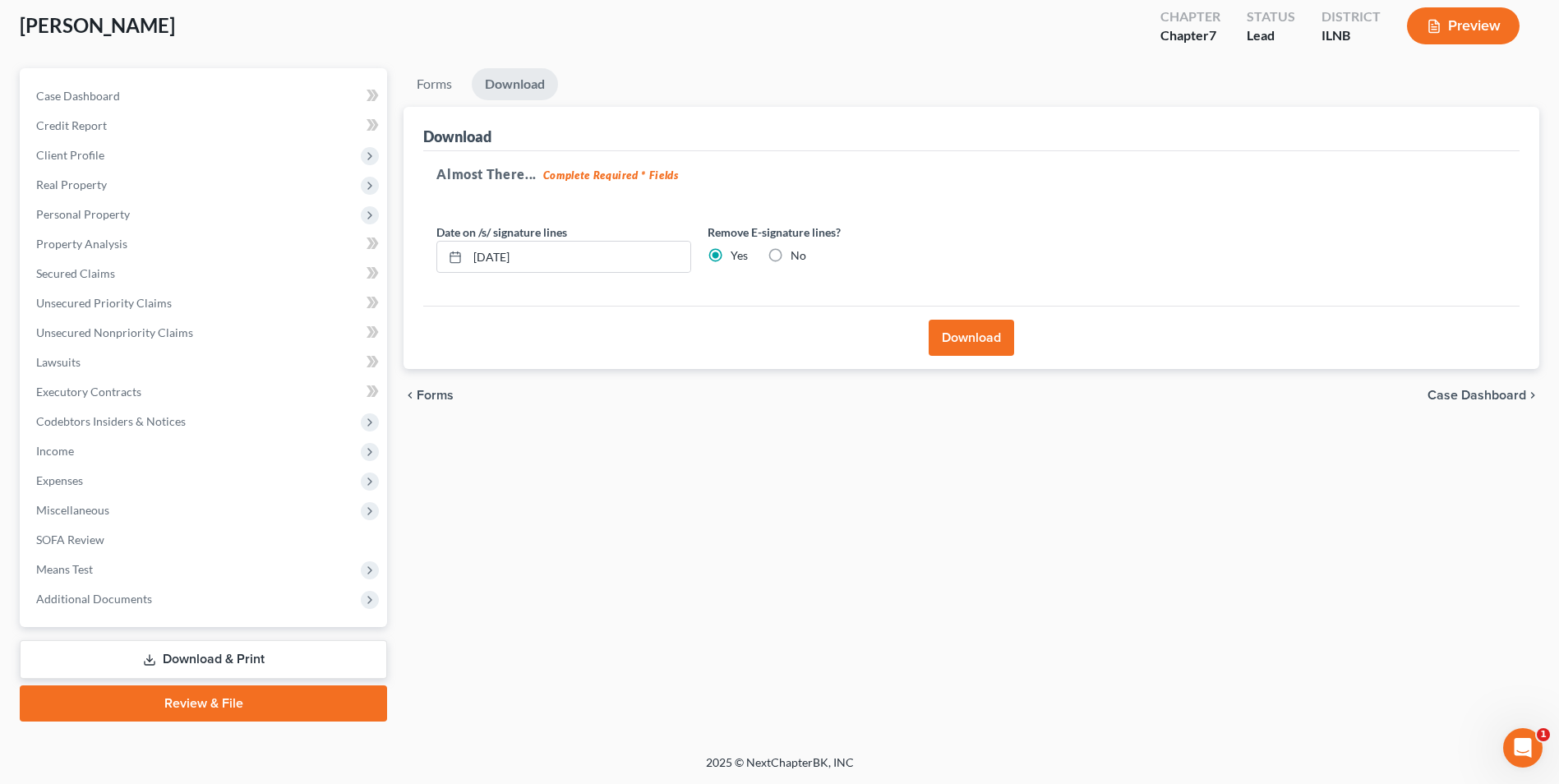
click at [959, 336] on button "Download" at bounding box center [972, 337] width 86 height 36
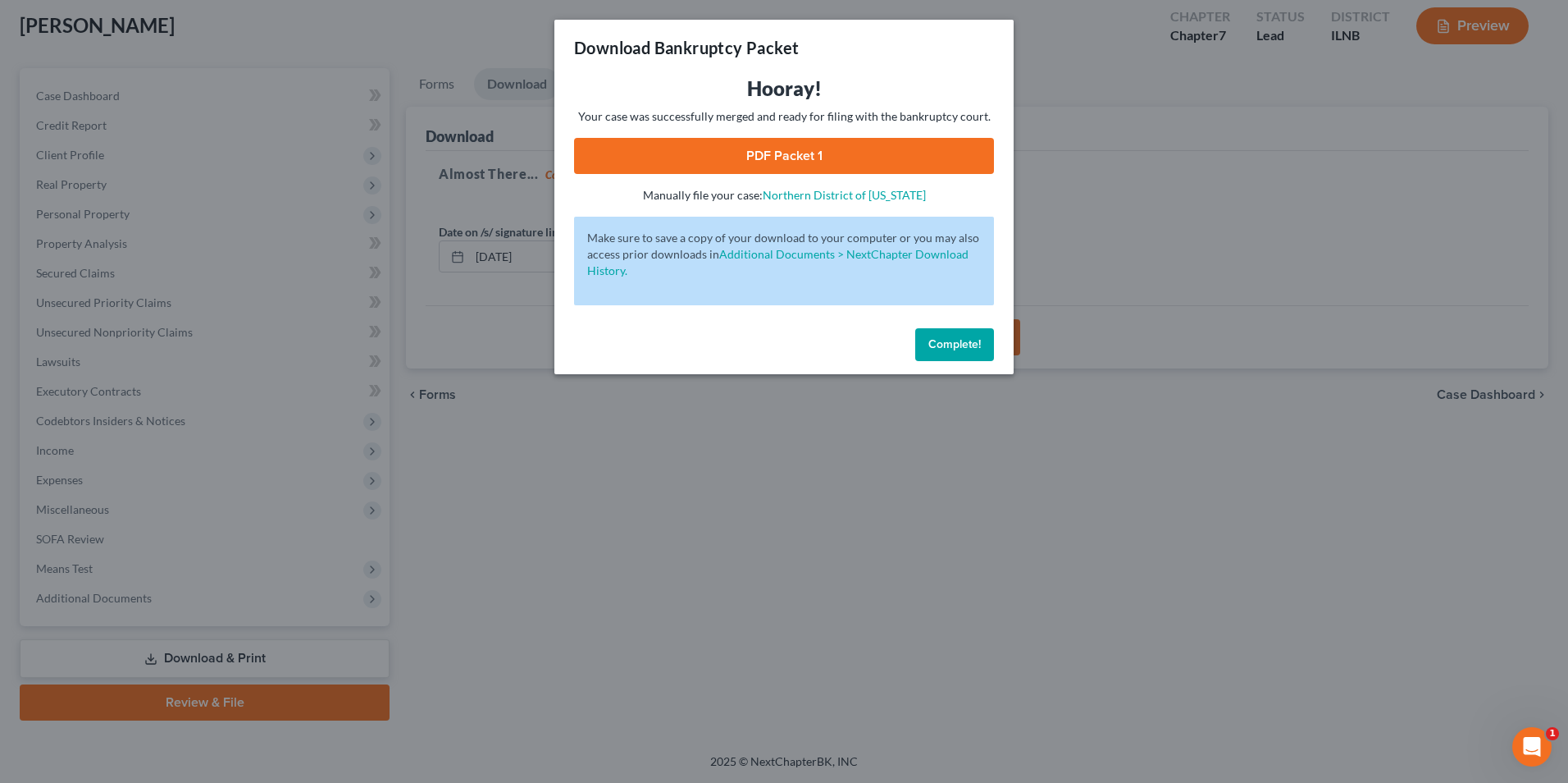
click at [777, 150] on link "PDF Packet 1" at bounding box center [784, 156] width 420 height 36
